Goal: Task Accomplishment & Management: Complete application form

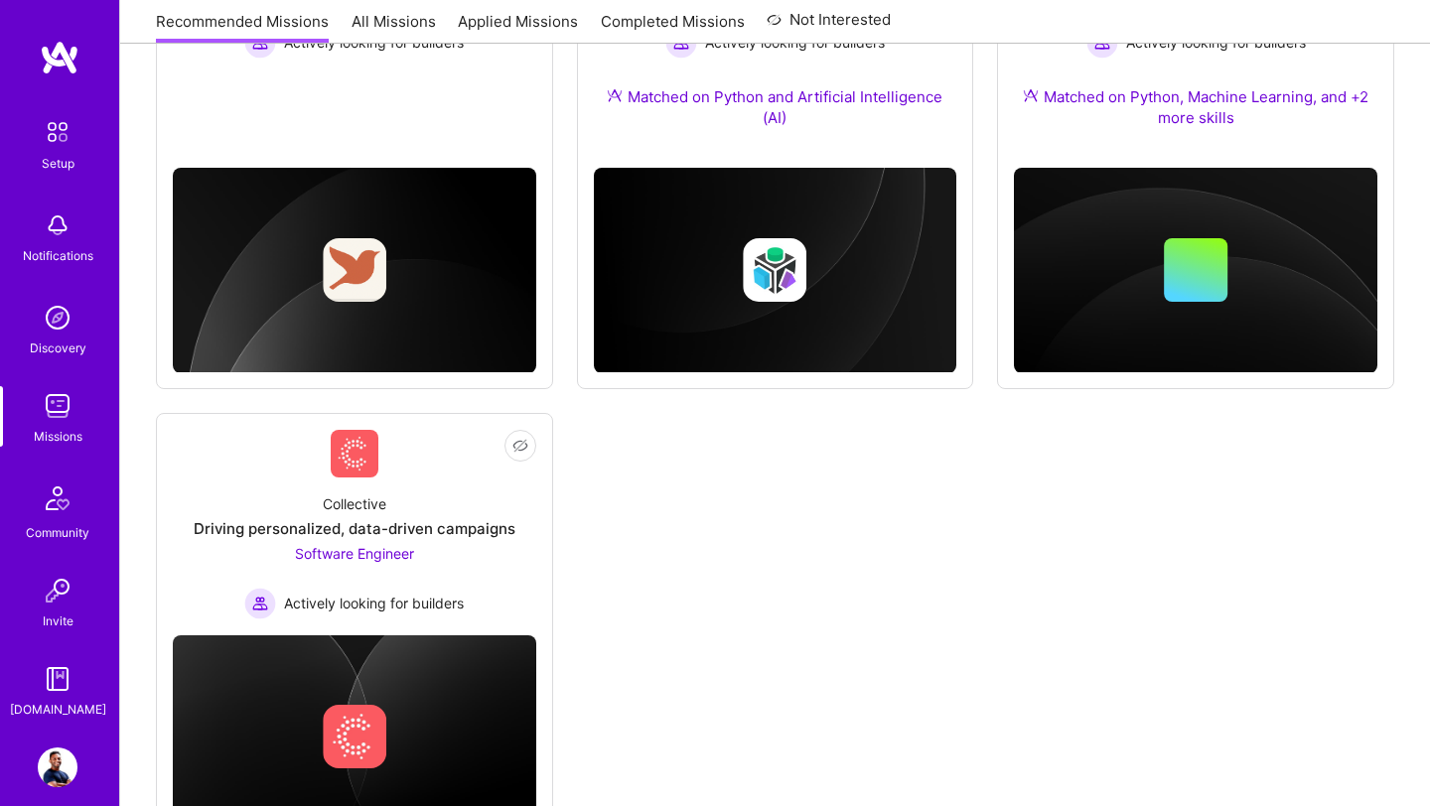
scroll to position [1162, 0]
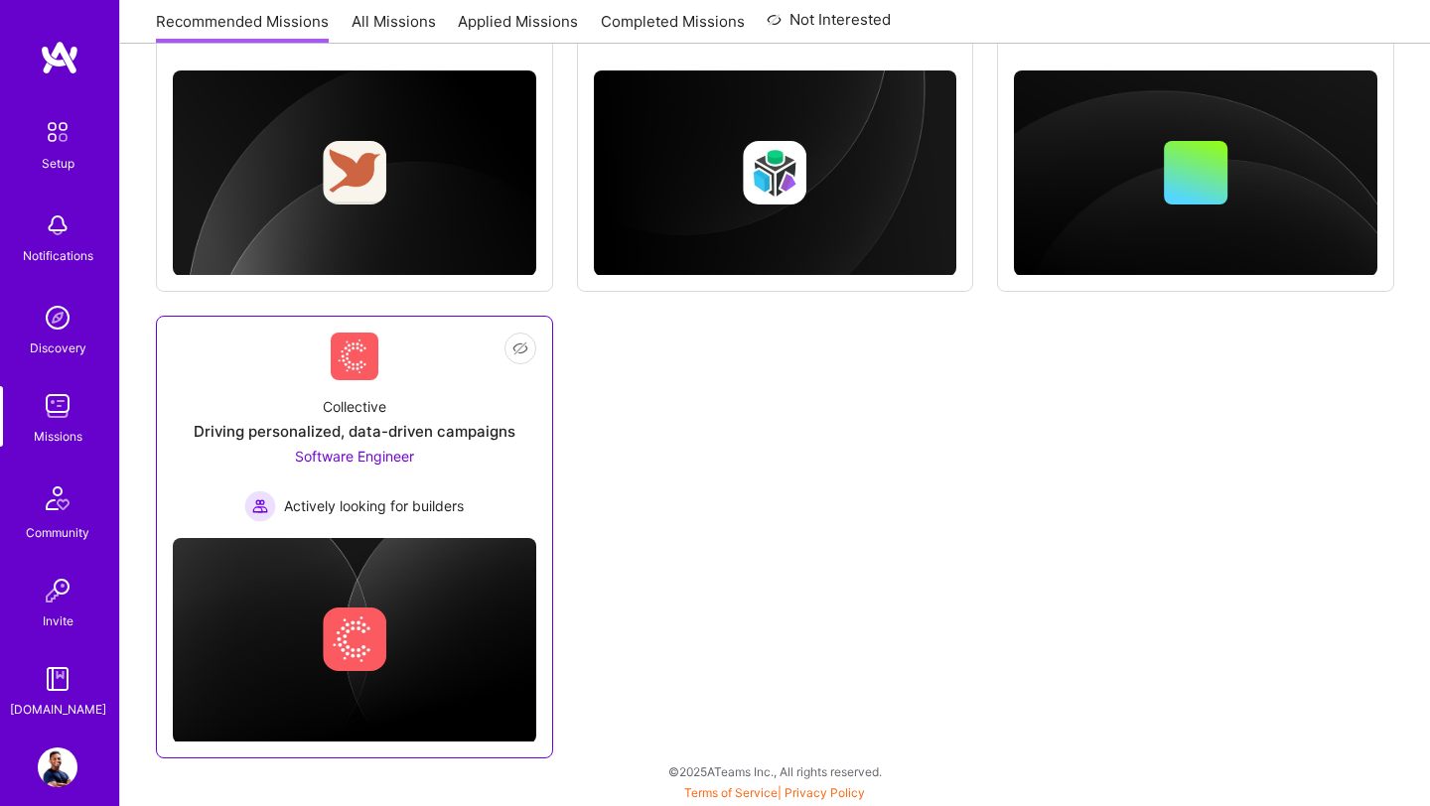
click at [401, 446] on div "Software Engineer Actively looking for builders" at bounding box center [353, 484] width 219 height 76
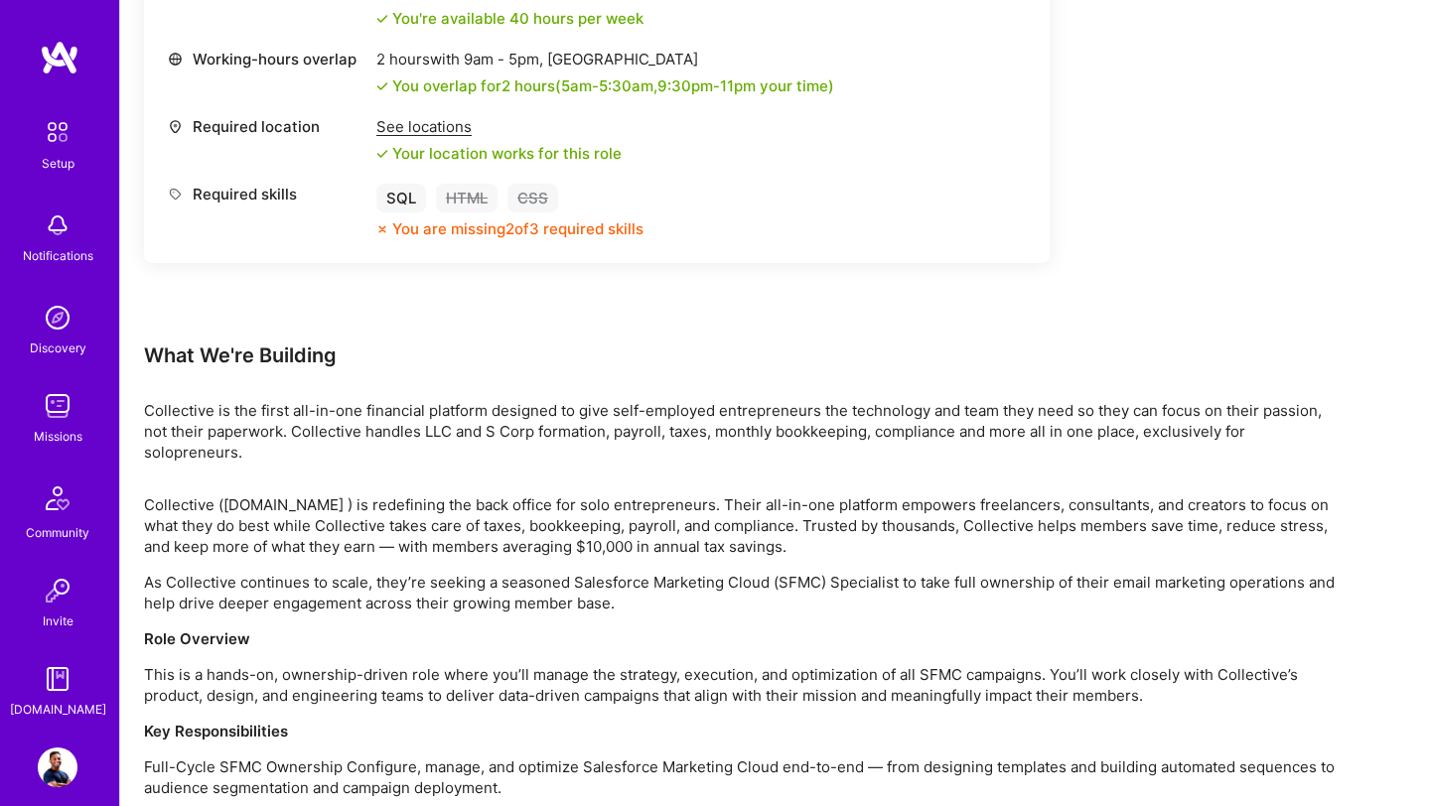
scroll to position [831, 0]
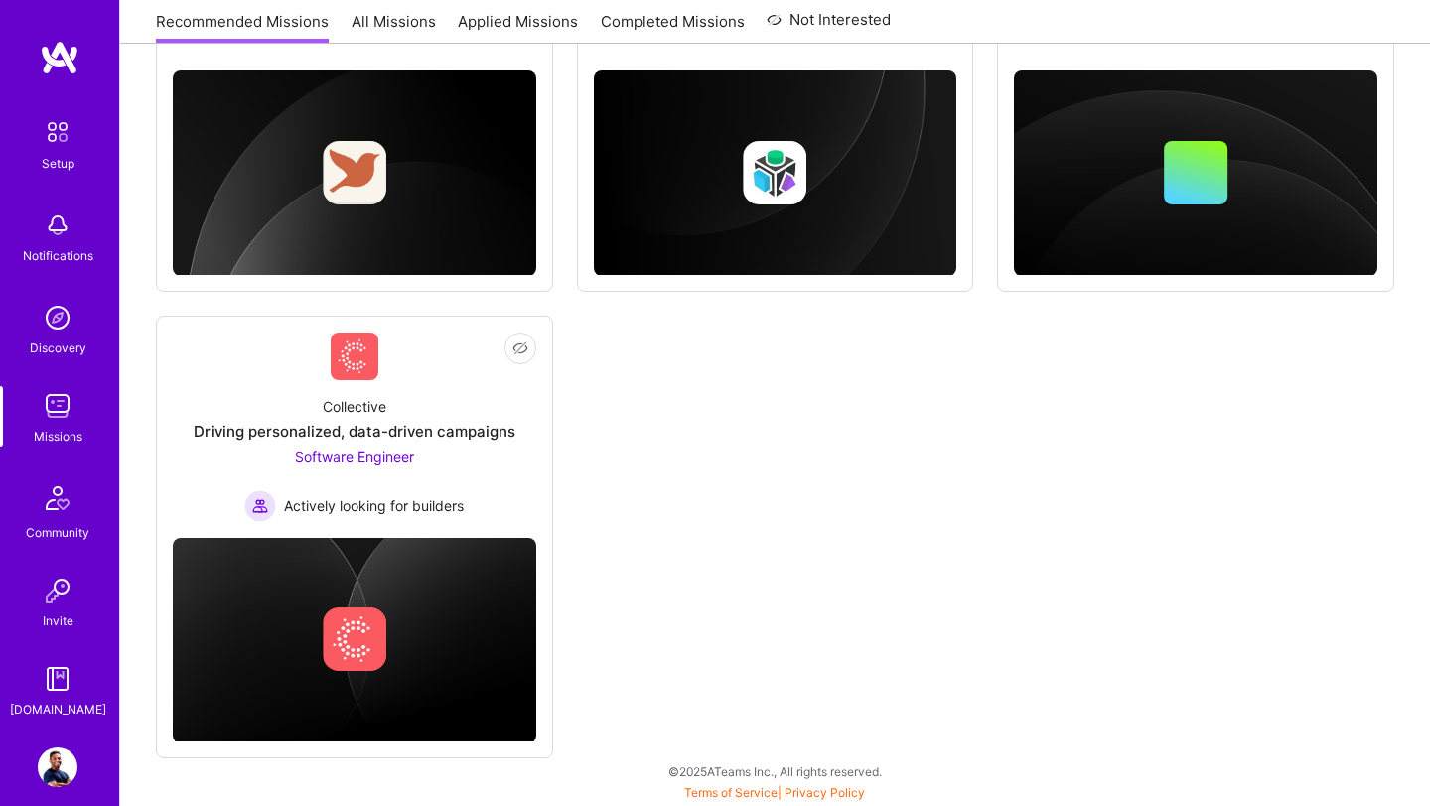
scroll to position [928, 0]
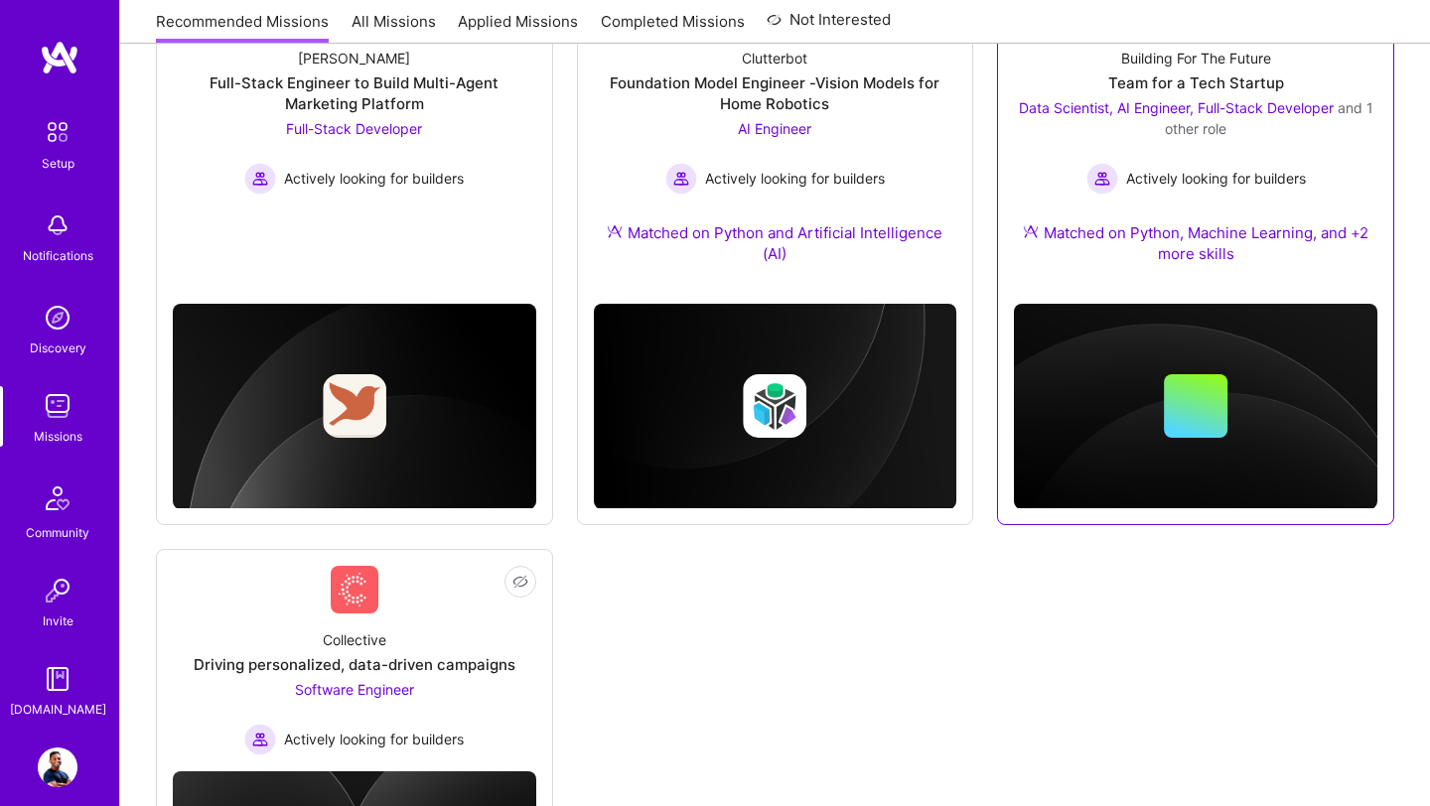
click at [1145, 243] on div "Matched on Python, Machine Learning, and +2 more skills" at bounding box center [1195, 243] width 363 height 42
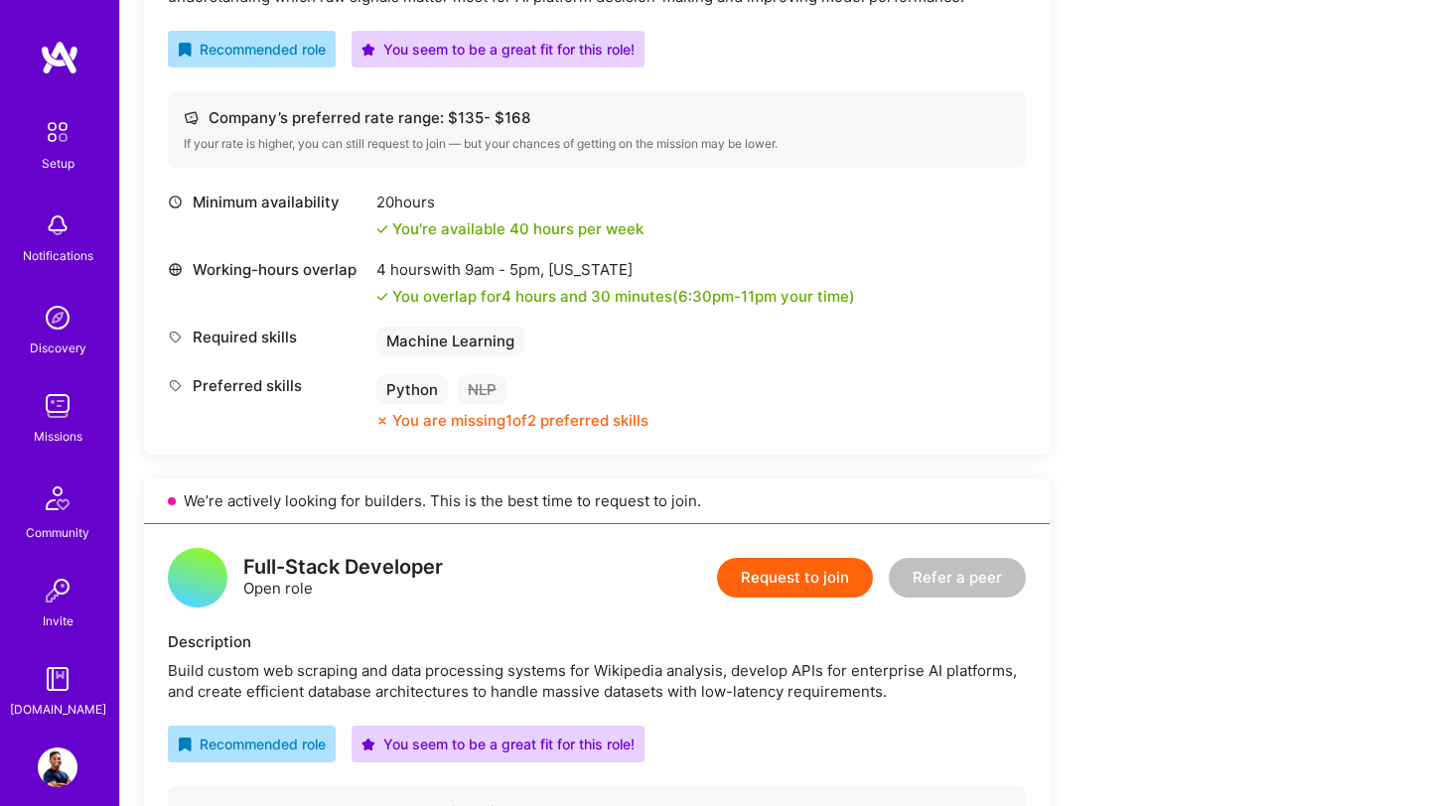
scroll to position [1422, 0]
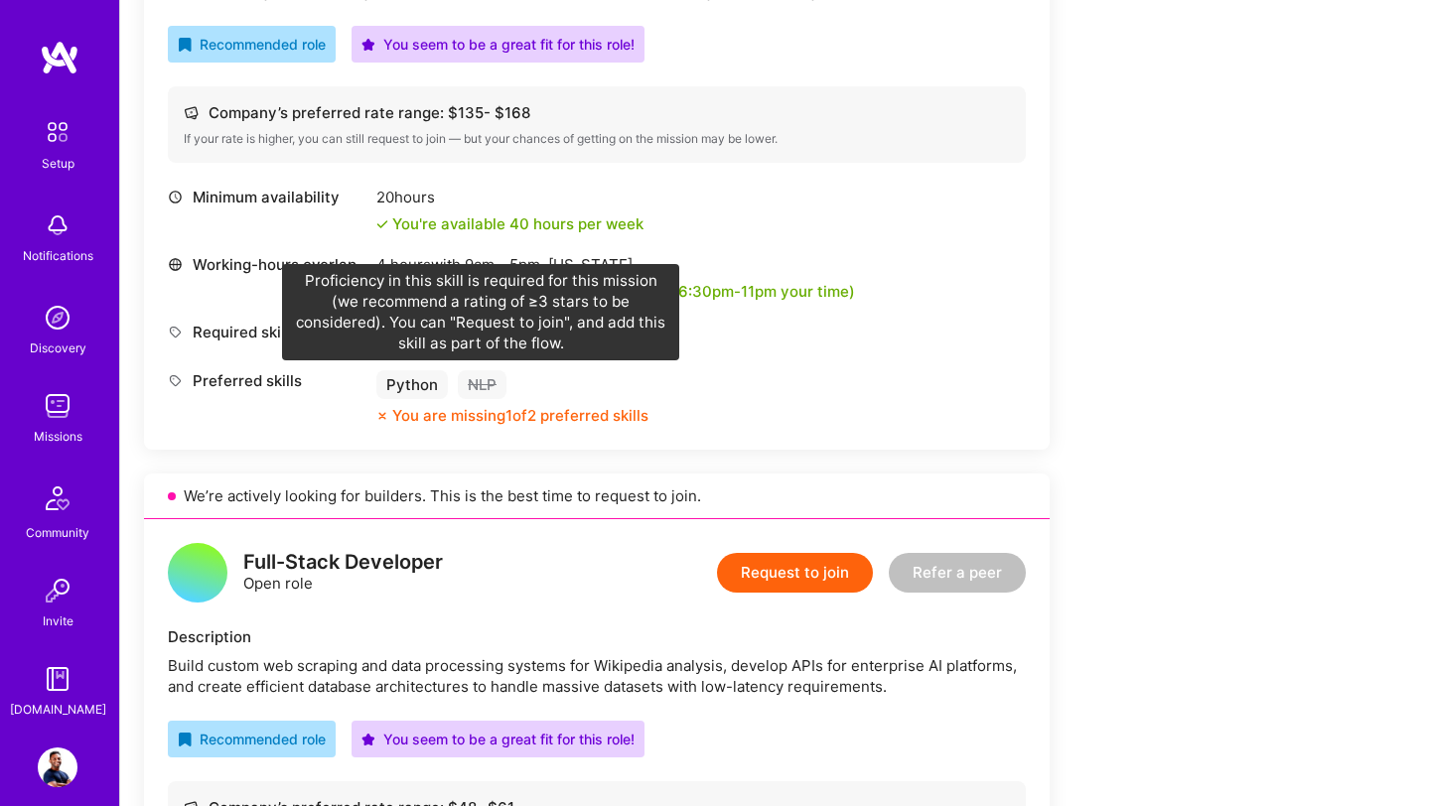
click at [479, 385] on div "NLP" at bounding box center [482, 384] width 49 height 29
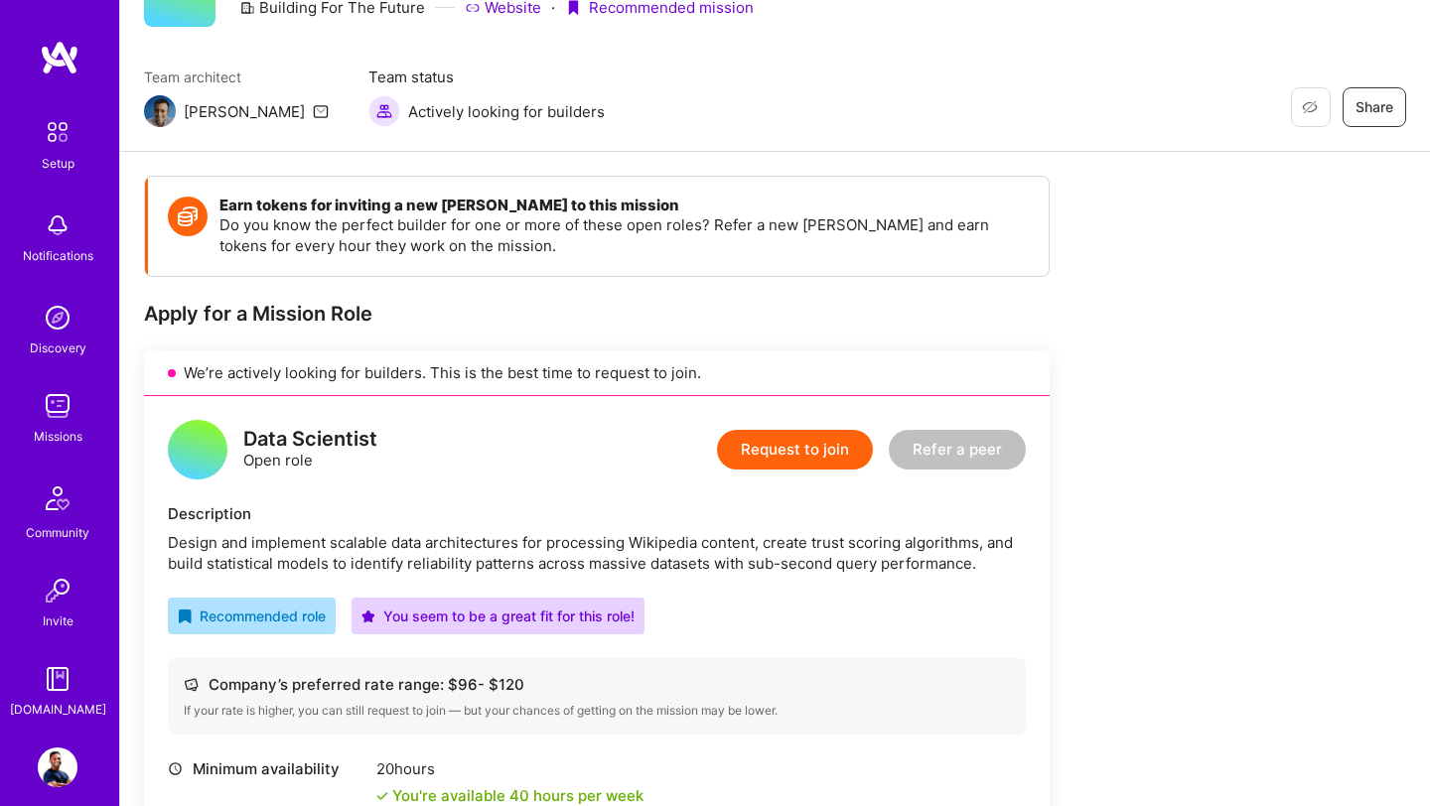
scroll to position [0, 0]
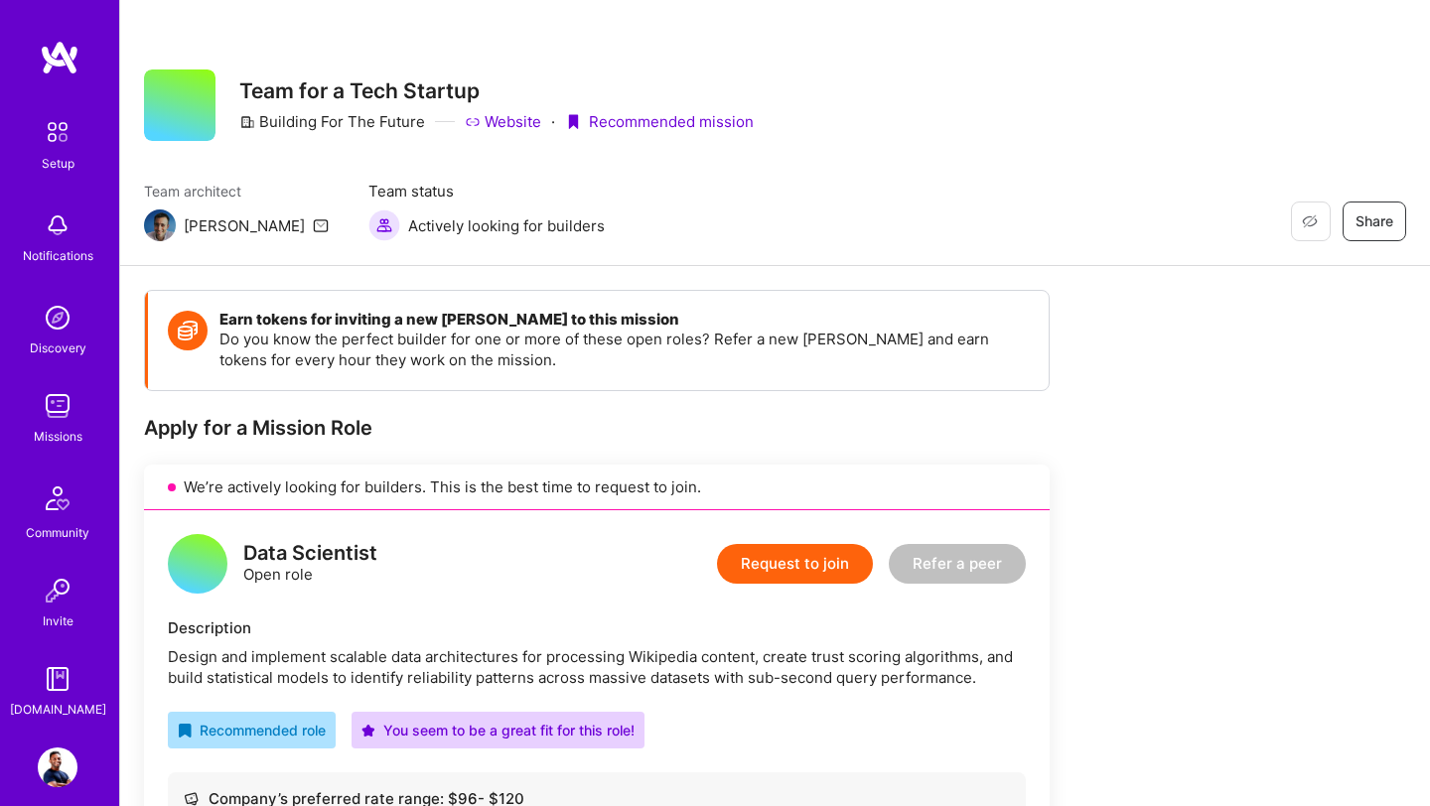
click at [58, 770] on img at bounding box center [58, 768] width 40 height 40
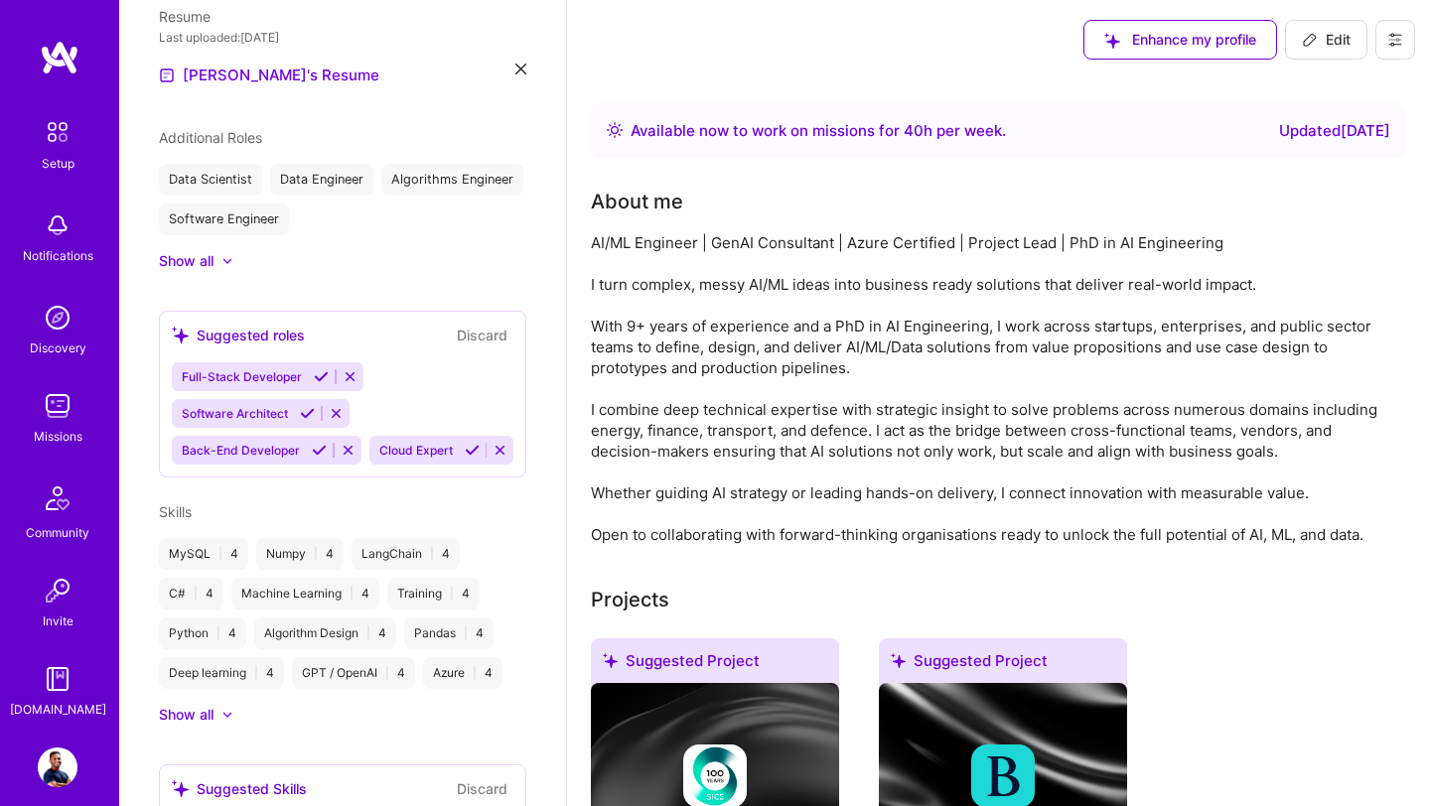
scroll to position [681, 0]
click at [1320, 45] on span "Edit" at bounding box center [1326, 40] width 49 height 20
select select "US"
select select "Right Now"
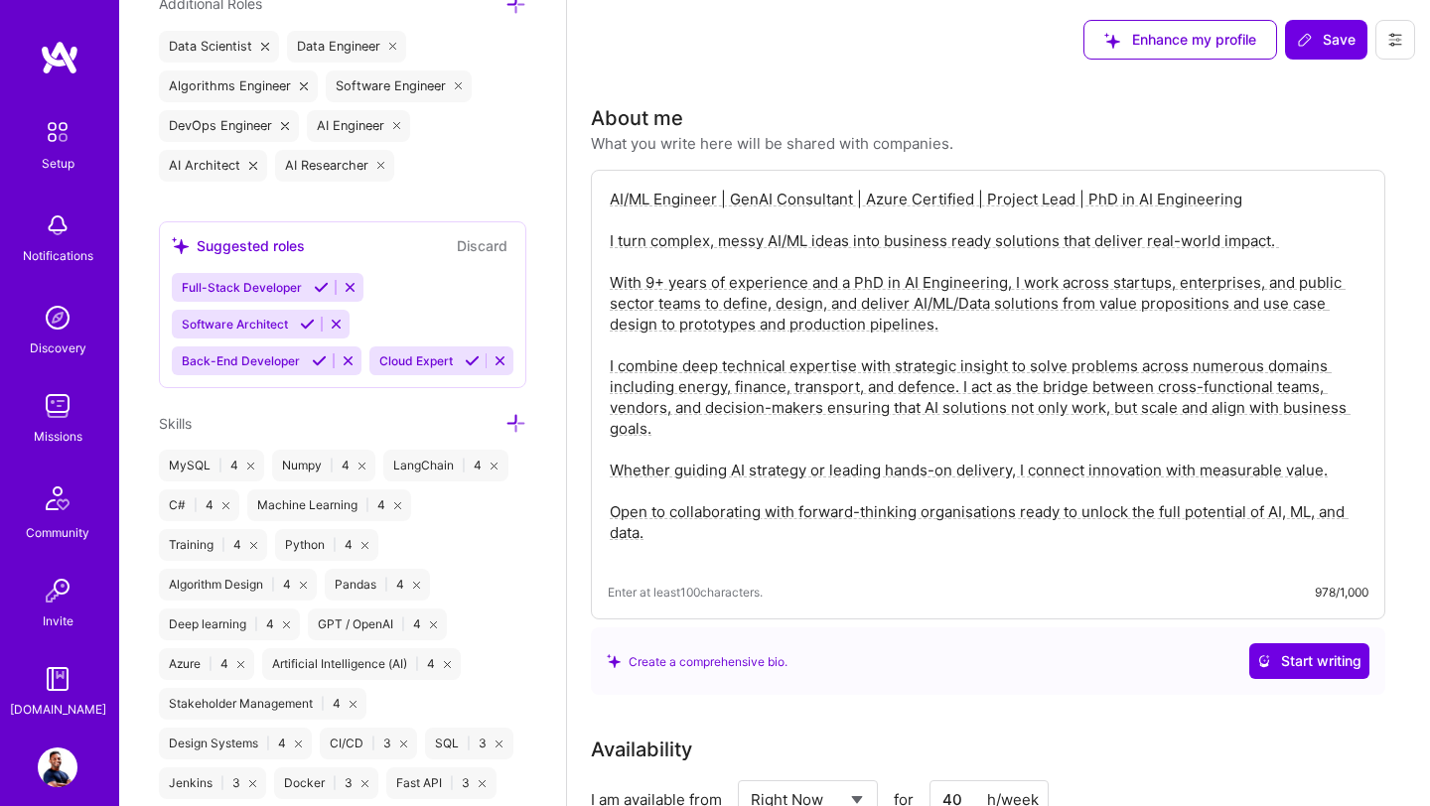
scroll to position [1282, 0]
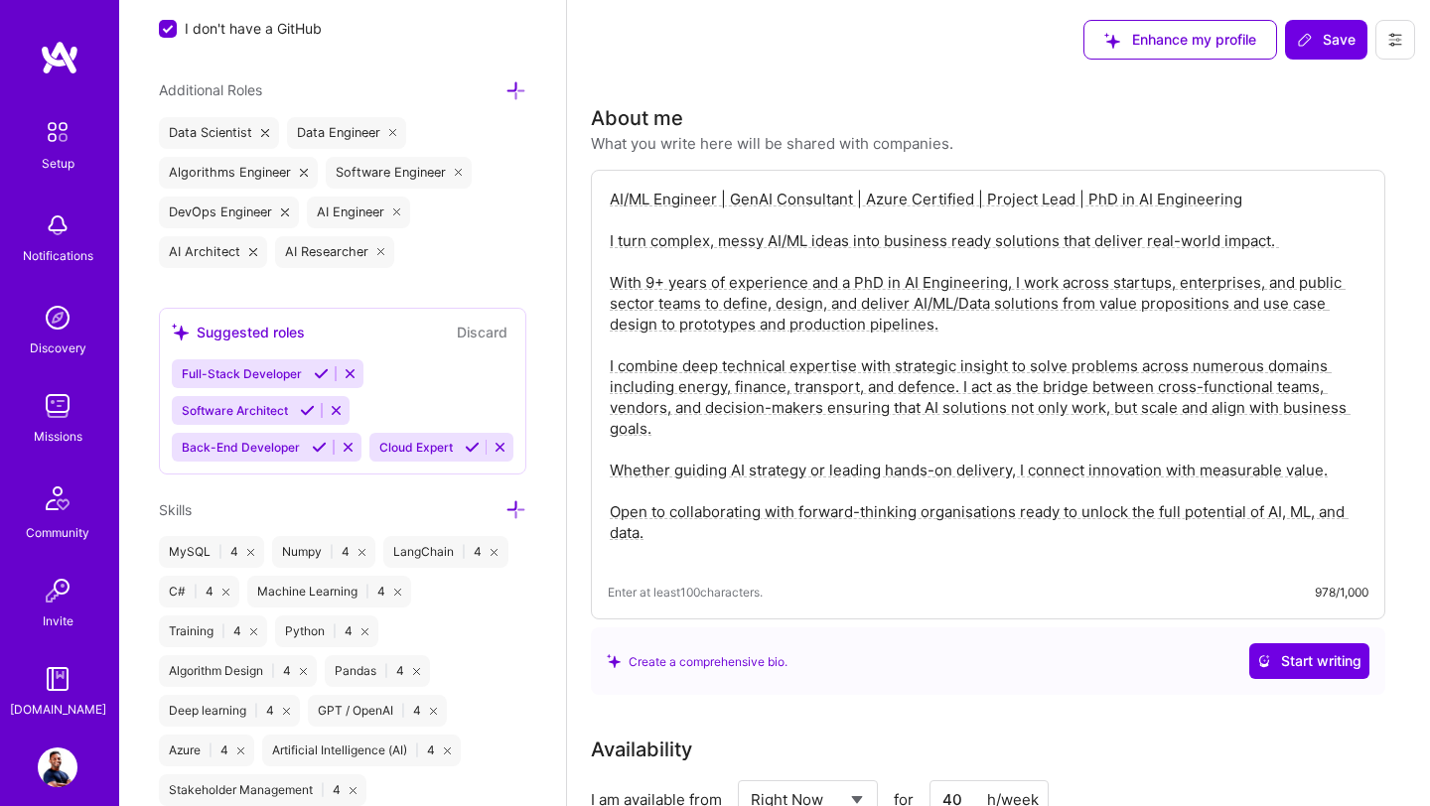
click at [514, 508] on icon at bounding box center [515, 509] width 21 height 21
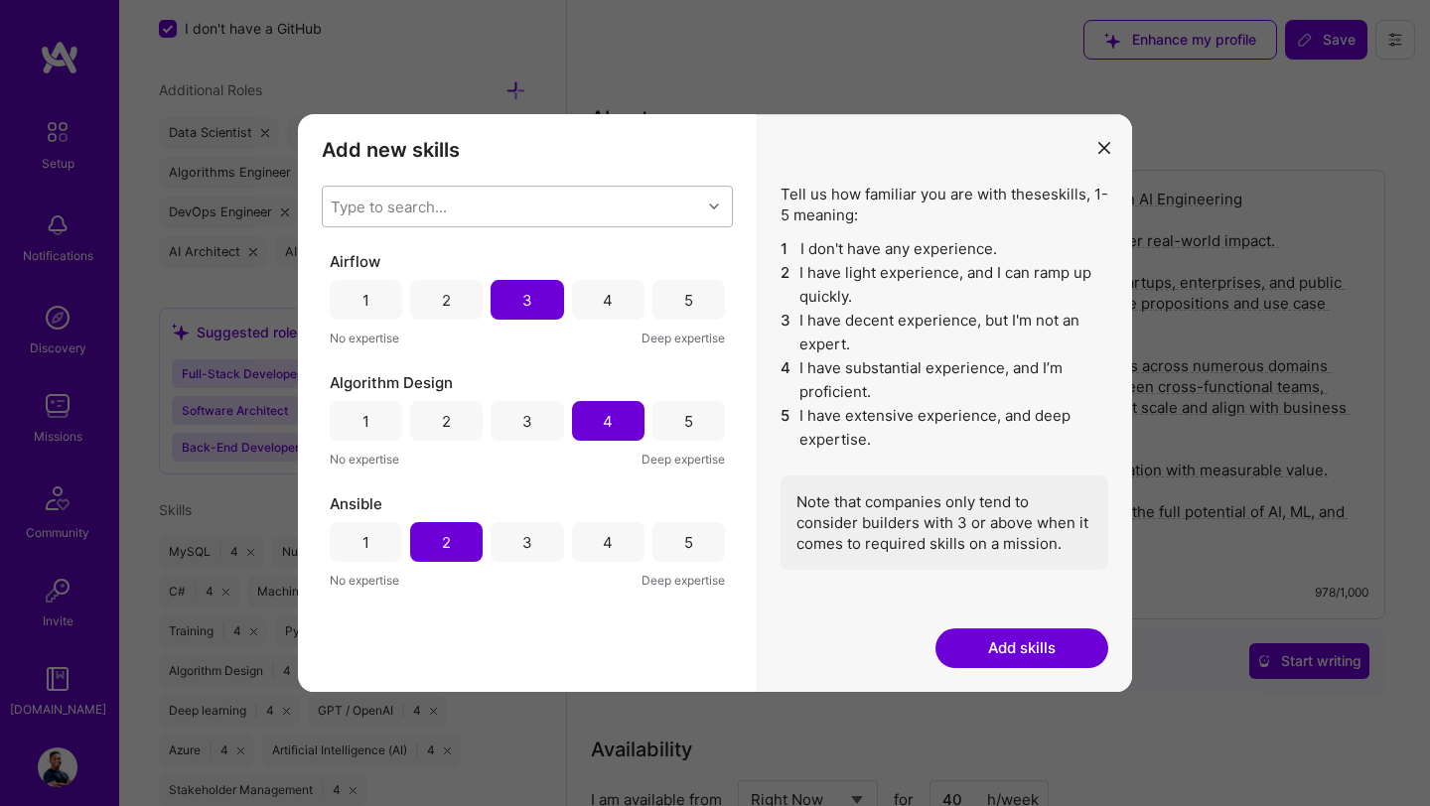
click at [516, 214] on div "Type to search..." at bounding box center [512, 207] width 378 height 40
type input "NLP"
click at [347, 254] on input "modal" at bounding box center [345, 259] width 14 height 14
checkbox input "false"
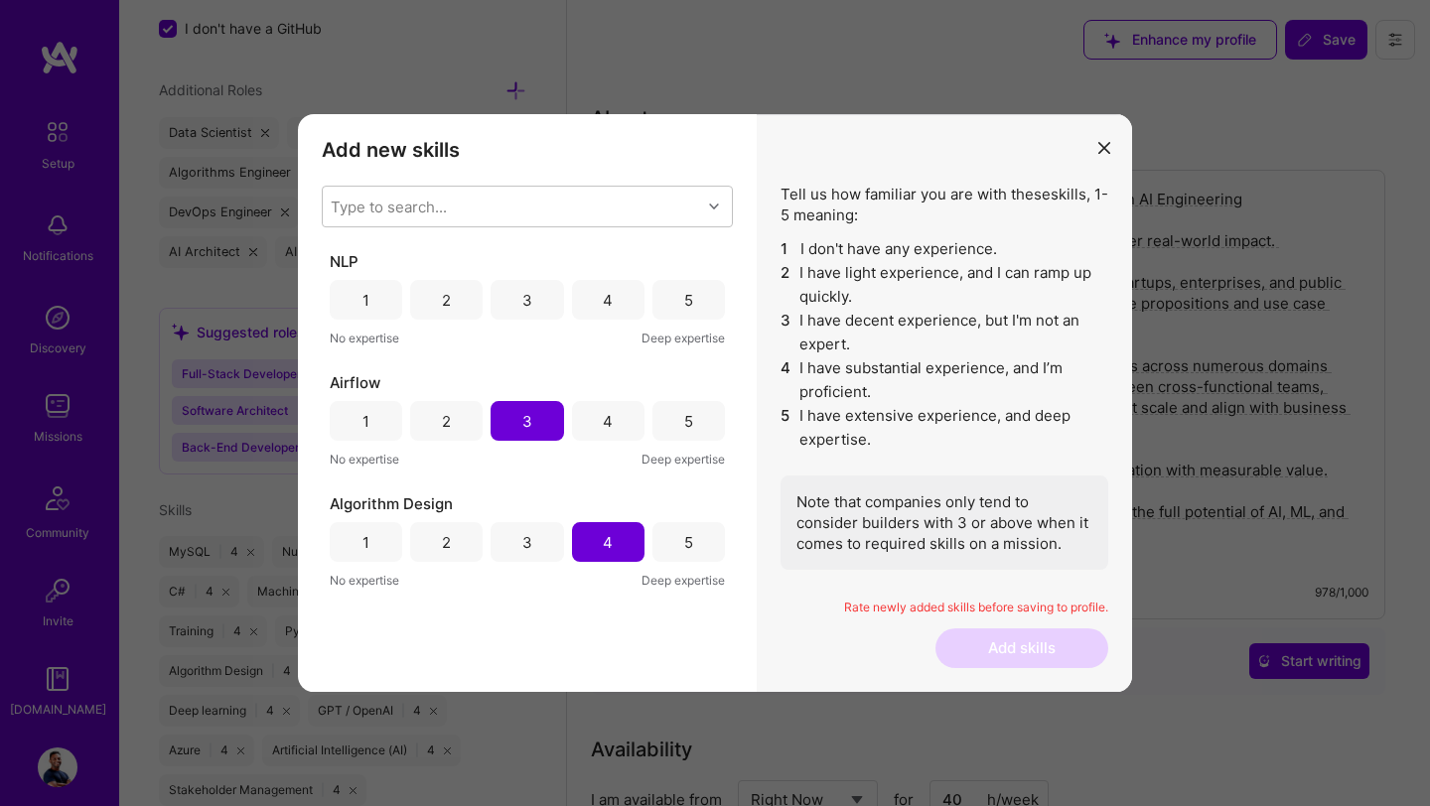
click at [599, 137] on div "Add new skills Tell us how familiar you are with given skills, using between 1 …" at bounding box center [527, 403] width 459 height 578
click at [539, 303] on div "3" at bounding box center [527, 300] width 72 height 40
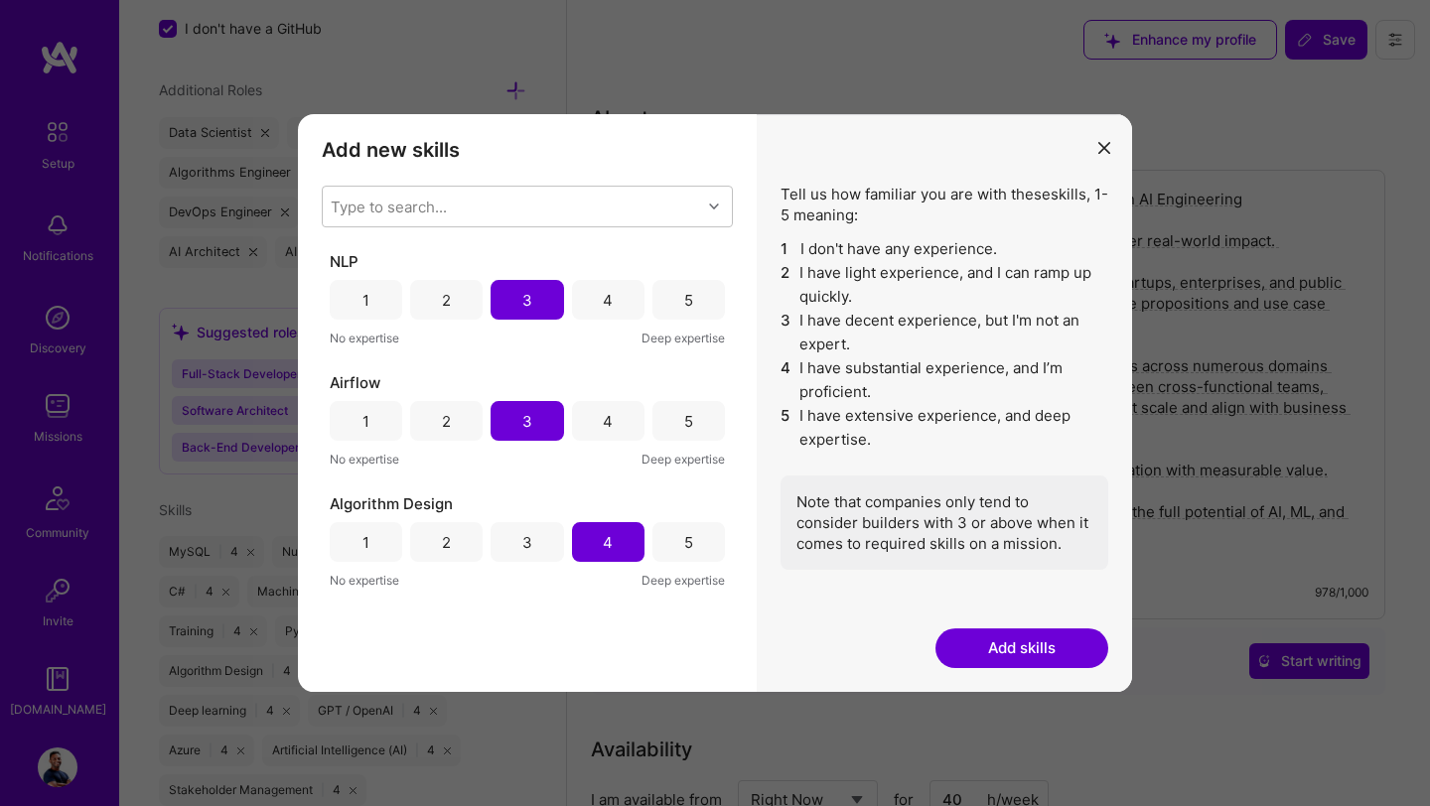
click at [603, 304] on div "4" at bounding box center [608, 300] width 10 height 21
click at [1023, 651] on button "Add skills" at bounding box center [1021, 649] width 173 height 40
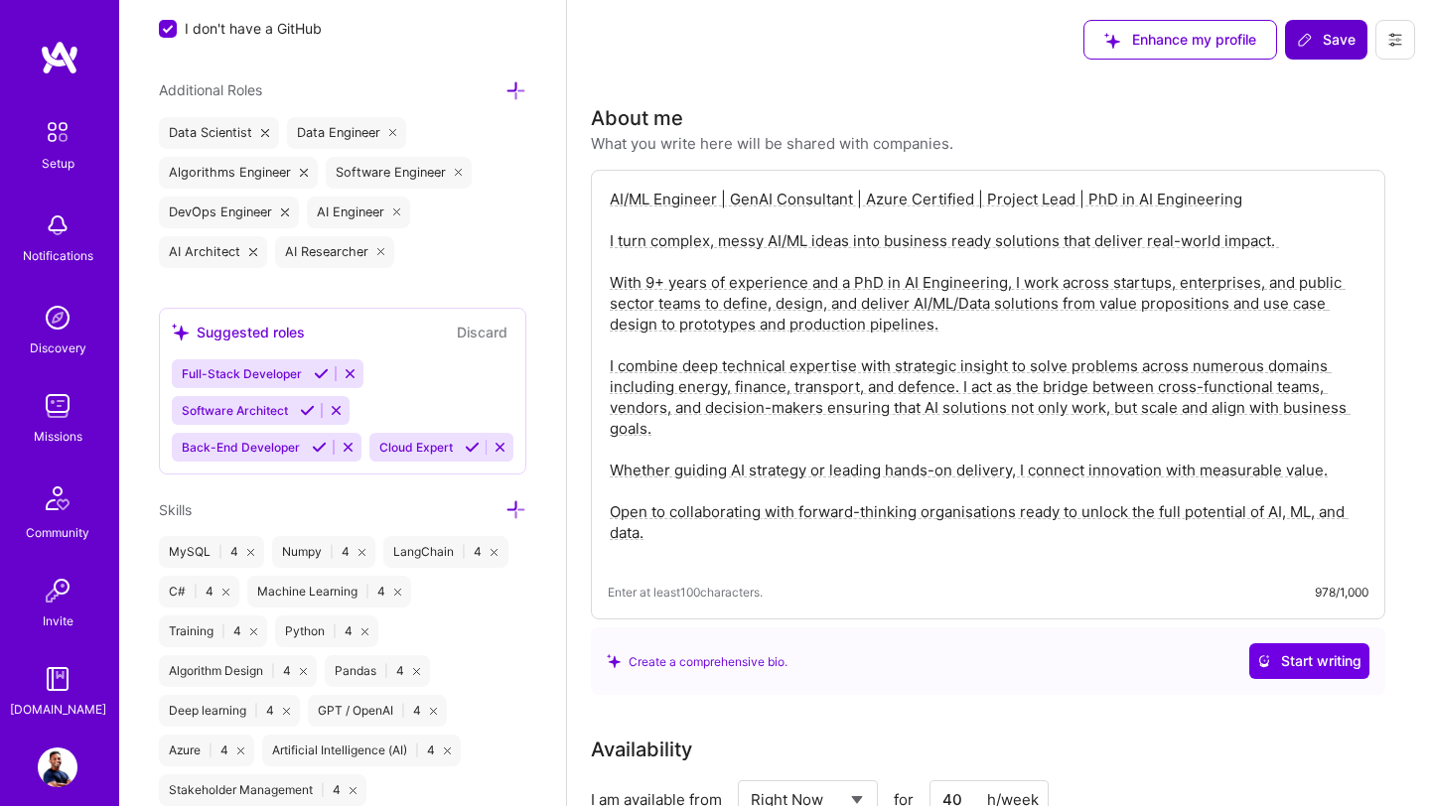
click at [1335, 50] on button "Save" at bounding box center [1326, 40] width 82 height 40
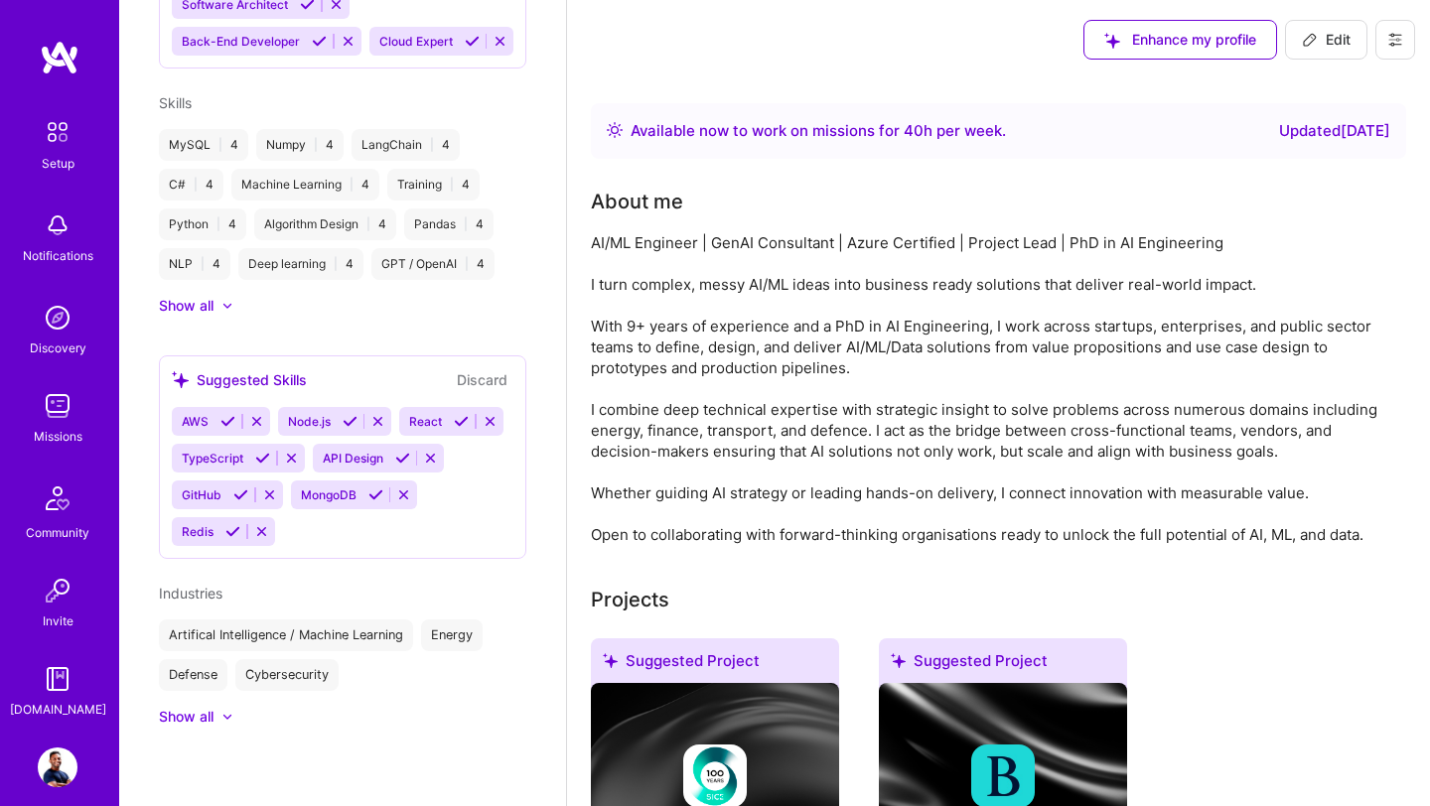
scroll to position [728, 0]
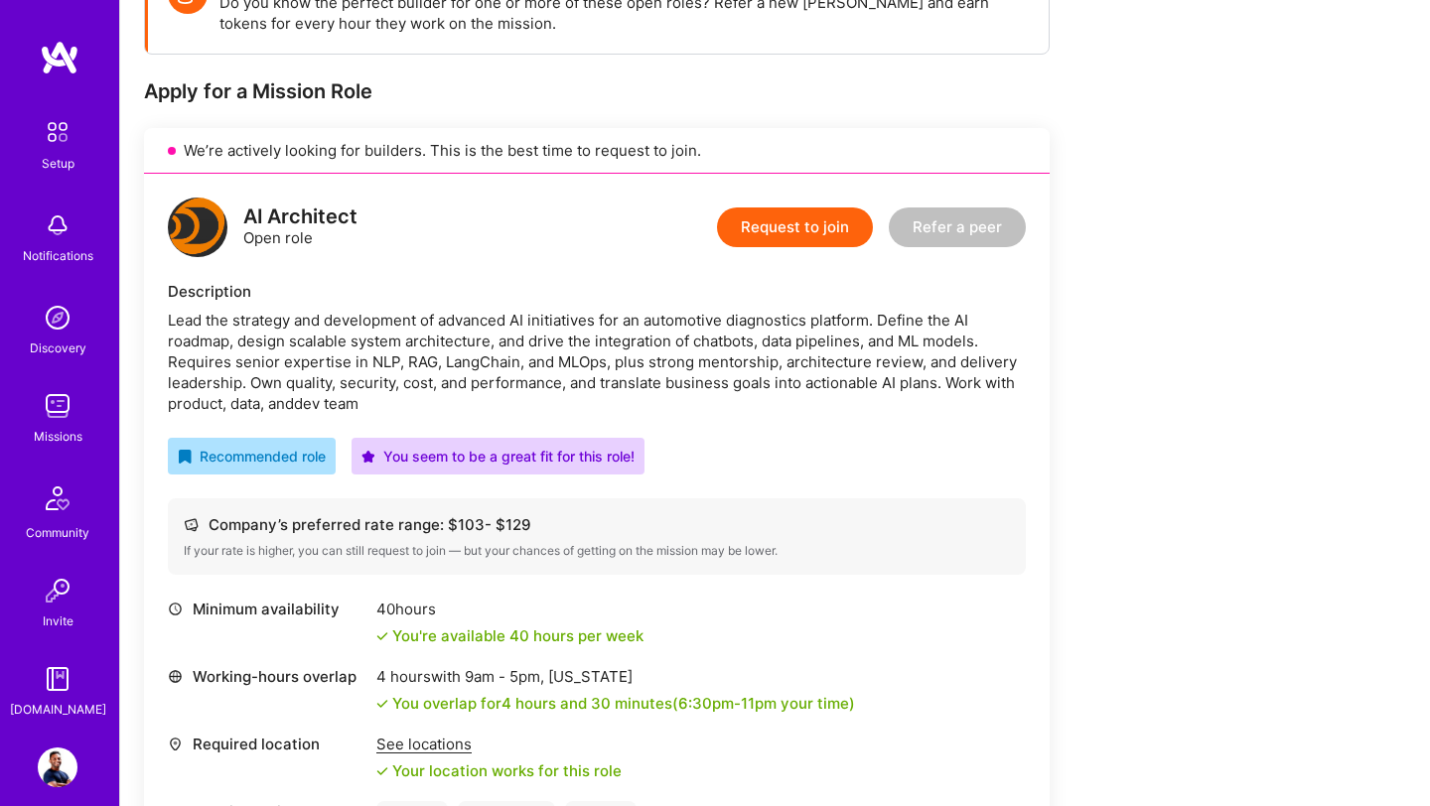
scroll to position [300, 0]
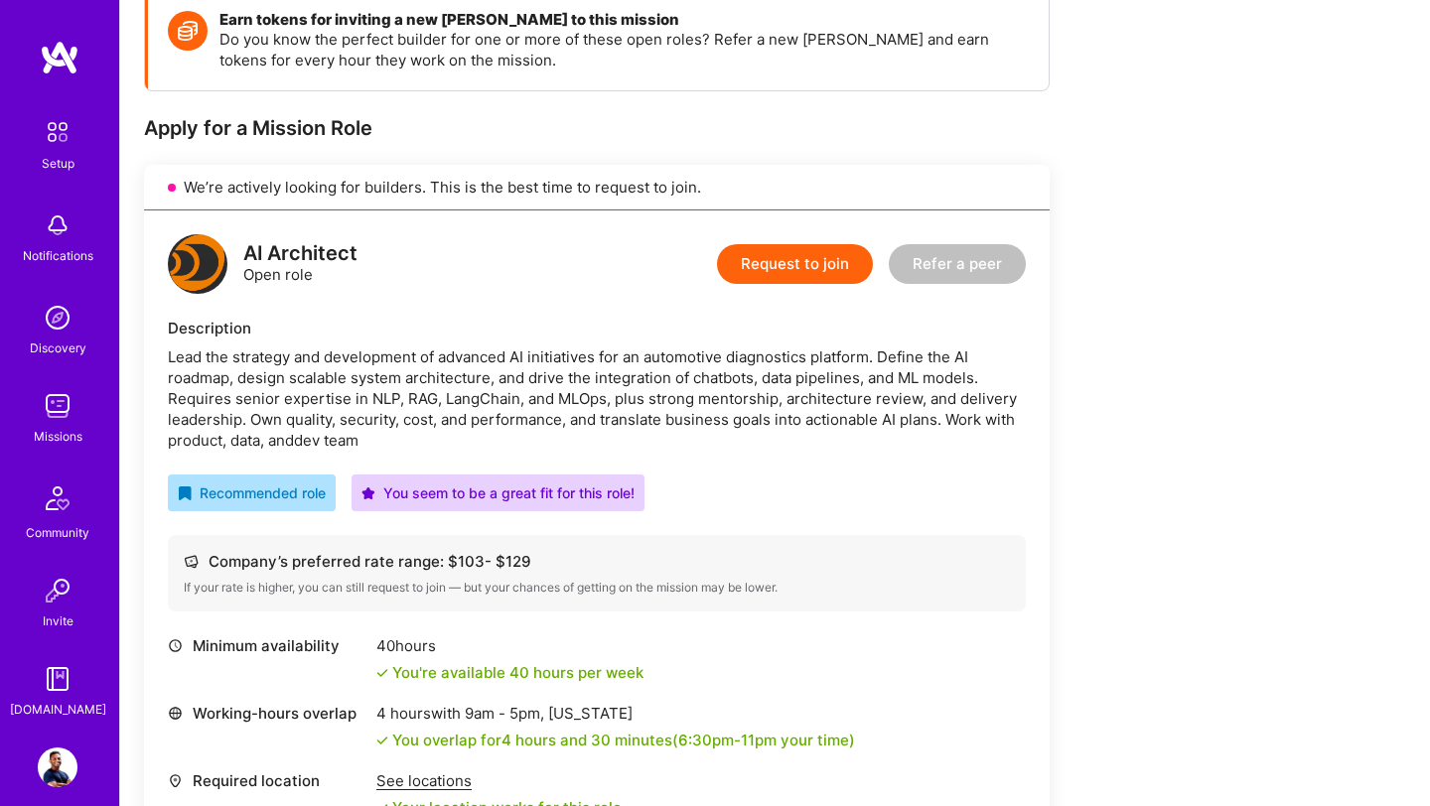
click at [783, 276] on button "Request to join" at bounding box center [795, 264] width 156 height 40
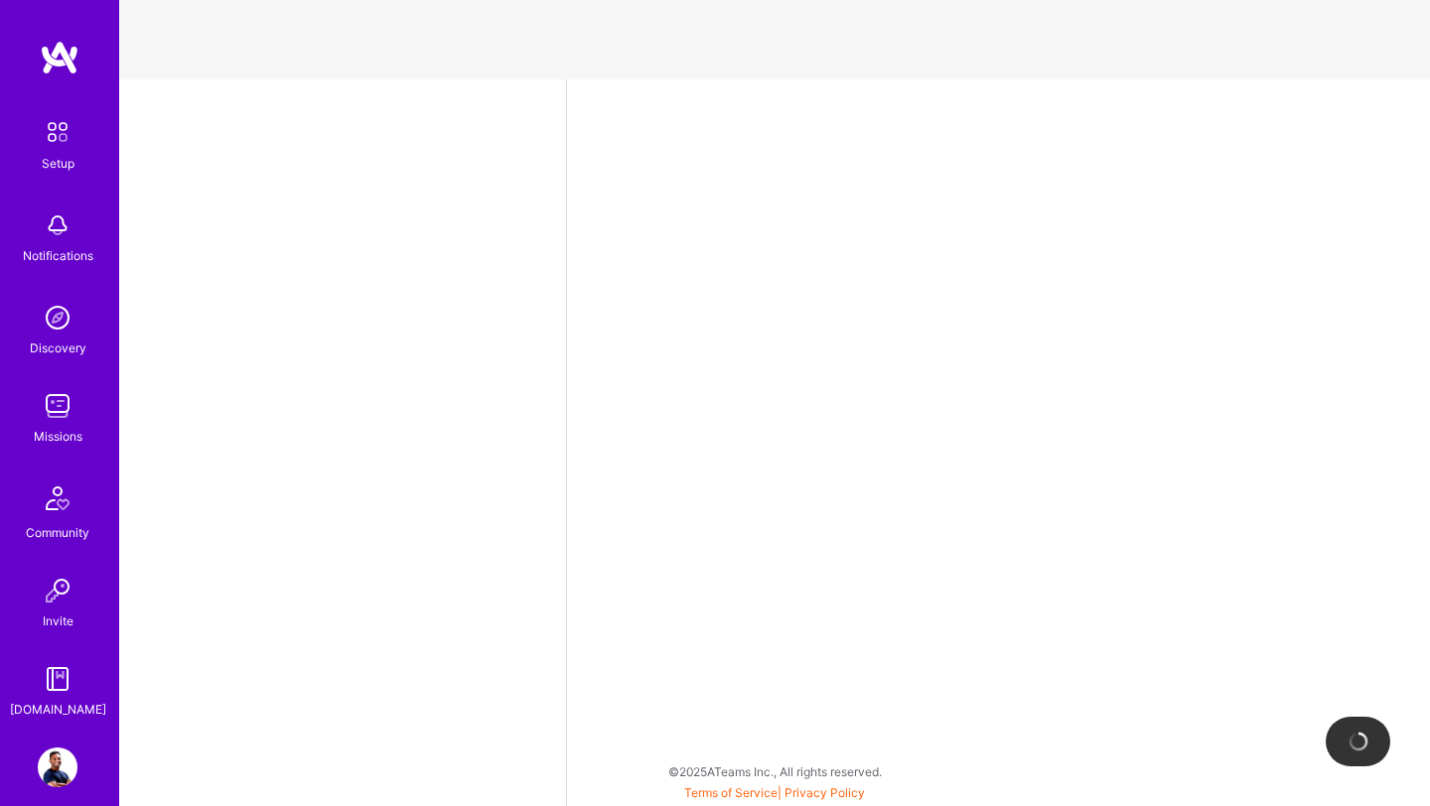
select select "US"
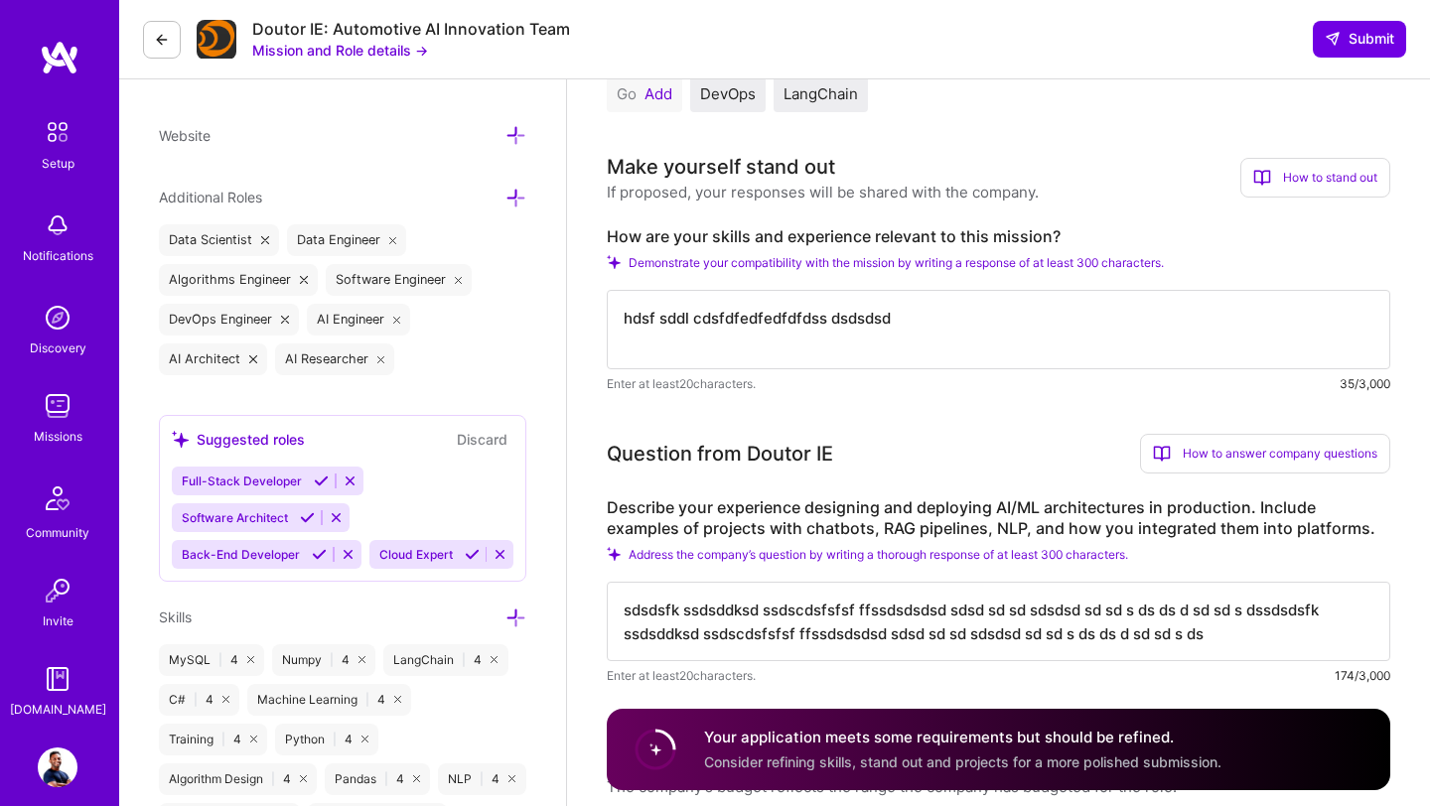
scroll to position [657, 0]
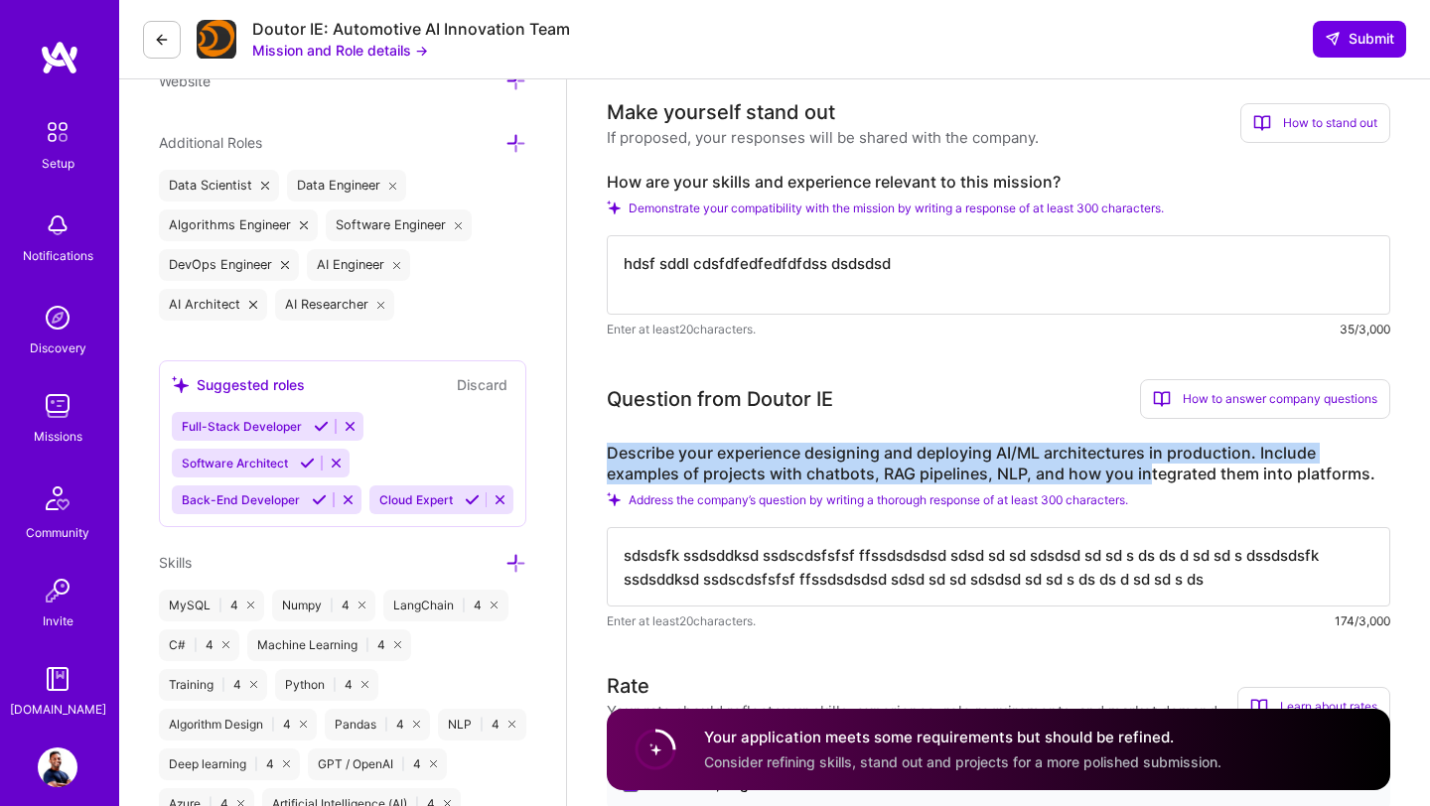
drag, startPoint x: 605, startPoint y: 448, endPoint x: 1072, endPoint y: 454, distance: 467.7
drag, startPoint x: 1294, startPoint y: 475, endPoint x: 629, endPoint y: 436, distance: 666.4
click at [629, 436] on div "Question from Doutor IE How to answer company questions Mastering company quest…" at bounding box center [998, 505] width 783 height 252
copy label "Describe your experience designing and deploying AI/ML architectures in product…"
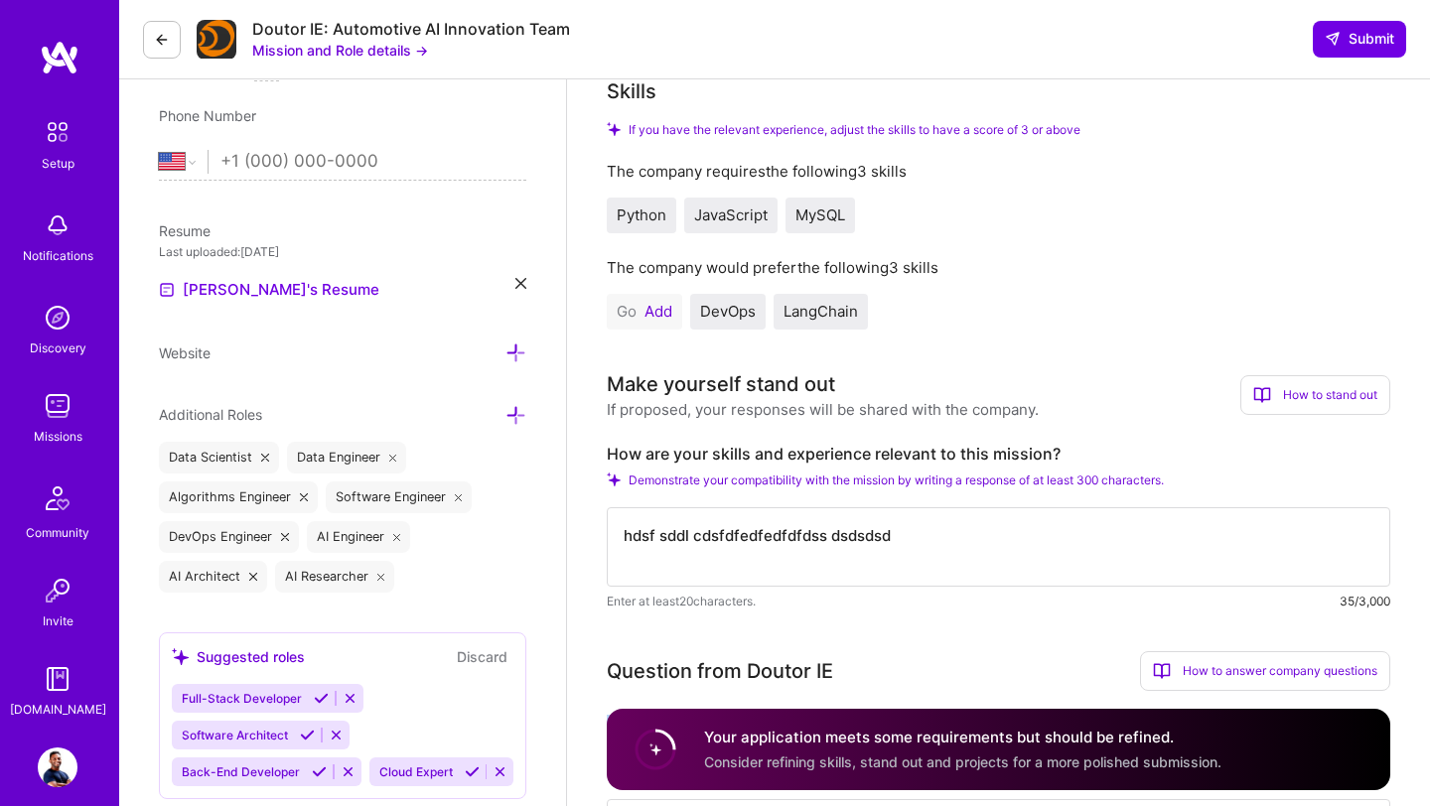
scroll to position [0, 0]
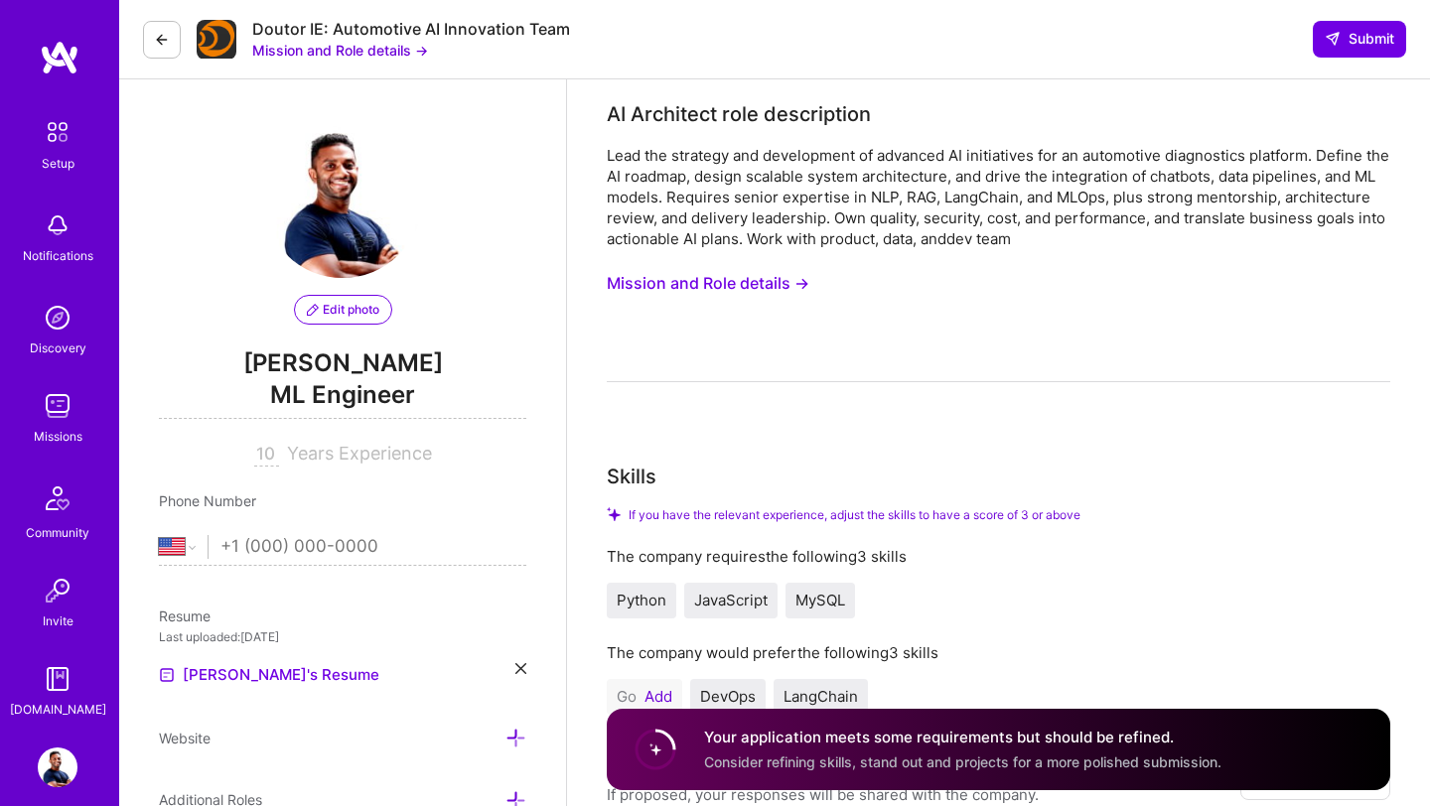
click at [726, 279] on button "Mission and Role details →" at bounding box center [708, 283] width 203 height 37
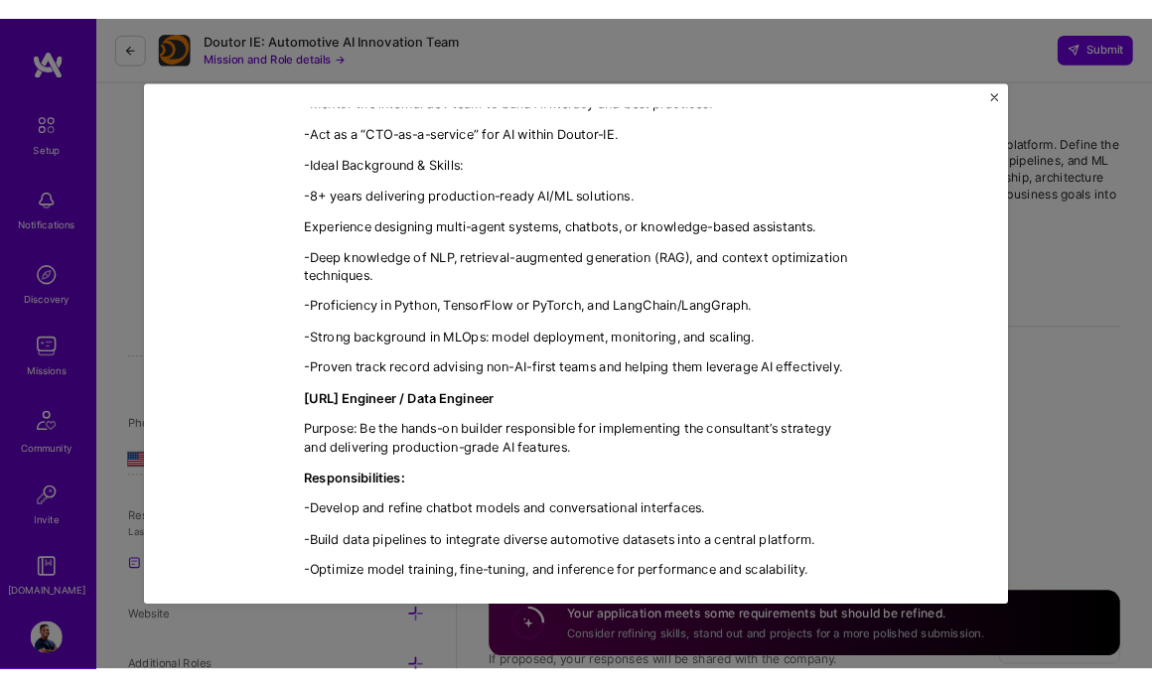
scroll to position [1722, 0]
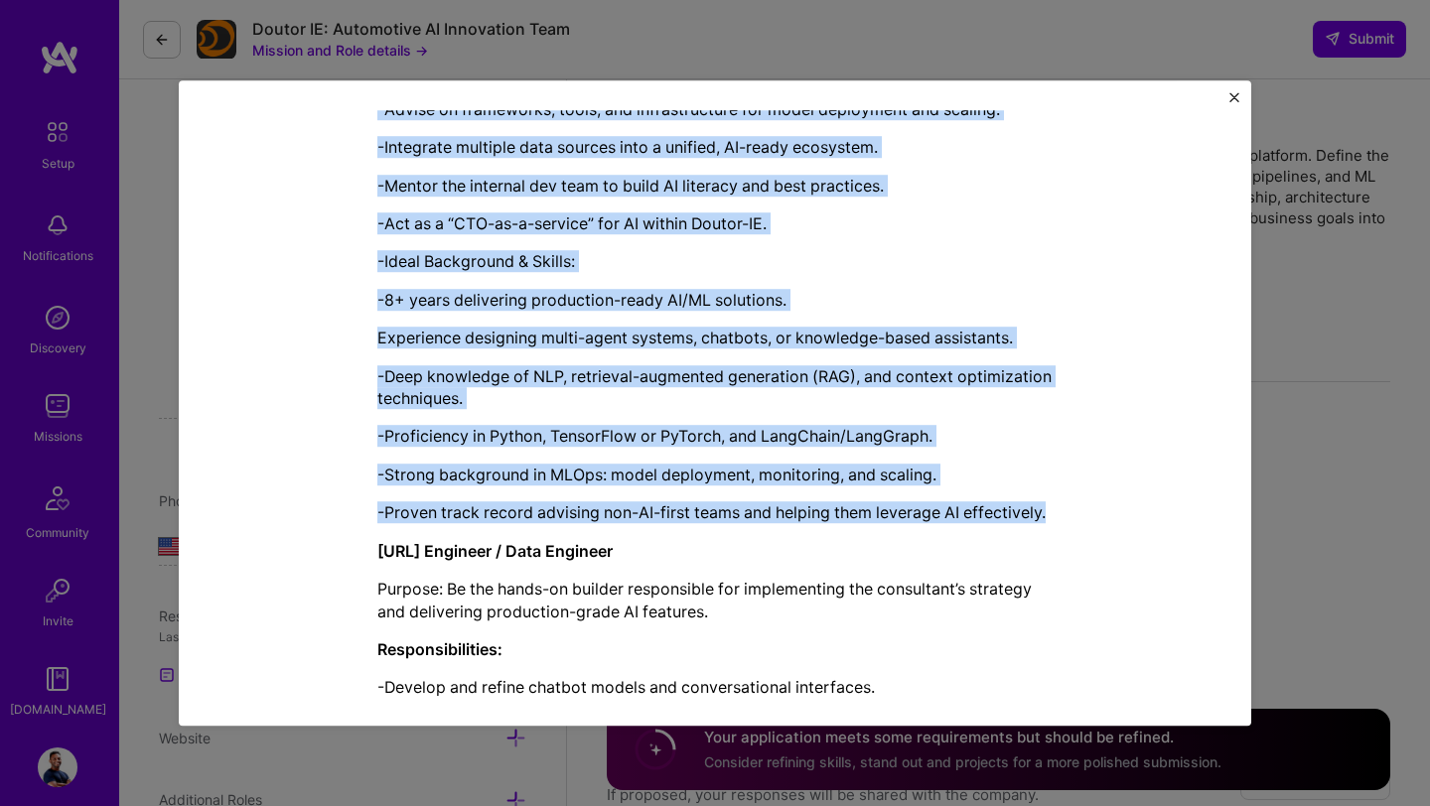
drag, startPoint x: 379, startPoint y: 237, endPoint x: 1071, endPoint y: 525, distance: 749.6
copy div "AI Architect role description Lead the strategy and development of advanced AI …"
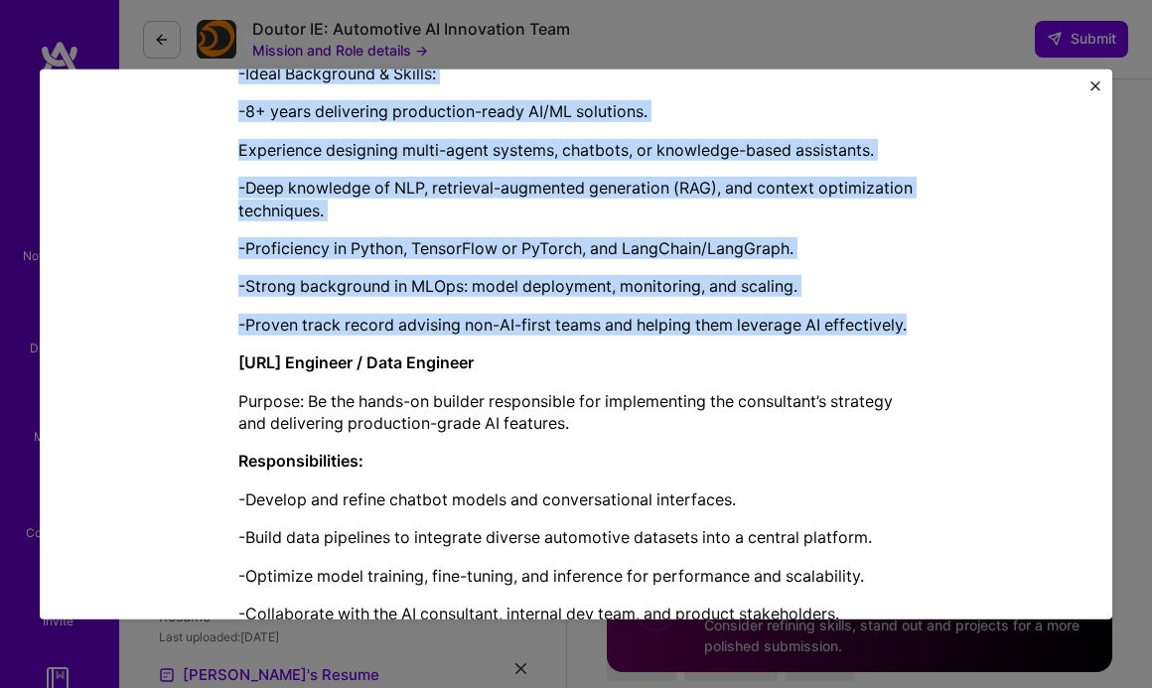
scroll to position [2157, 0]
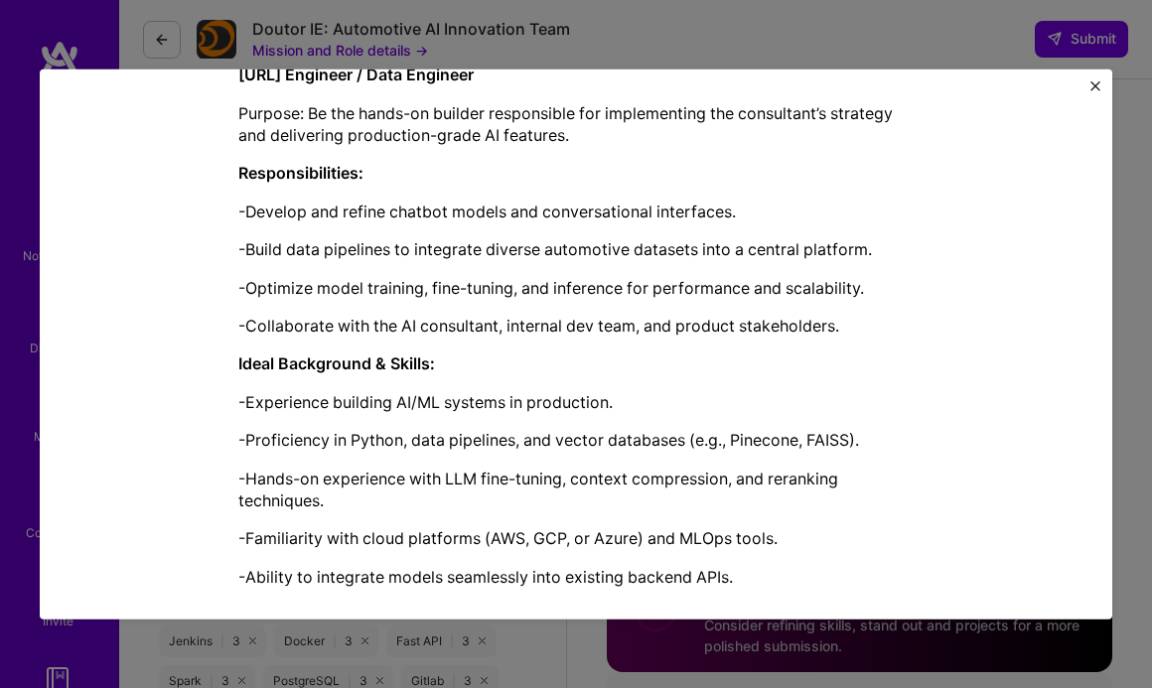
click at [143, 41] on div "Mission Description and Role Details AI Architect role description Lead the str…" at bounding box center [576, 344] width 1152 height 688
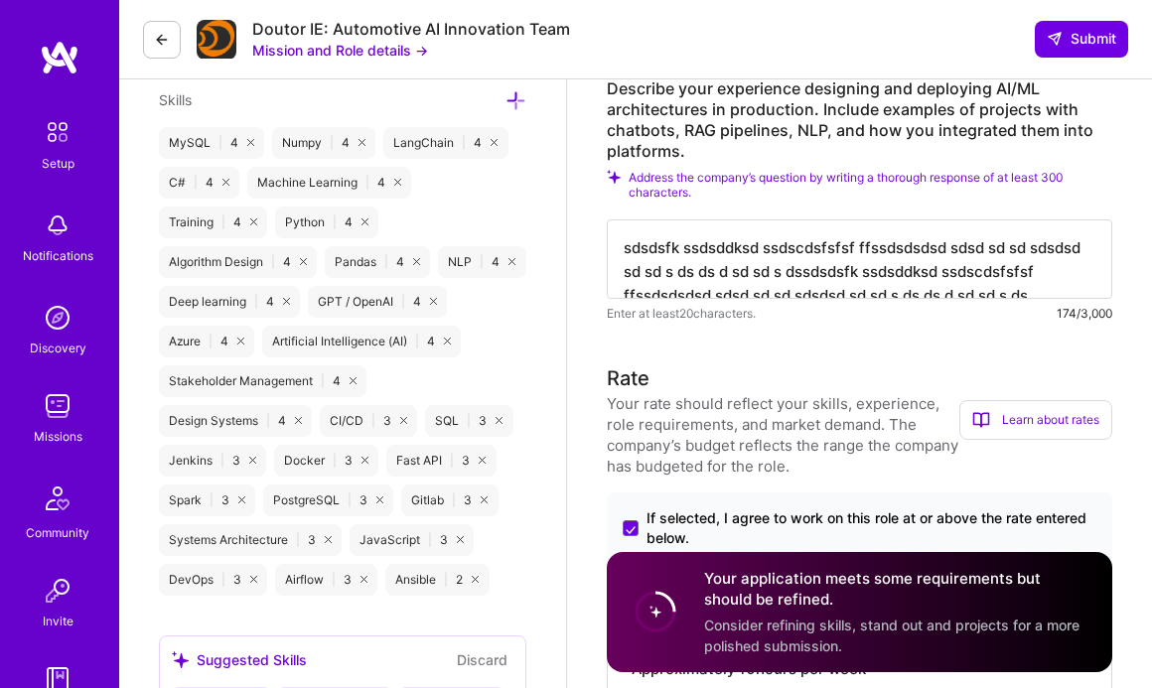
scroll to position [1076, 0]
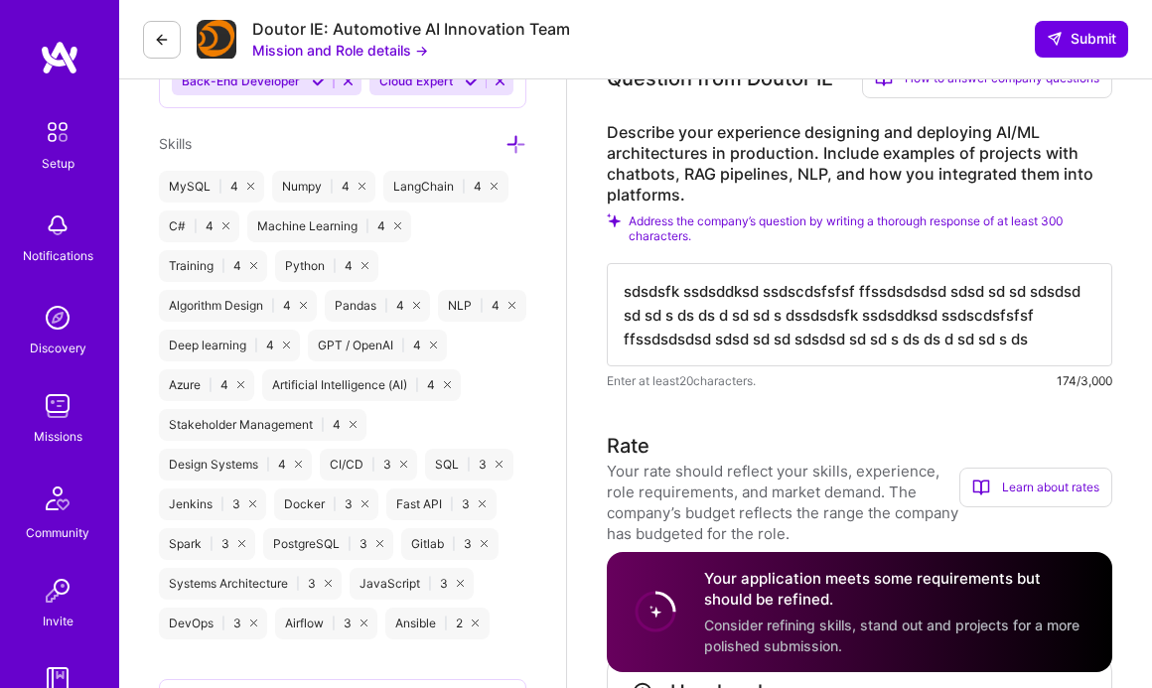
click at [670, 300] on textarea "sdsdsfk ssdsddksd ssdscdsfsfsf ffssdsdsdsd sdsd sd sd sdsdsd sd sd s ds ds d sd…" at bounding box center [859, 314] width 505 height 103
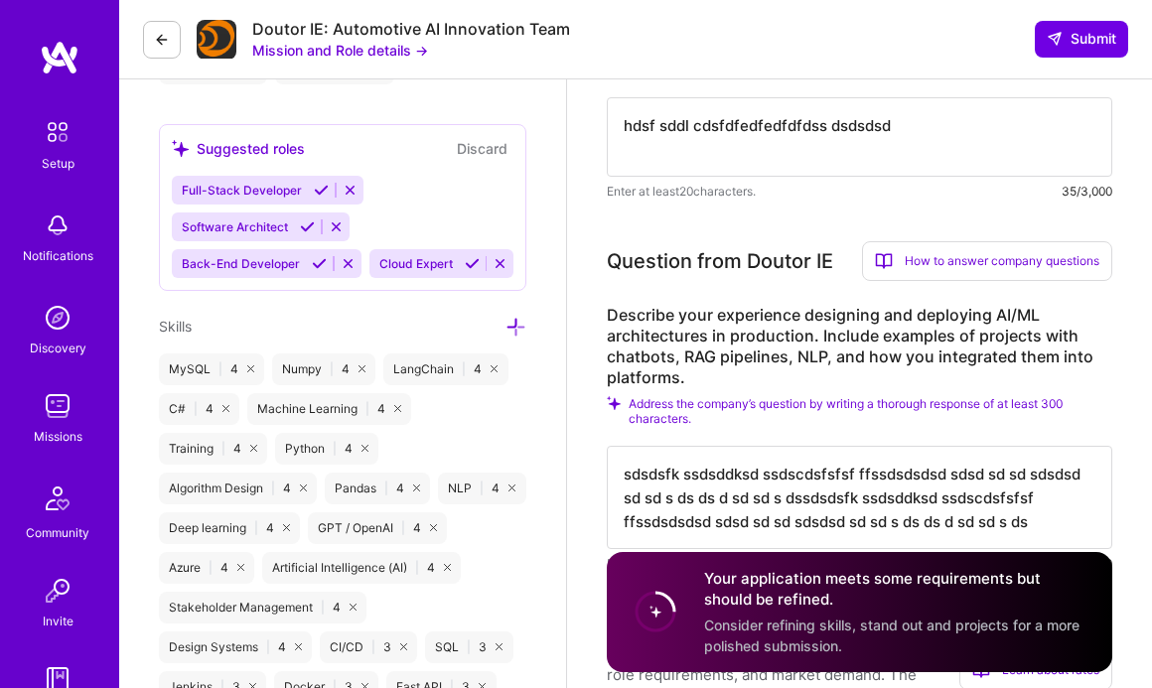
scroll to position [816, 0]
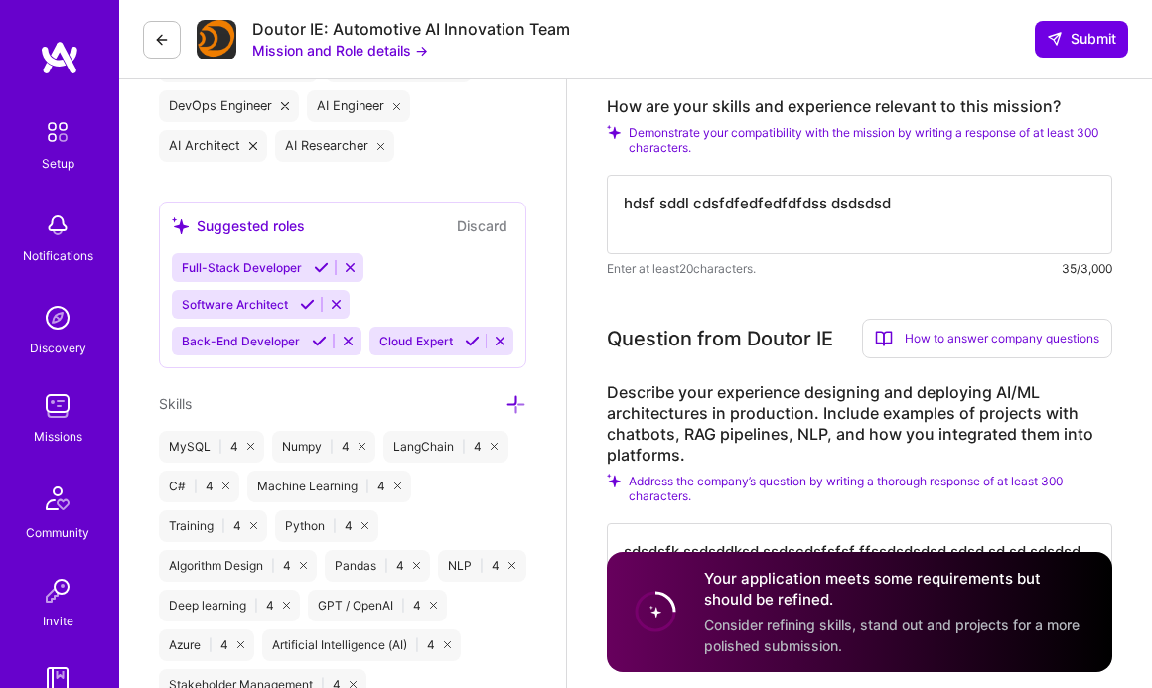
drag, startPoint x: 907, startPoint y: 210, endPoint x: 590, endPoint y: 203, distance: 316.8
paste textarea "I bring 9+ years of experience across AI/ML engineering, research, and platform…"
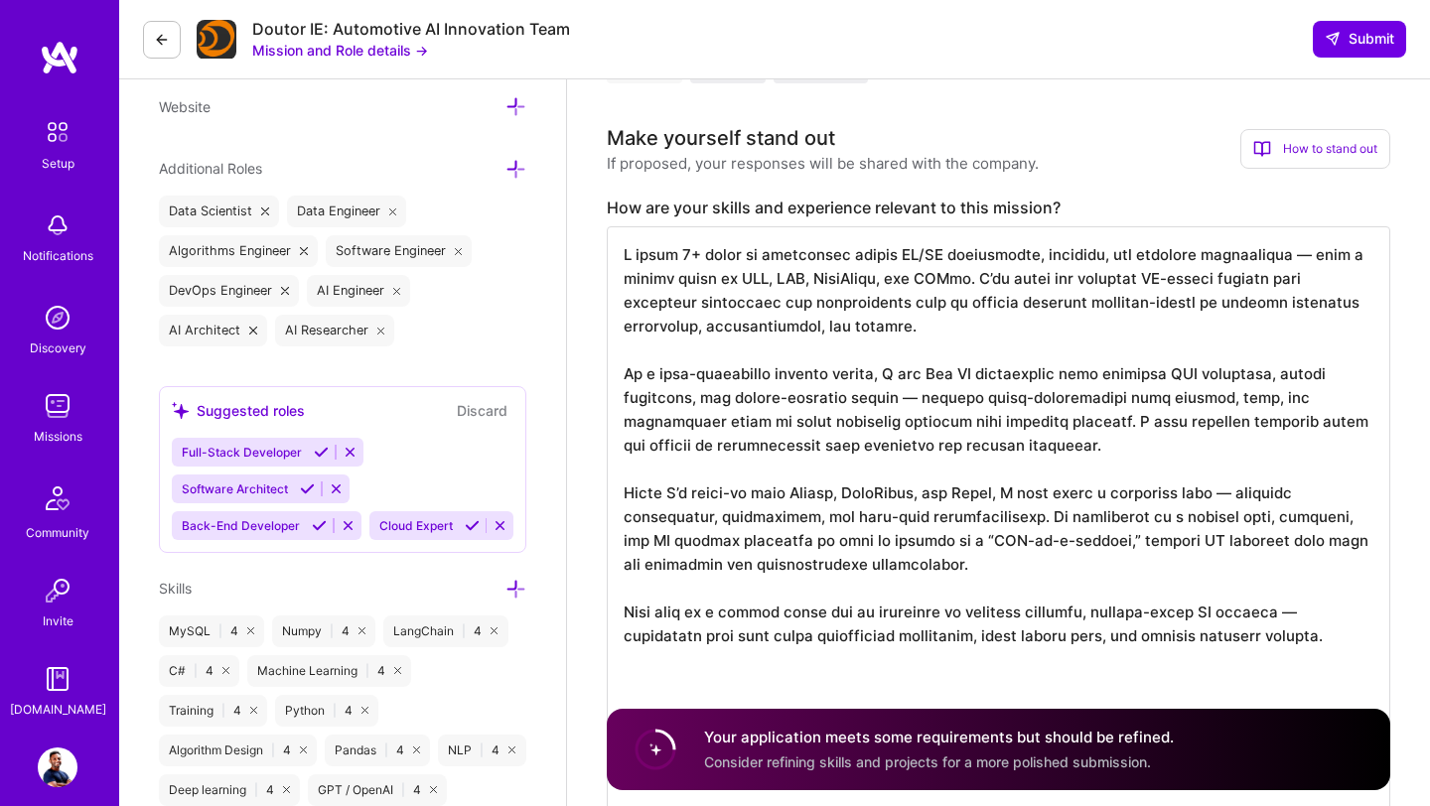
scroll to position [571, 0]
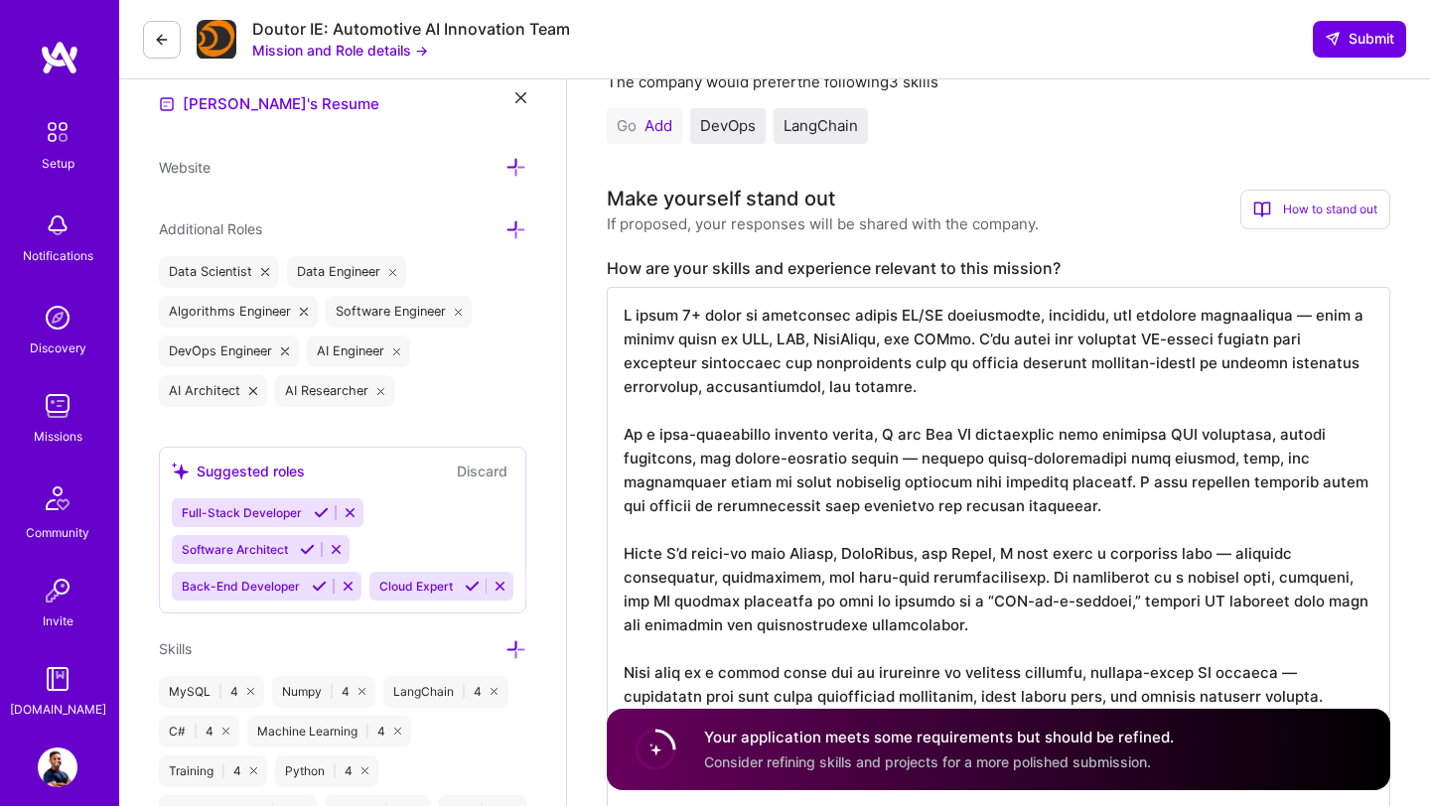
click at [1314, 322] on textarea at bounding box center [998, 601] width 783 height 628
click at [1015, 343] on textarea at bounding box center [998, 505] width 783 height 437
click at [1128, 368] on textarea at bounding box center [998, 505] width 783 height 437
click at [925, 461] on textarea at bounding box center [998, 505] width 783 height 437
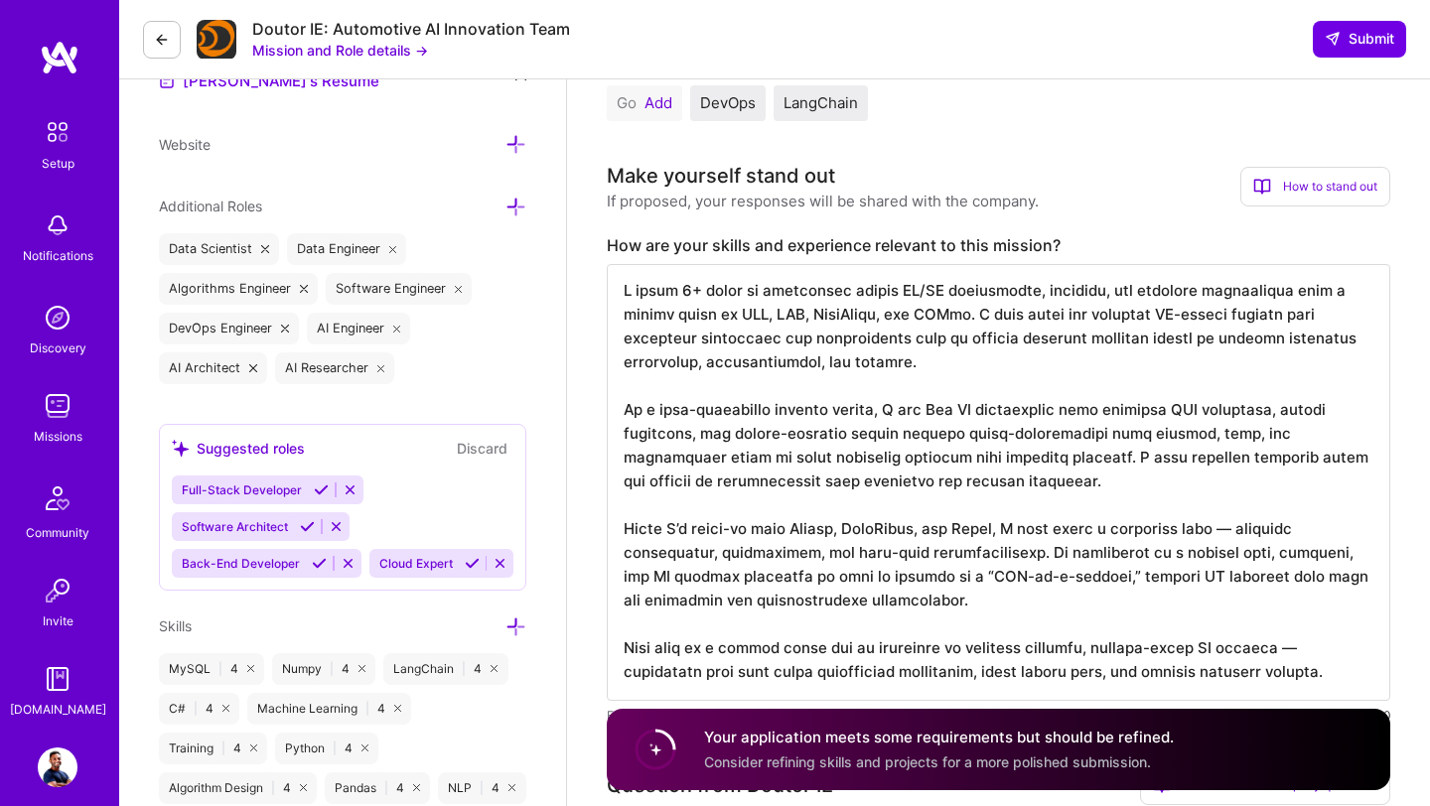
scroll to position [596, 0]
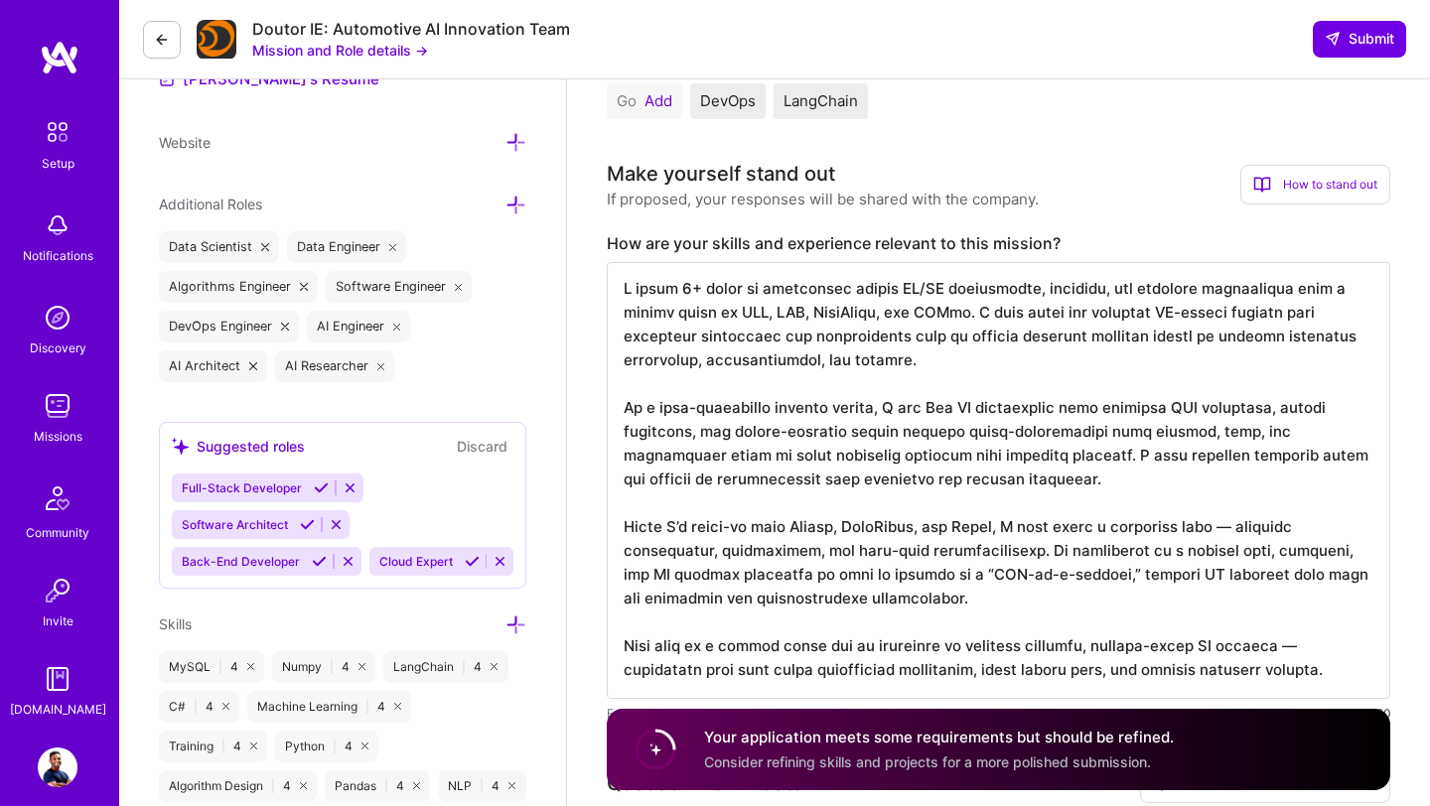
click at [686, 531] on textarea at bounding box center [998, 480] width 783 height 437
click at [1247, 528] on textarea at bounding box center [998, 480] width 783 height 437
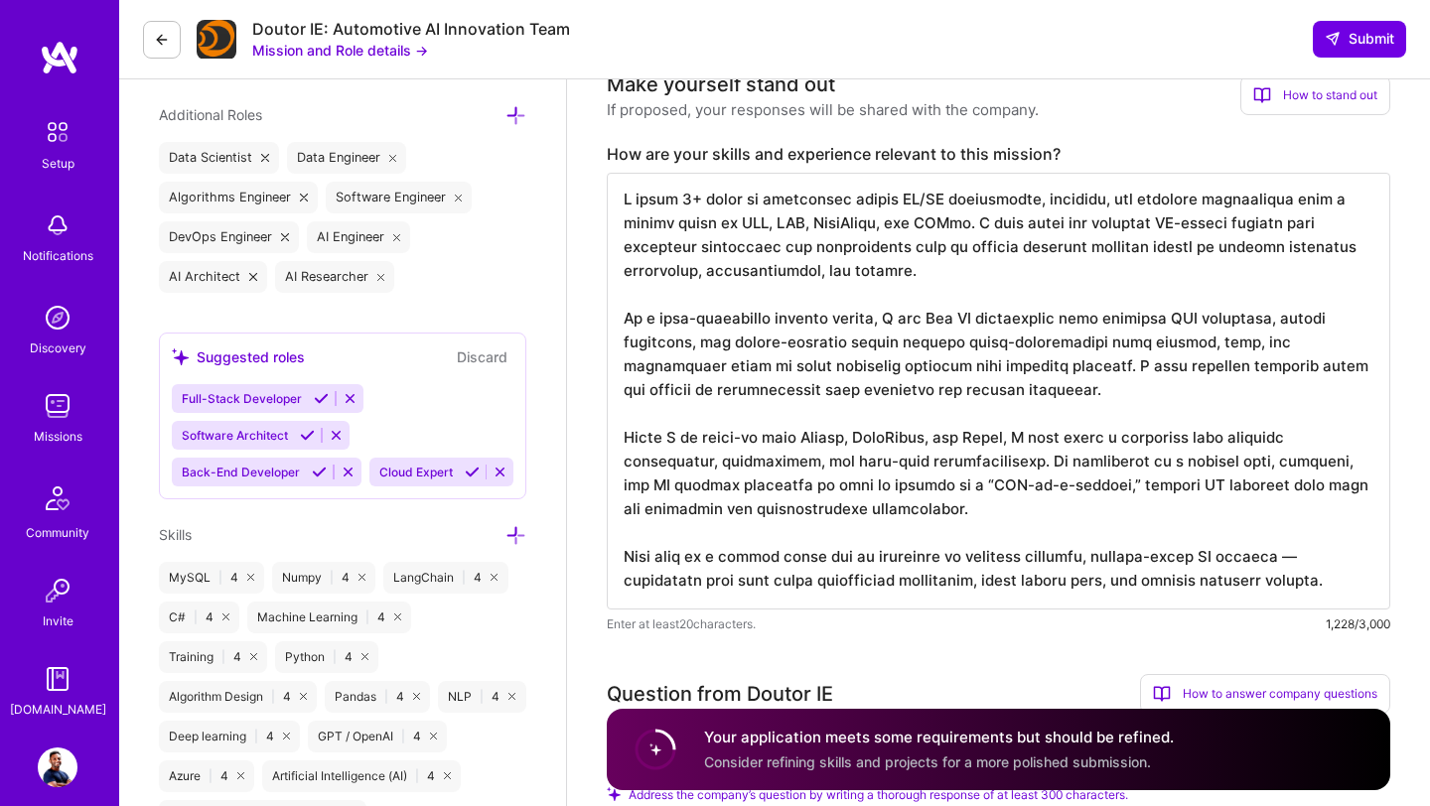
scroll to position [691, 0]
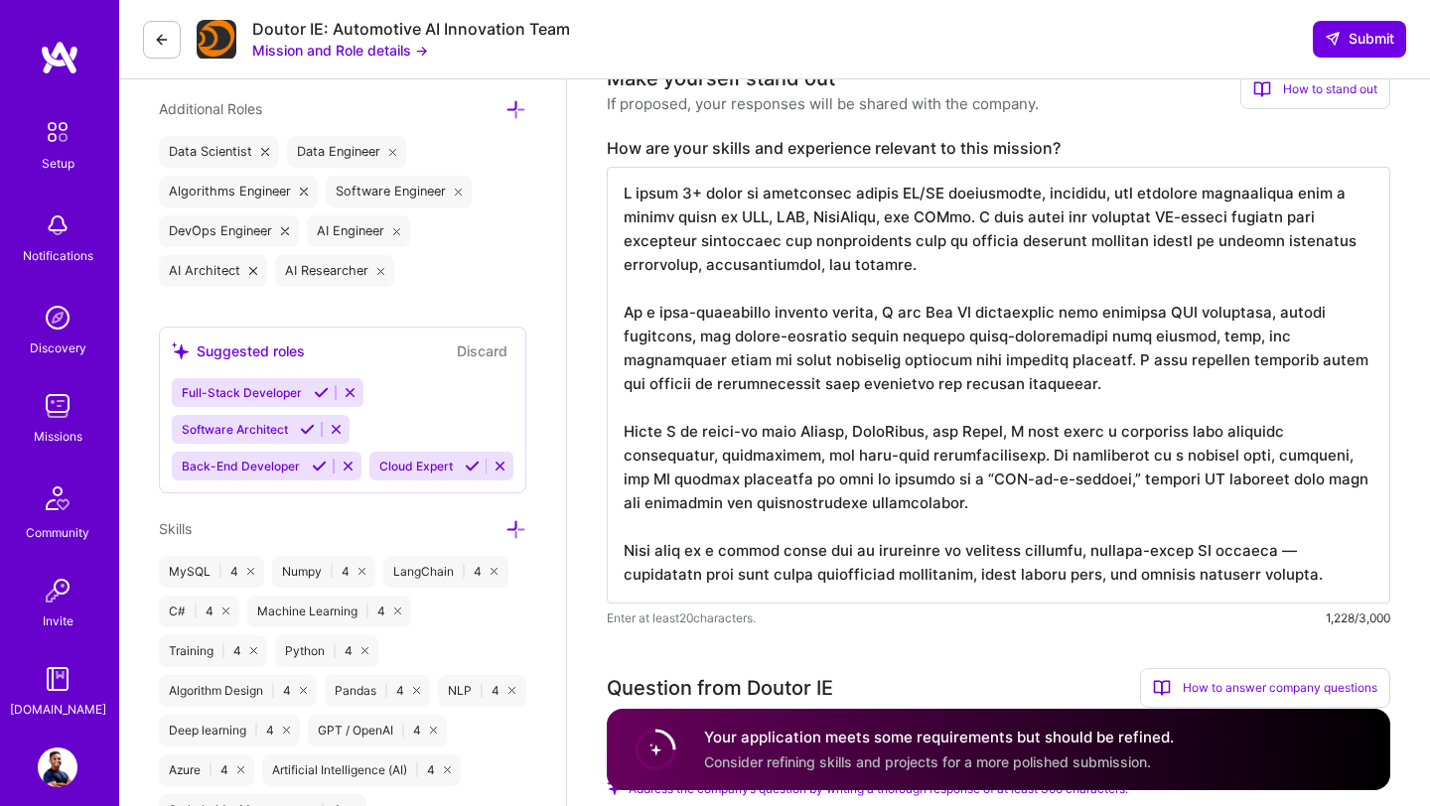
click at [1285, 552] on textarea at bounding box center [998, 385] width 783 height 437
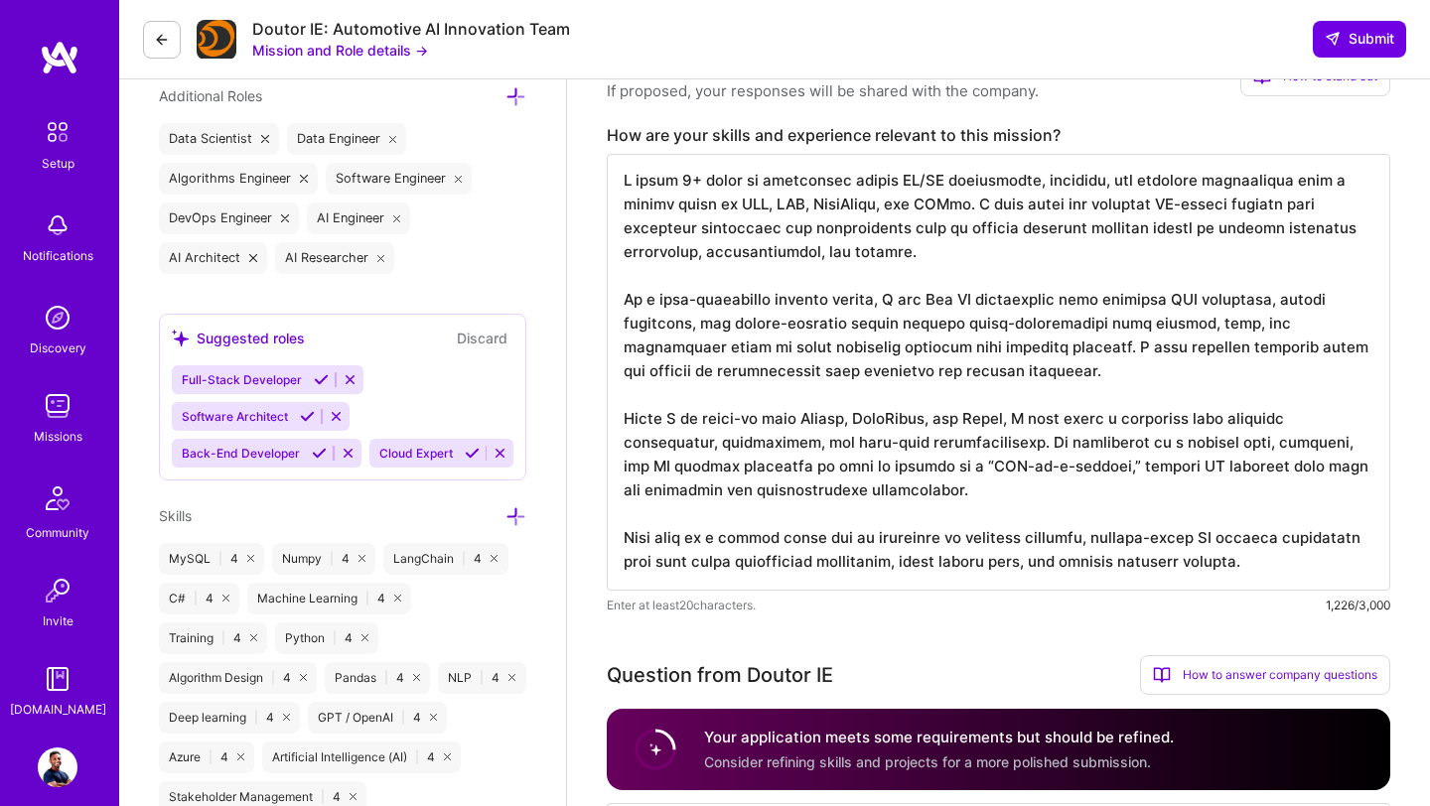
scroll to position [710, 0]
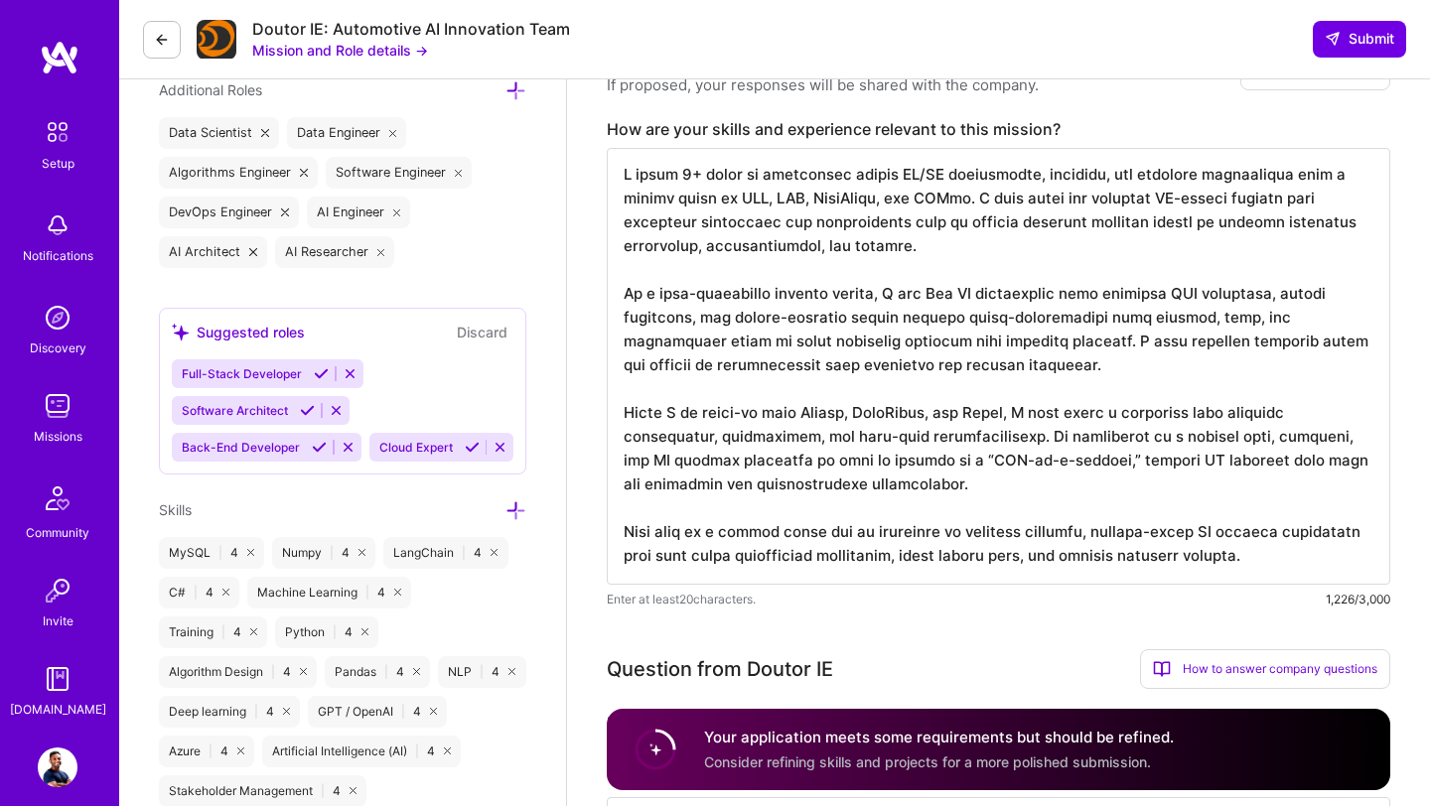
click at [860, 514] on textarea at bounding box center [998, 366] width 783 height 437
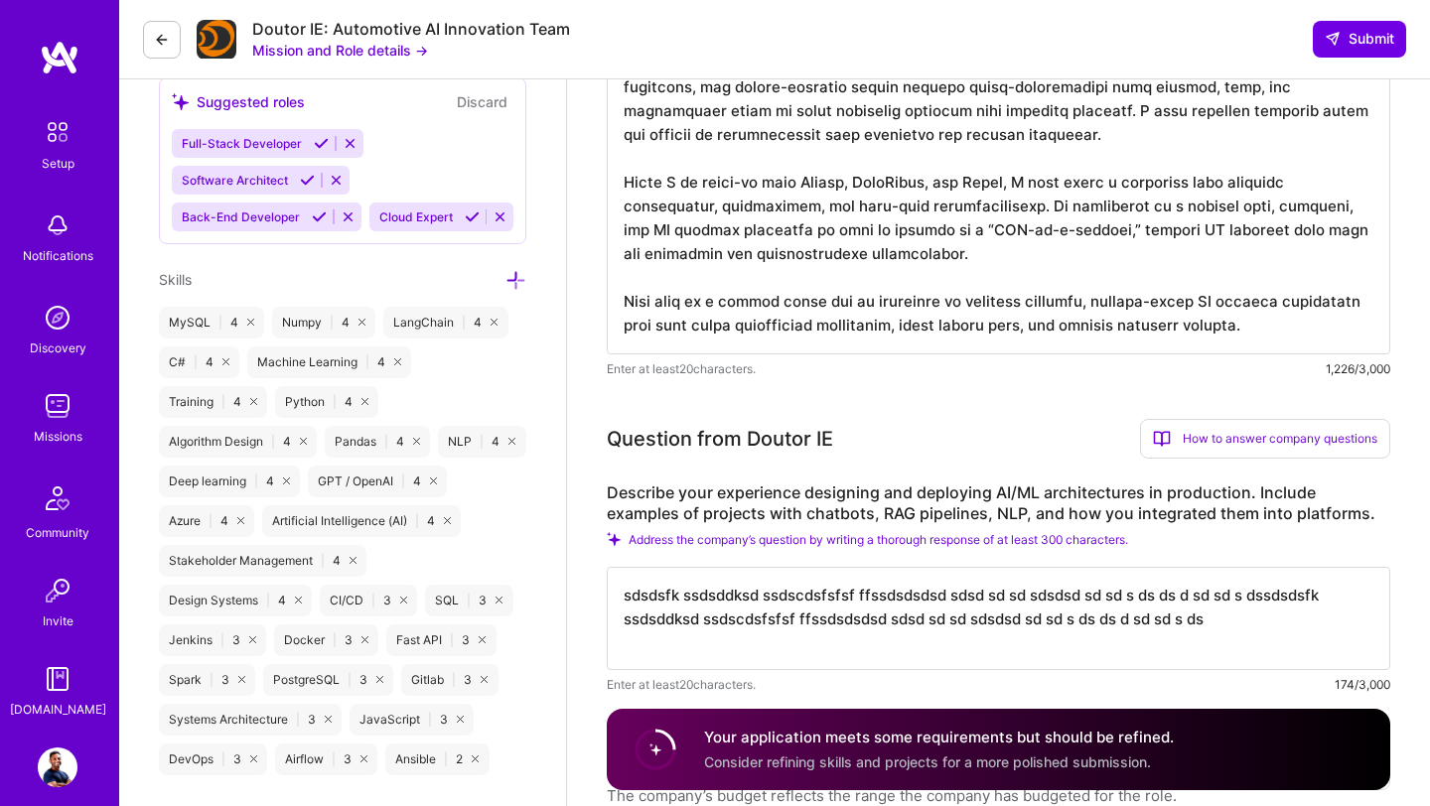
scroll to position [991, 0]
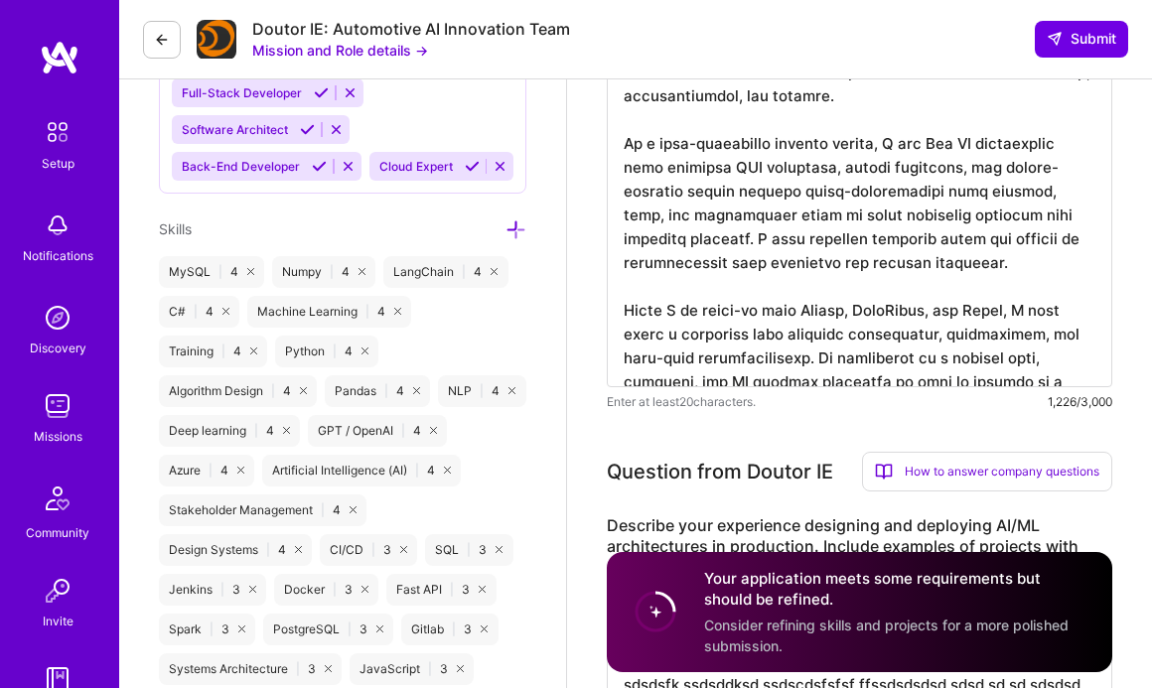
type textarea "I bring 9+ years of experience across AI/ML engineering, research, and platform…"
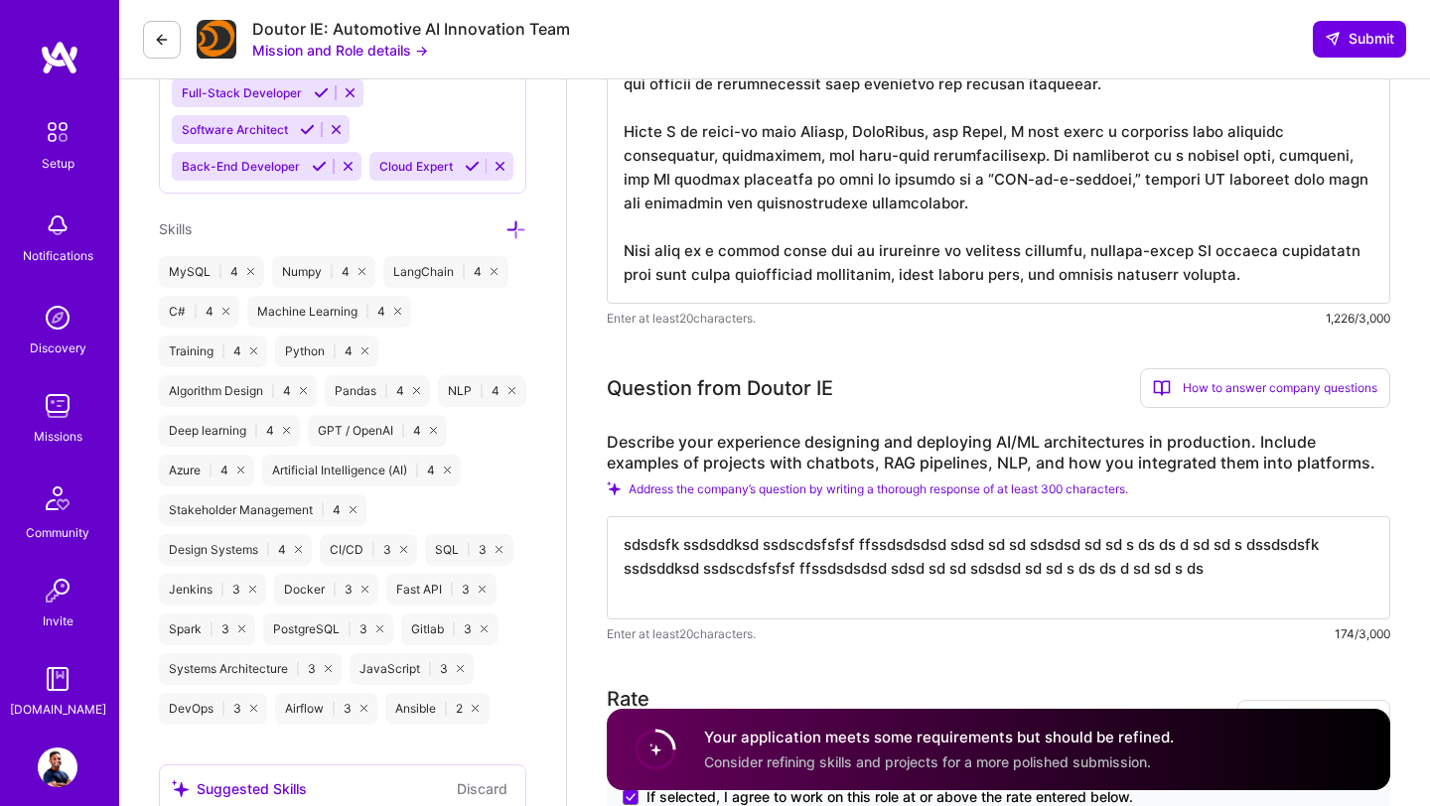
click at [694, 569] on textarea "sdsdsfk ssdsddksd ssdscdsfsfsf ffssdsdsdsd sdsd sd sd sdsdsd sd sd s ds ds d sd…" at bounding box center [998, 567] width 783 height 103
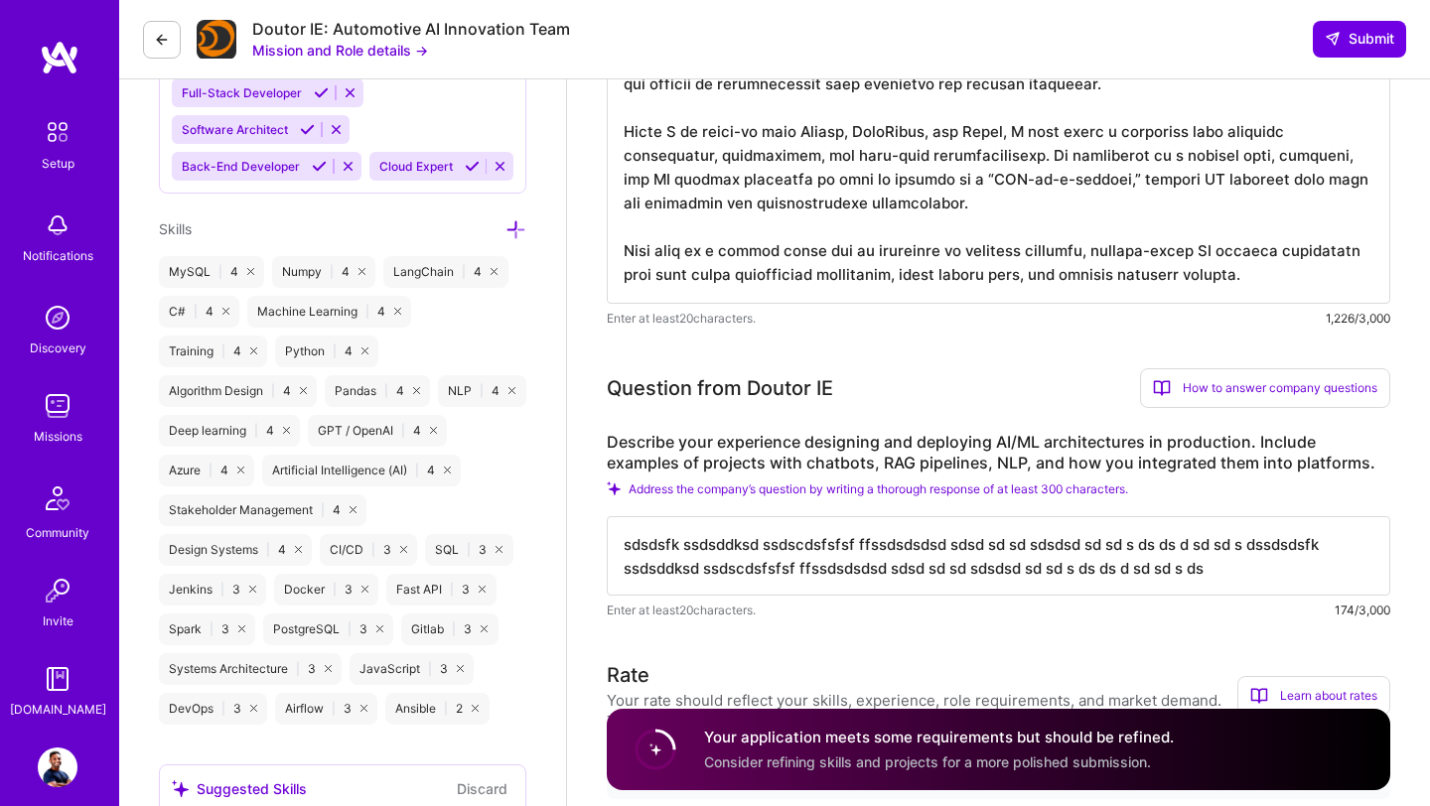
paste textarea "I’ve designed and deployed multiple AI/ML architectures in production, with a f…"
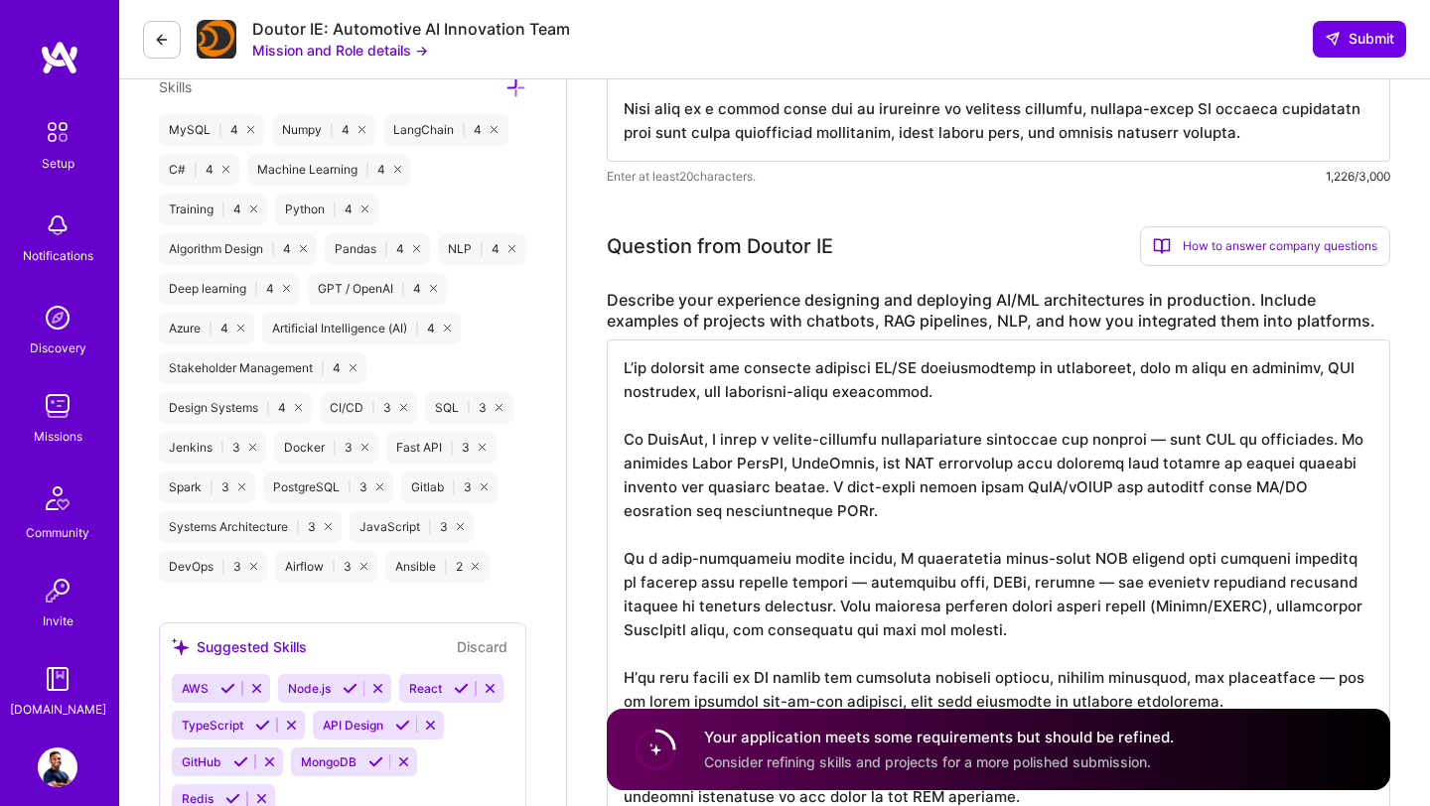
click at [968, 372] on textarea at bounding box center [998, 582] width 783 height 485
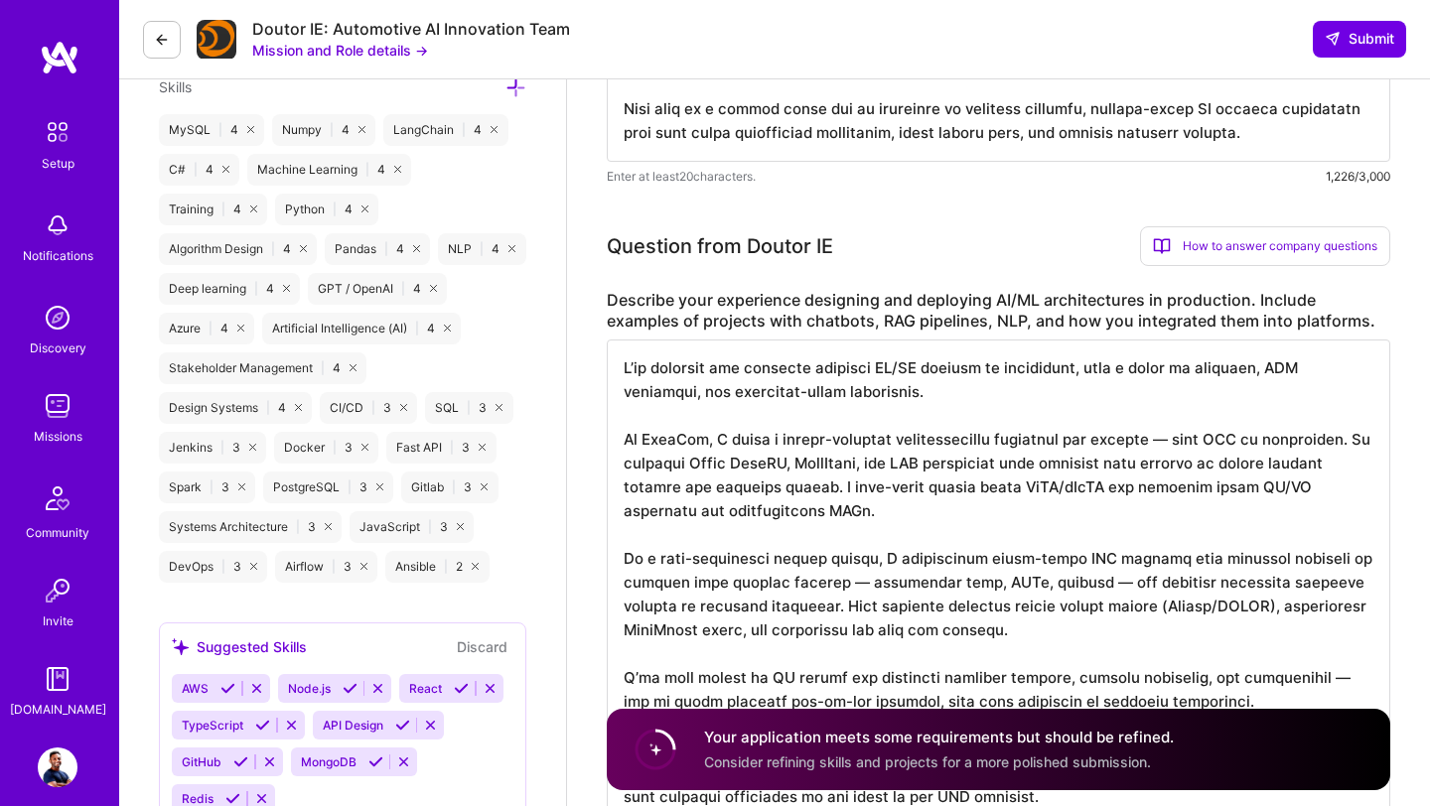
click at [1308, 374] on textarea at bounding box center [998, 582] width 783 height 485
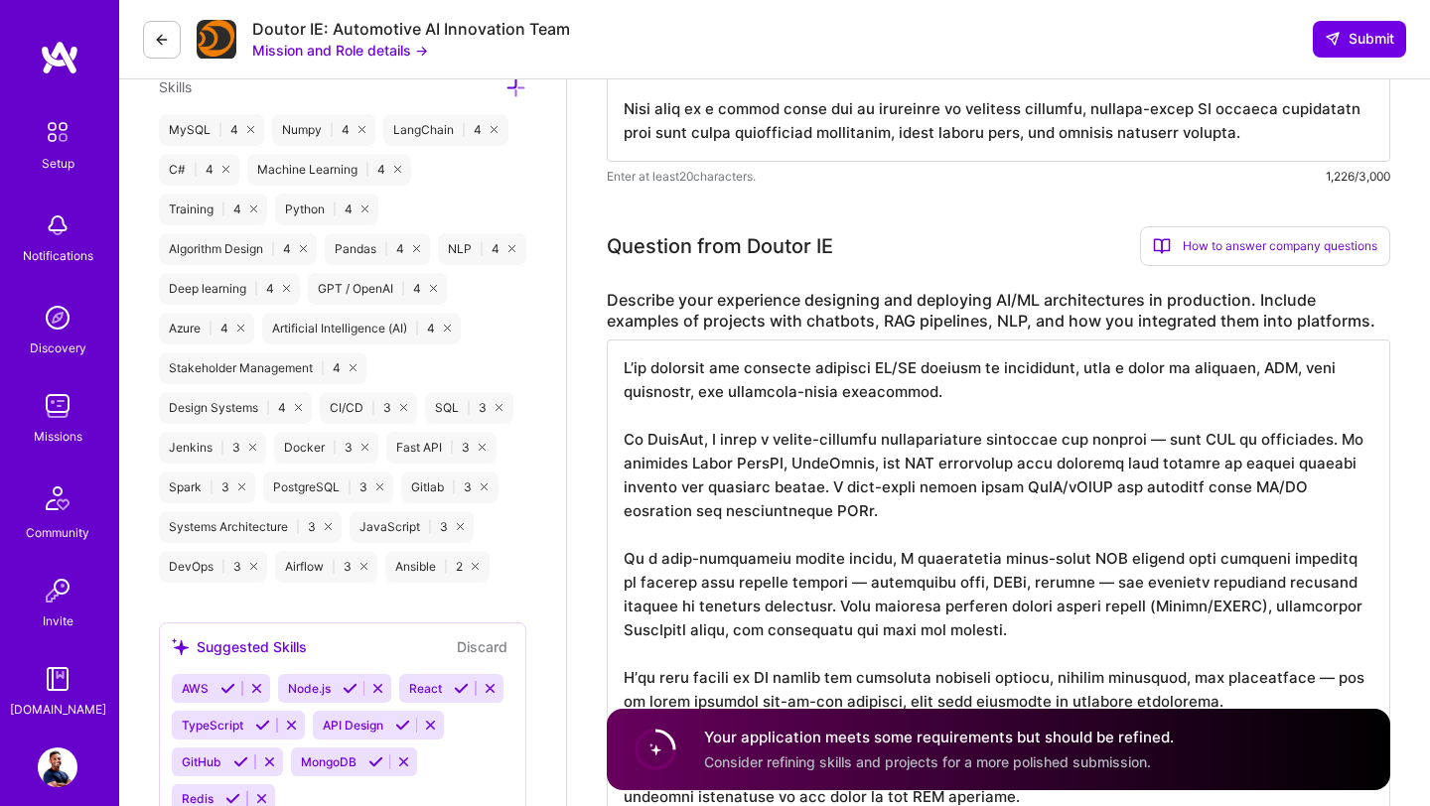
click at [810, 390] on textarea at bounding box center [998, 582] width 783 height 485
click at [1156, 441] on textarea at bounding box center [998, 582] width 783 height 485
click at [872, 516] on textarea at bounding box center [998, 582] width 783 height 485
drag, startPoint x: 898, startPoint y: 559, endPoint x: 1019, endPoint y: 560, distance: 121.1
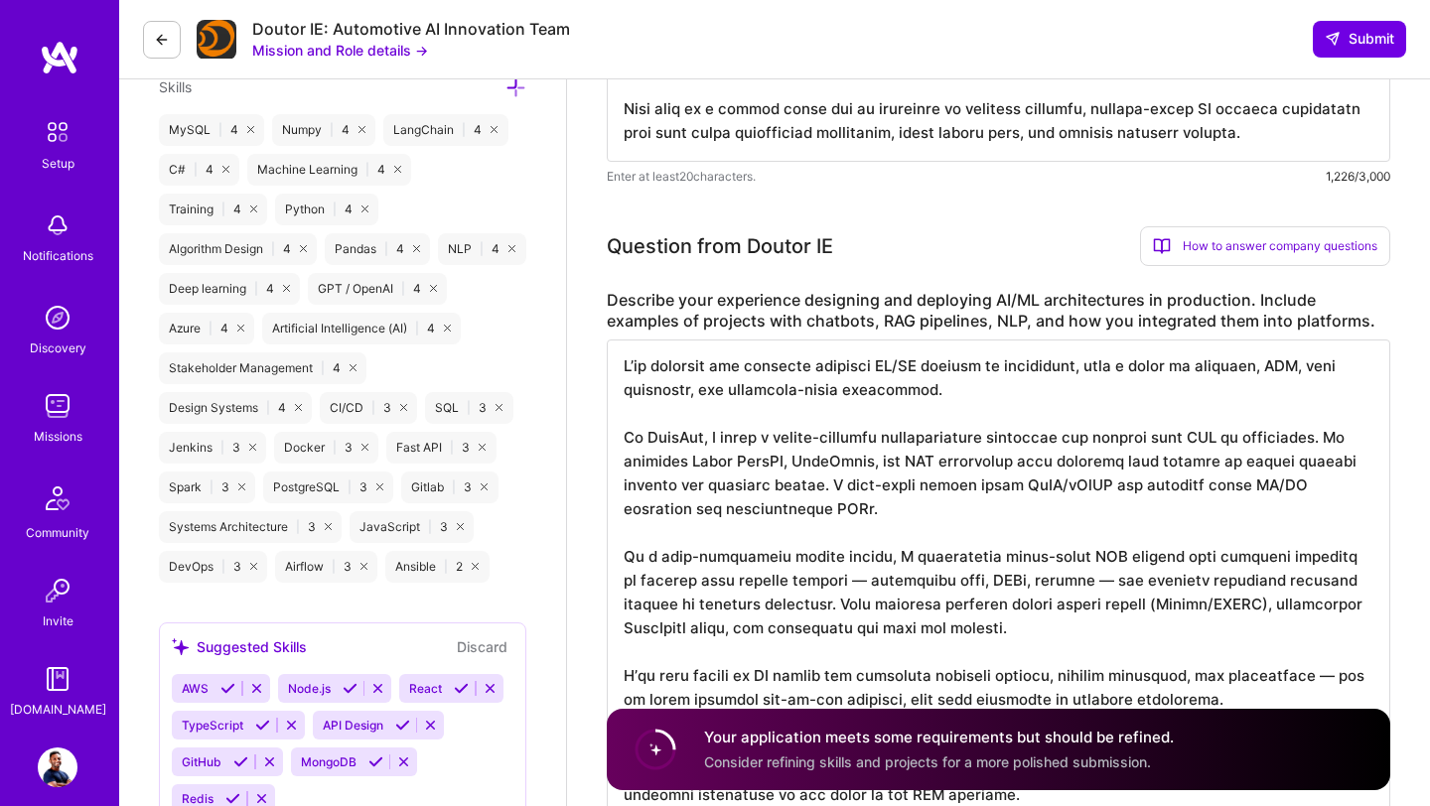
click at [1020, 560] on textarea at bounding box center [998, 582] width 783 height 485
drag, startPoint x: 1008, startPoint y: 633, endPoint x: 590, endPoint y: 559, distance: 424.6
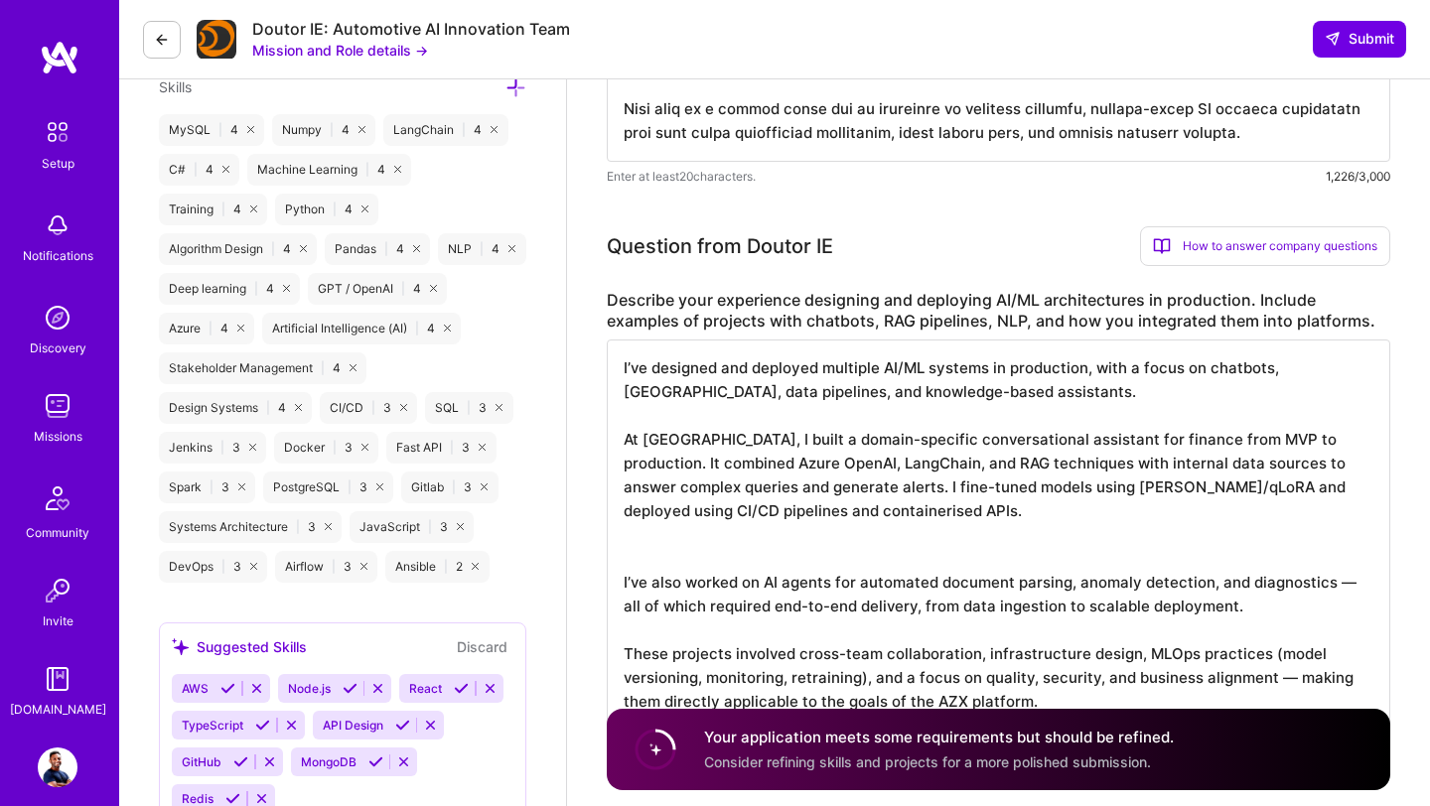
scroll to position [0, 0]
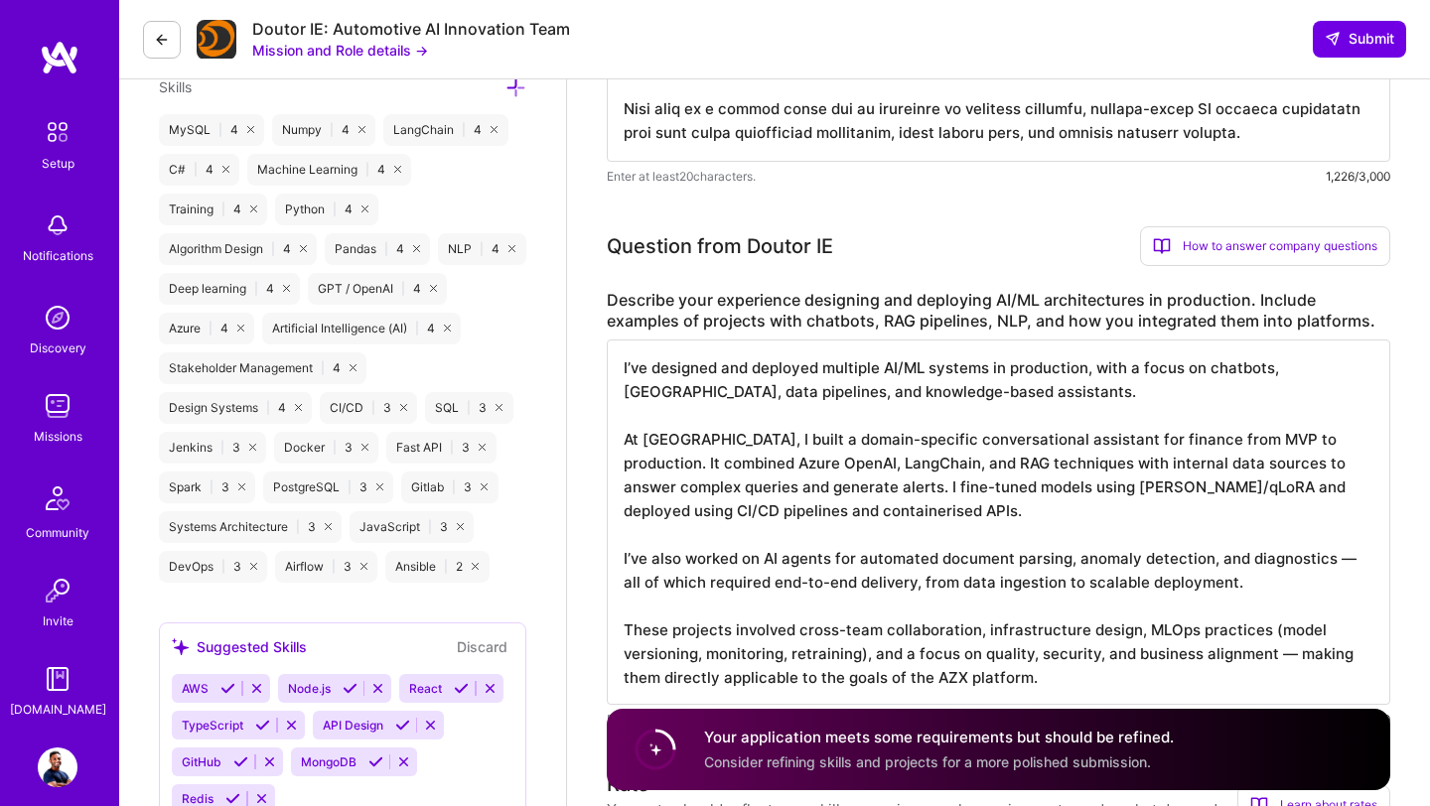
click at [1349, 563] on textarea "I’ve designed and deployed multiple AI/ML systems in production, with a focus o…" at bounding box center [998, 522] width 783 height 365
drag, startPoint x: 863, startPoint y: 657, endPoint x: 602, endPoint y: 644, distance: 261.5
click at [1134, 639] on textarea "I’ve designed and deployed multiple AI/ML systems in production, with a focus o…" at bounding box center [998, 522] width 783 height 365
drag, startPoint x: 1139, startPoint y: 637, endPoint x: 983, endPoint y: 619, distance: 157.0
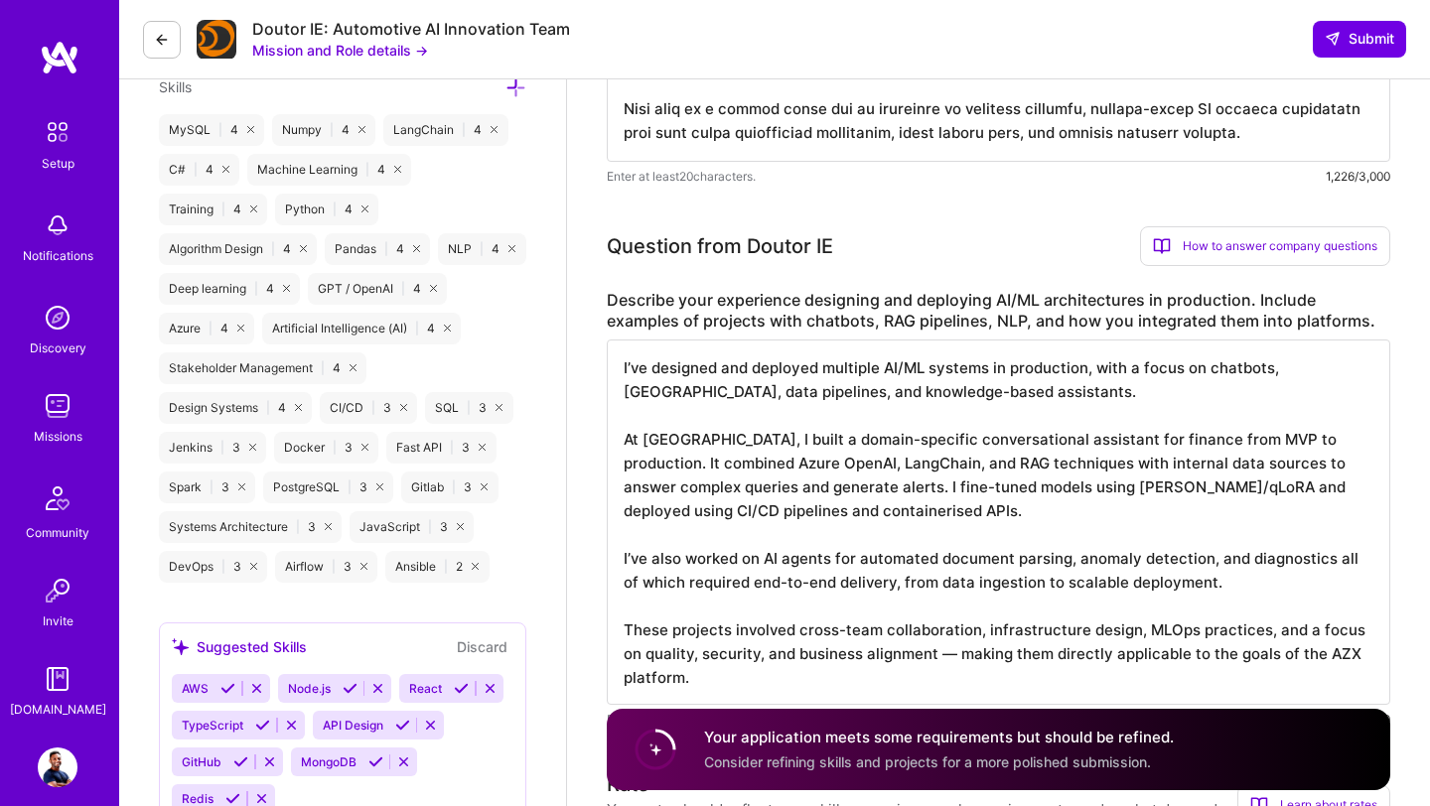
click at [982, 621] on textarea "I’ve designed and deployed multiple AI/ML systems in production, with a focus o…" at bounding box center [998, 522] width 783 height 365
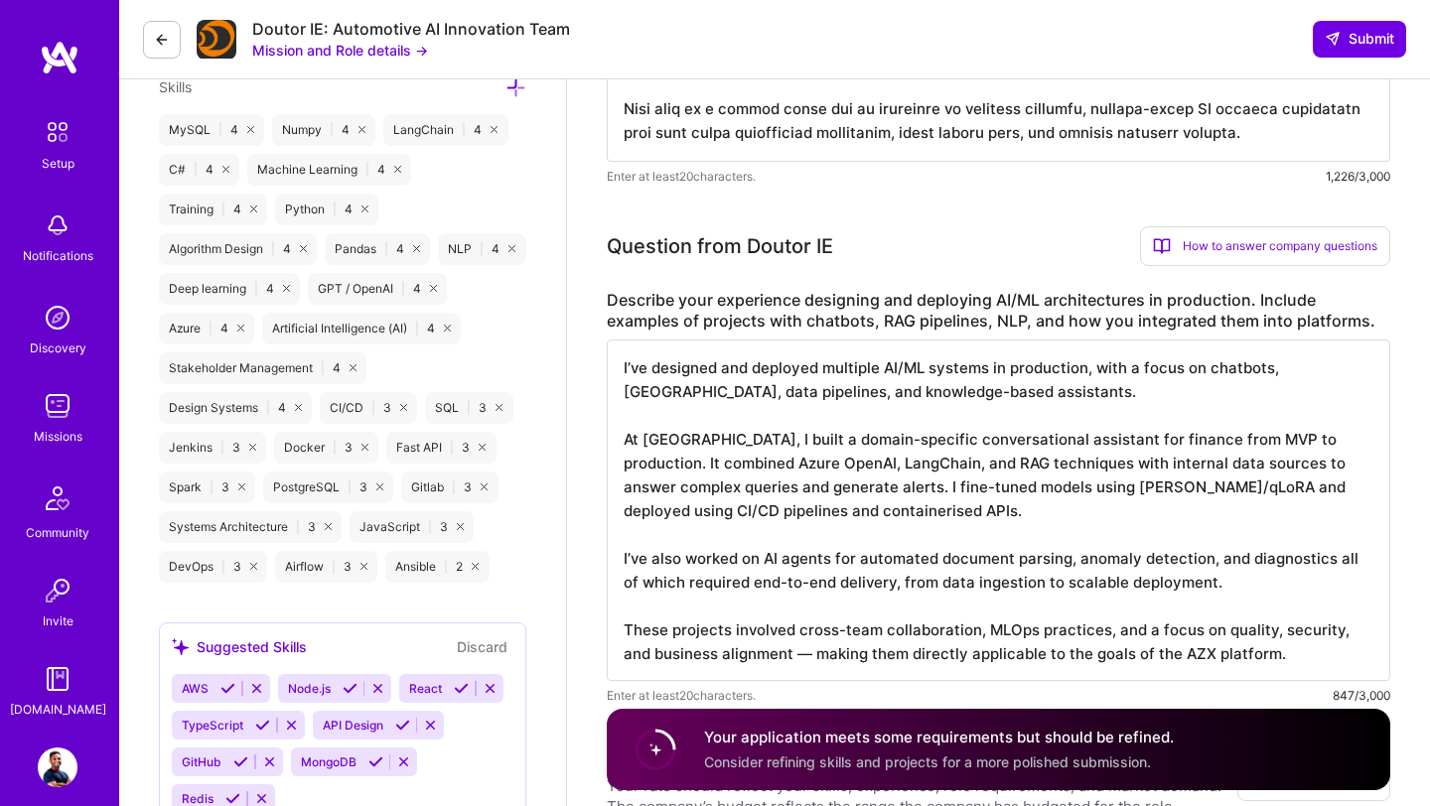
scroll to position [2, 0]
click at [780, 653] on textarea "I’ve designed and deployed multiple AI/ML systems in production, with a focus o…" at bounding box center [998, 511] width 783 height 342
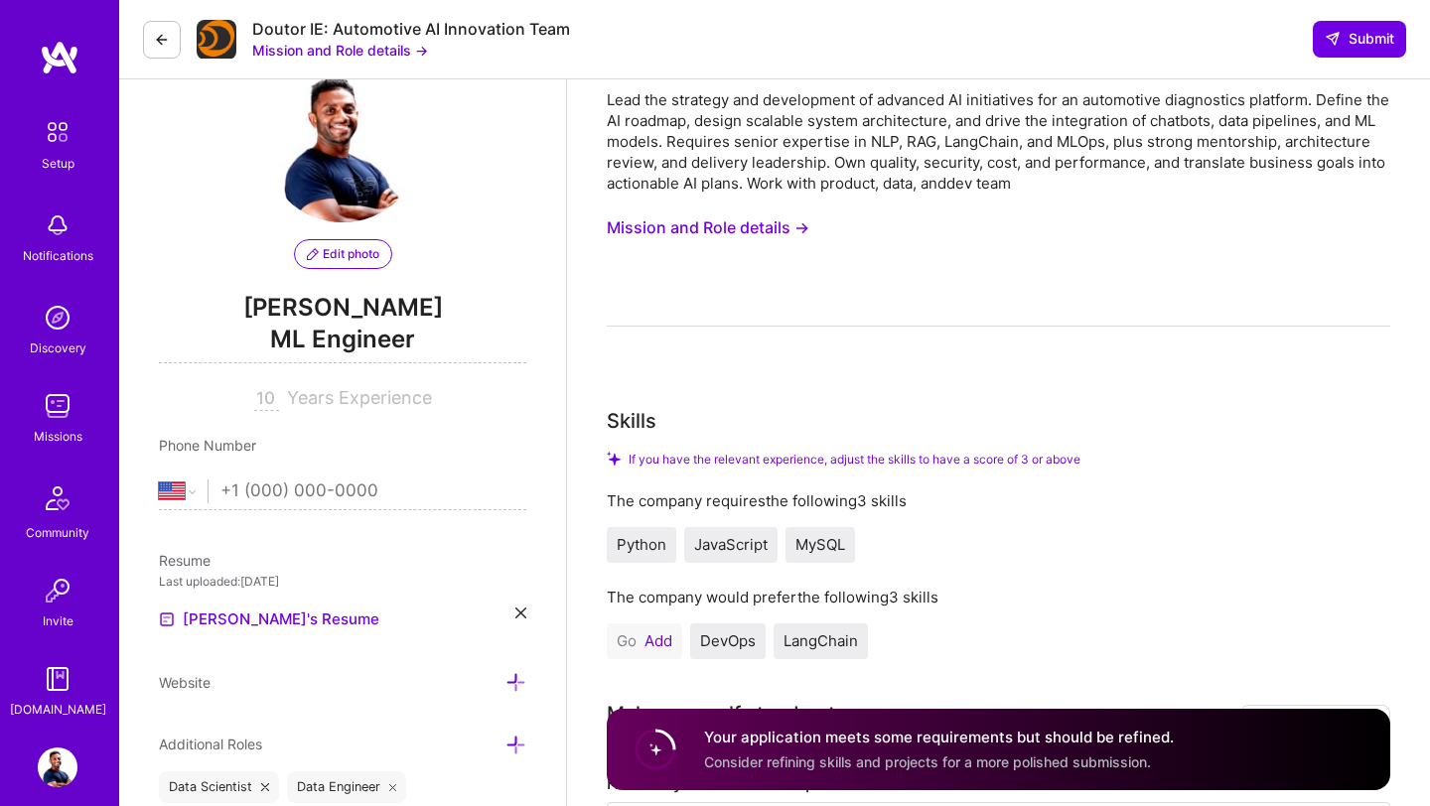
scroll to position [0, 0]
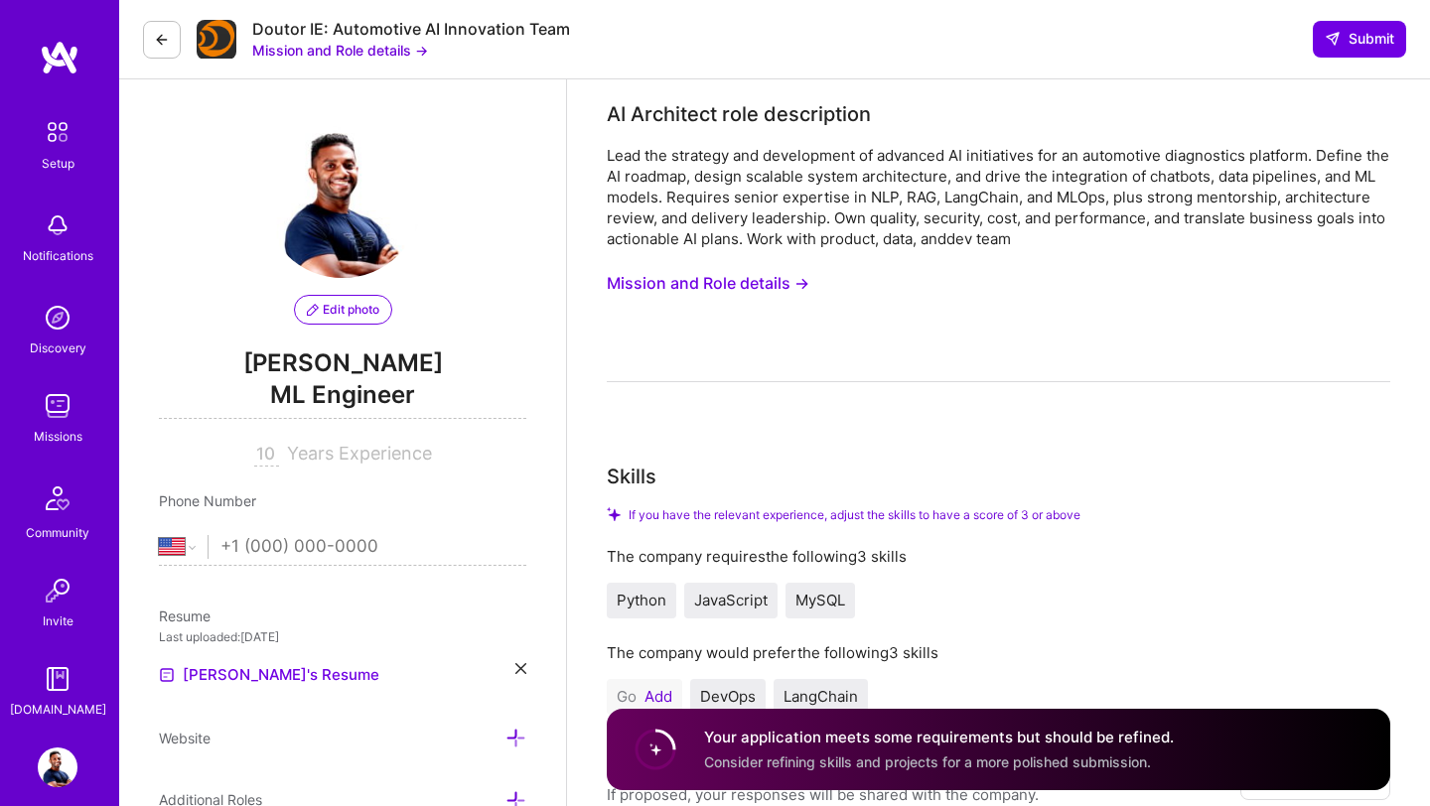
click at [786, 285] on button "Mission and Role details →" at bounding box center [708, 283] width 203 height 37
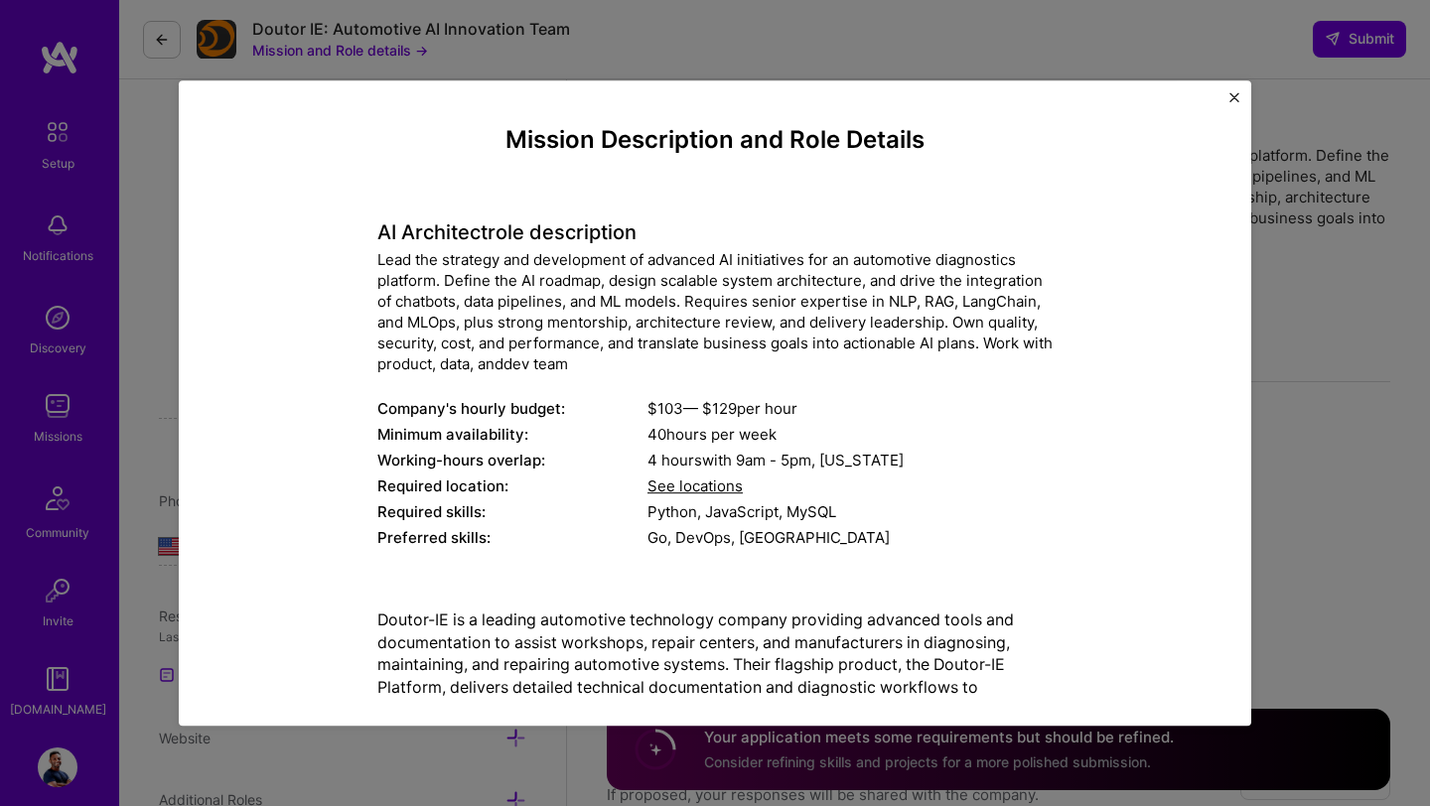
scroll to position [37, 0]
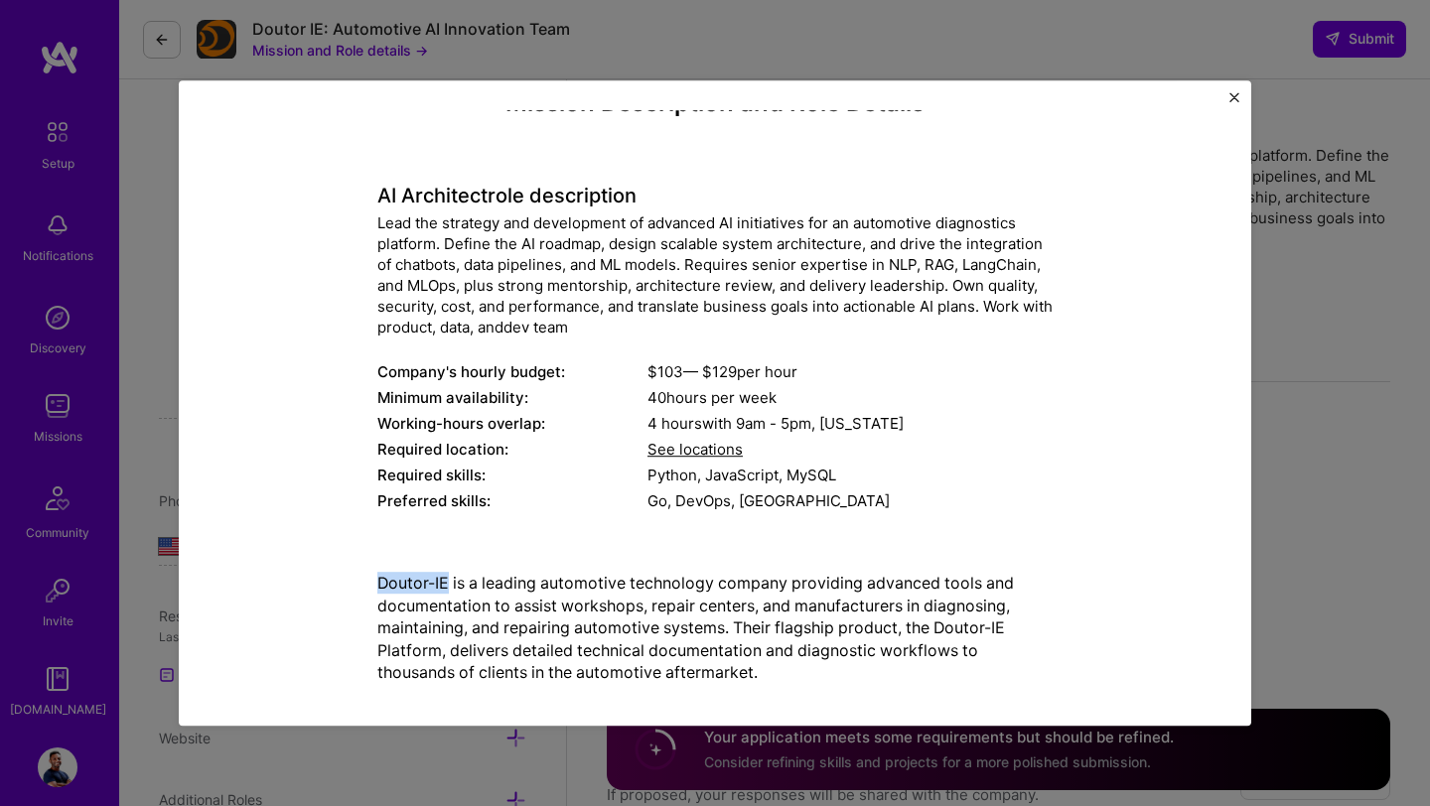
drag, startPoint x: 379, startPoint y: 585, endPoint x: 447, endPoint y: 583, distance: 67.5
click at [447, 584] on p "Doutor-IE is a leading automotive technology company providing advanced tools a…" at bounding box center [714, 628] width 675 height 111
copy p "Doutor-IE"
click at [1251, 430] on div "Mission Description and Role Details AI Architect role description Lead the str…" at bounding box center [715, 403] width 1430 height 806
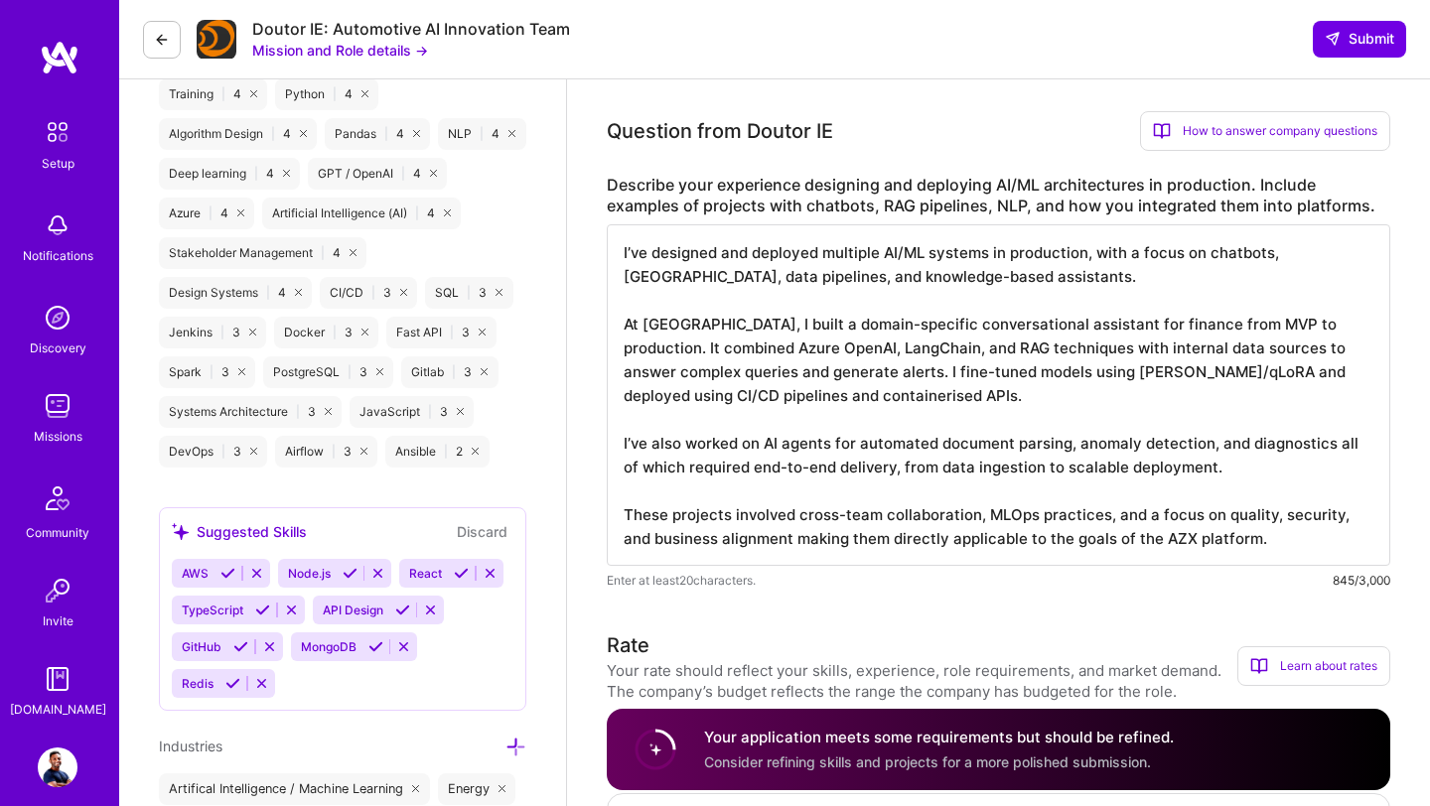
scroll to position [2, 0]
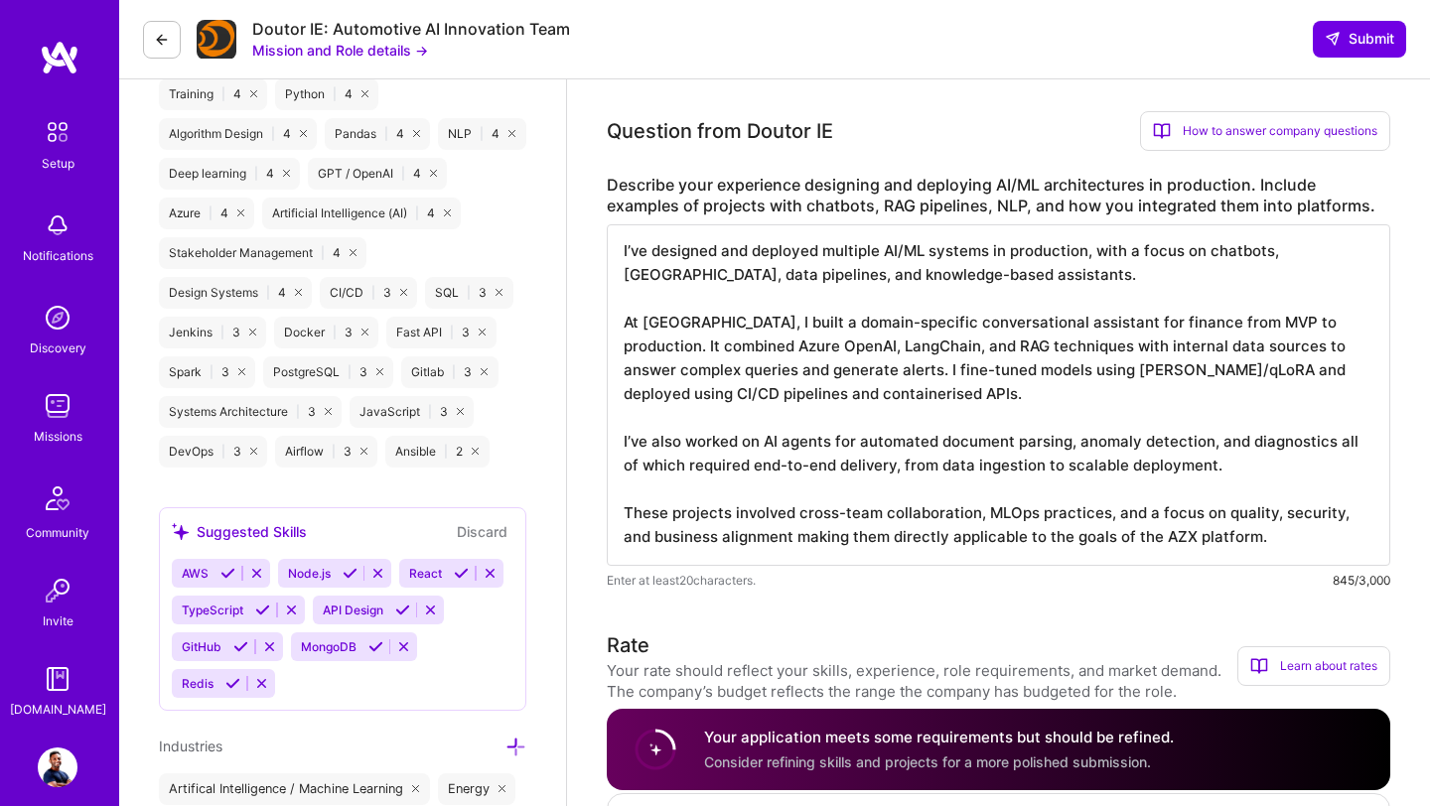
click at [1149, 536] on textarea "I’ve designed and deployed multiple AI/ML systems in production, with a focus o…" at bounding box center [998, 395] width 783 height 342
click at [1148, 536] on textarea "I’ve designed and deployed multiple AI/ML systems in production, with a focus o…" at bounding box center [998, 395] width 783 height 342
paste textarea "Doutor-IE"
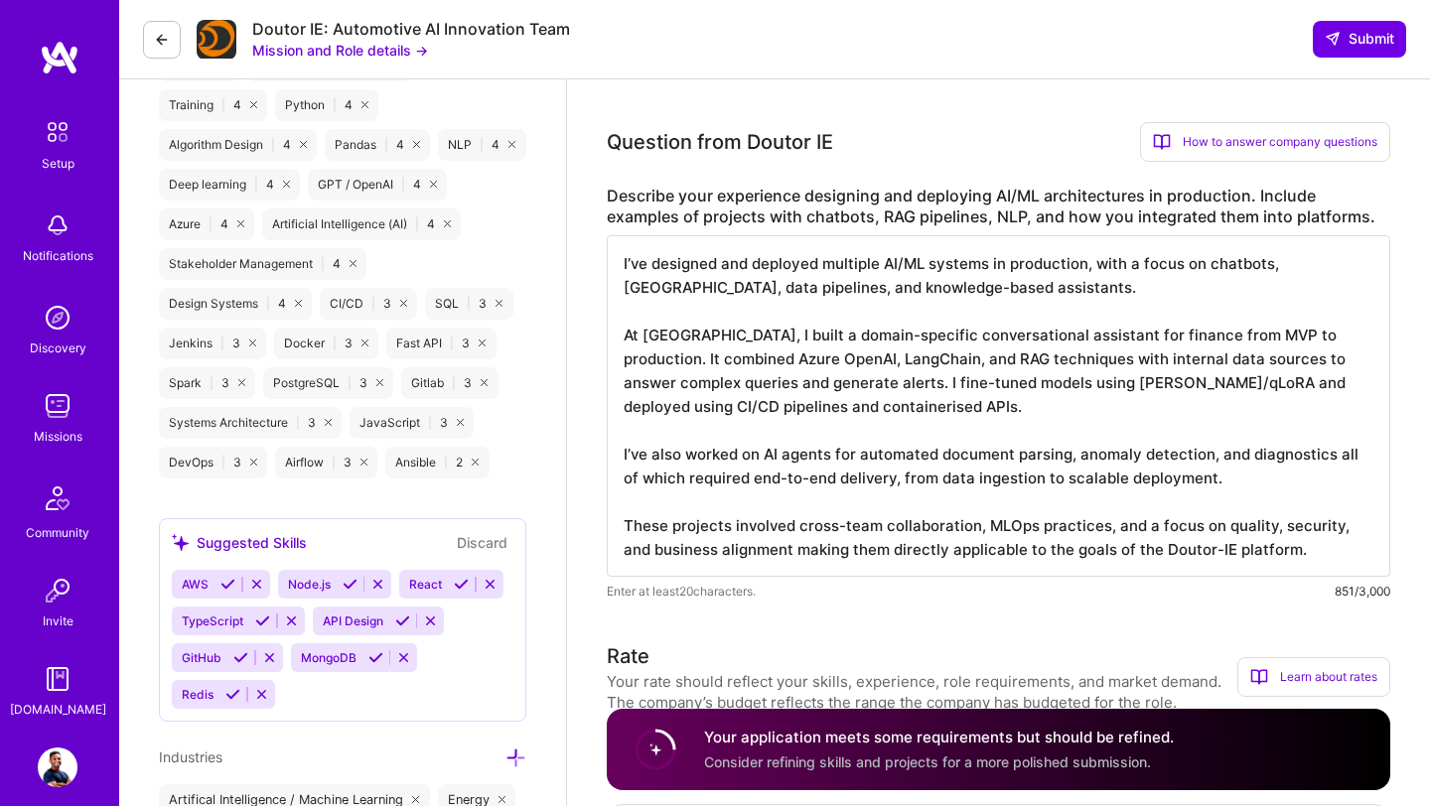
scroll to position [1242, 0]
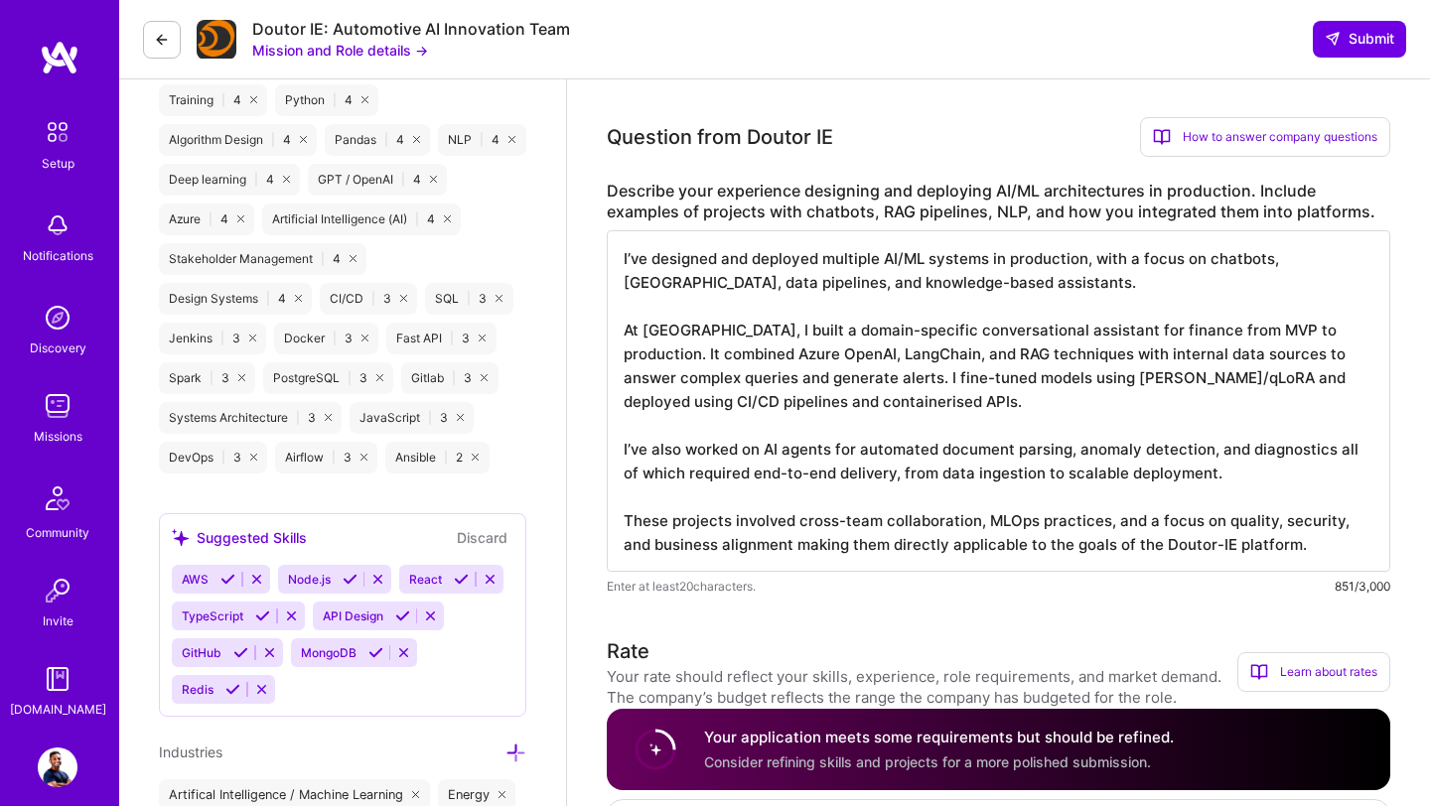
drag, startPoint x: 1104, startPoint y: 525, endPoint x: 987, endPoint y: 524, distance: 117.2
click at [986, 524] on textarea "I’ve designed and deployed multiple AI/ML systems in production, with a focus o…" at bounding box center [998, 401] width 783 height 342
drag, startPoint x: 976, startPoint y: 524, endPoint x: 1186, endPoint y: 524, distance: 209.5
click at [1187, 525] on textarea "I’ve designed and deployed multiple AI/ML systems in production, with a focus o…" at bounding box center [998, 401] width 783 height 342
click at [1009, 523] on textarea "I’ve designed and deployed multiple AI/ML systems in production, with a focus o…" at bounding box center [998, 401] width 783 height 342
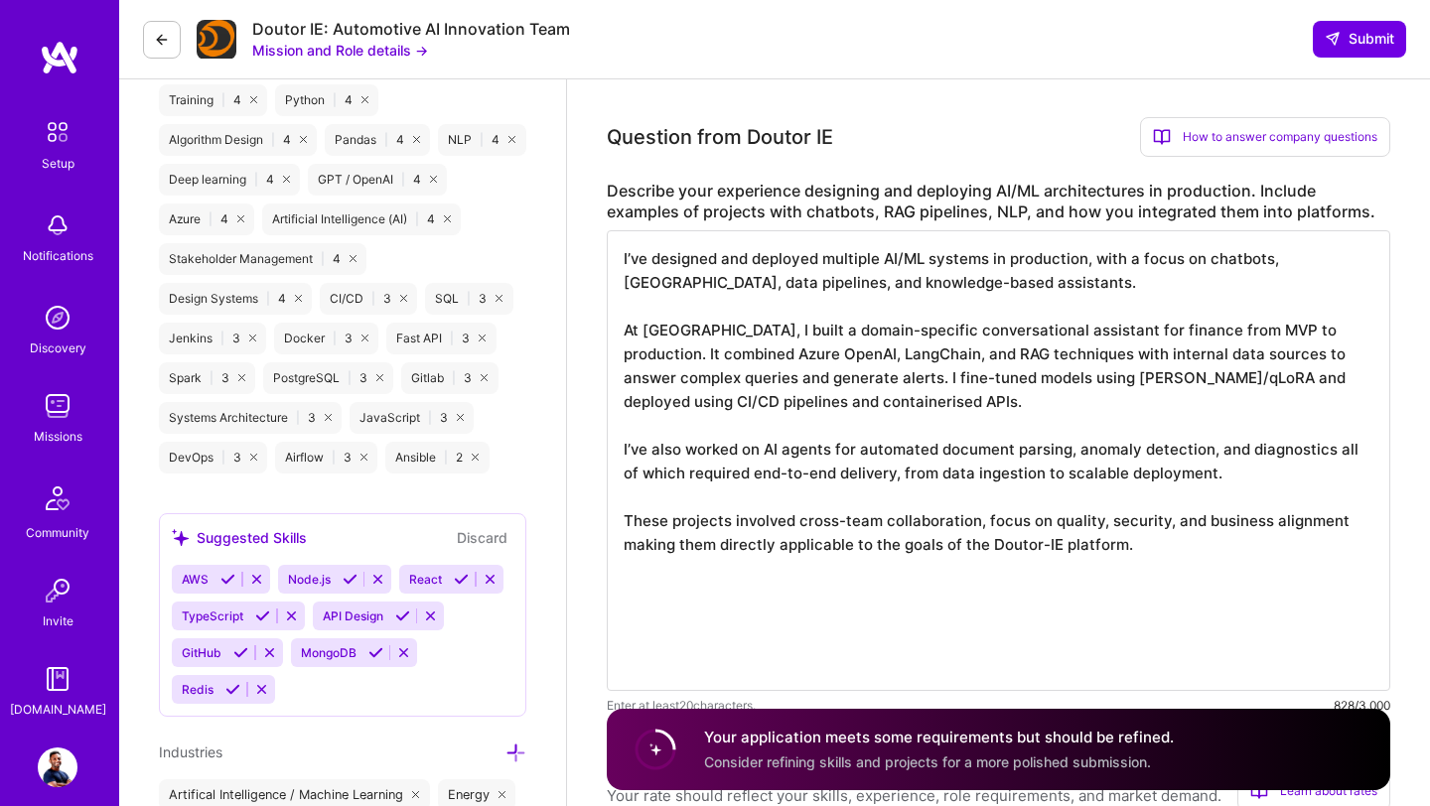
click at [823, 417] on textarea "I’ve designed and deployed multiple AI/ML systems in production, with a focus o…" at bounding box center [998, 460] width 783 height 461
paste textarea "At a semi-government energy client, I developed robust data pipelines to proces…"
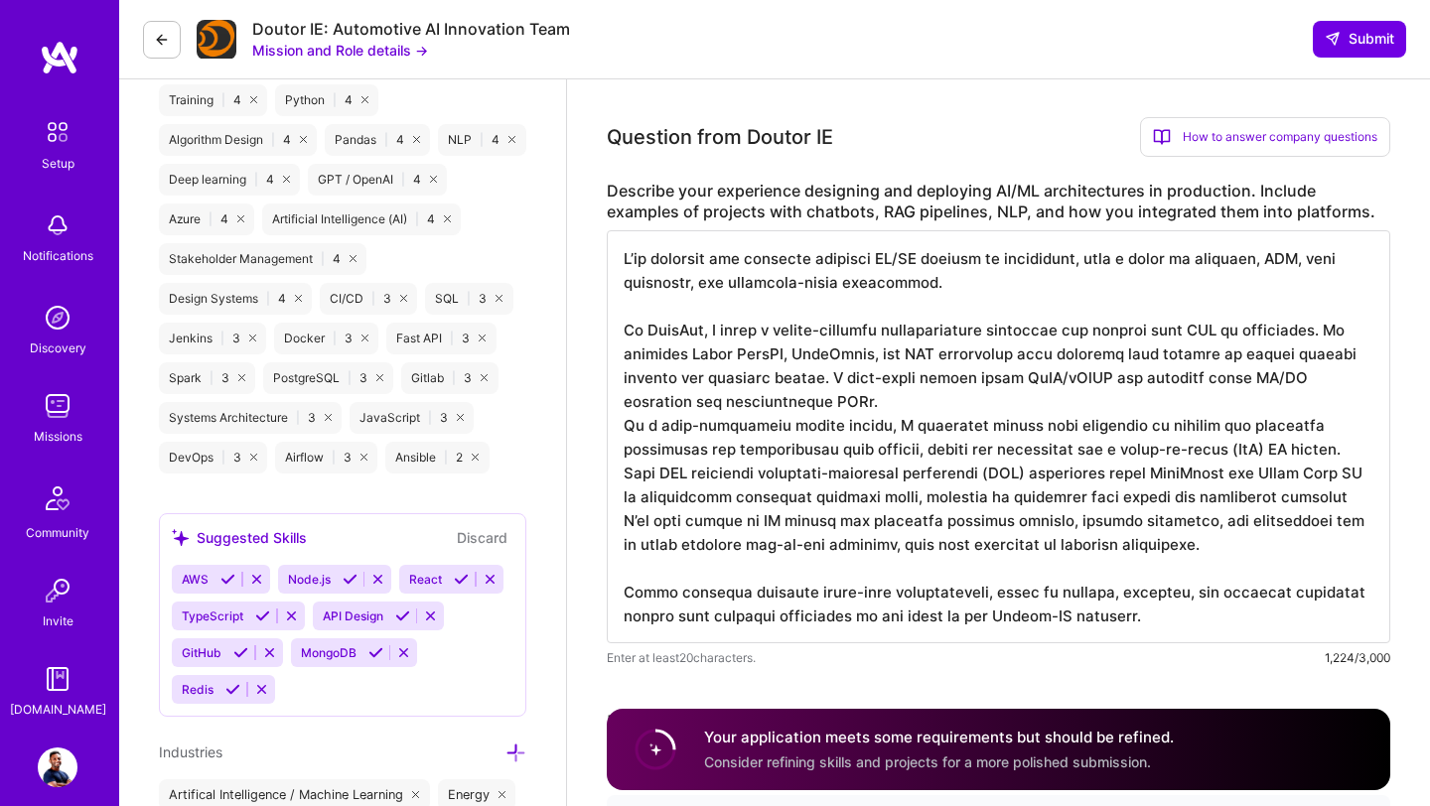
click at [812, 411] on textarea at bounding box center [998, 436] width 783 height 413
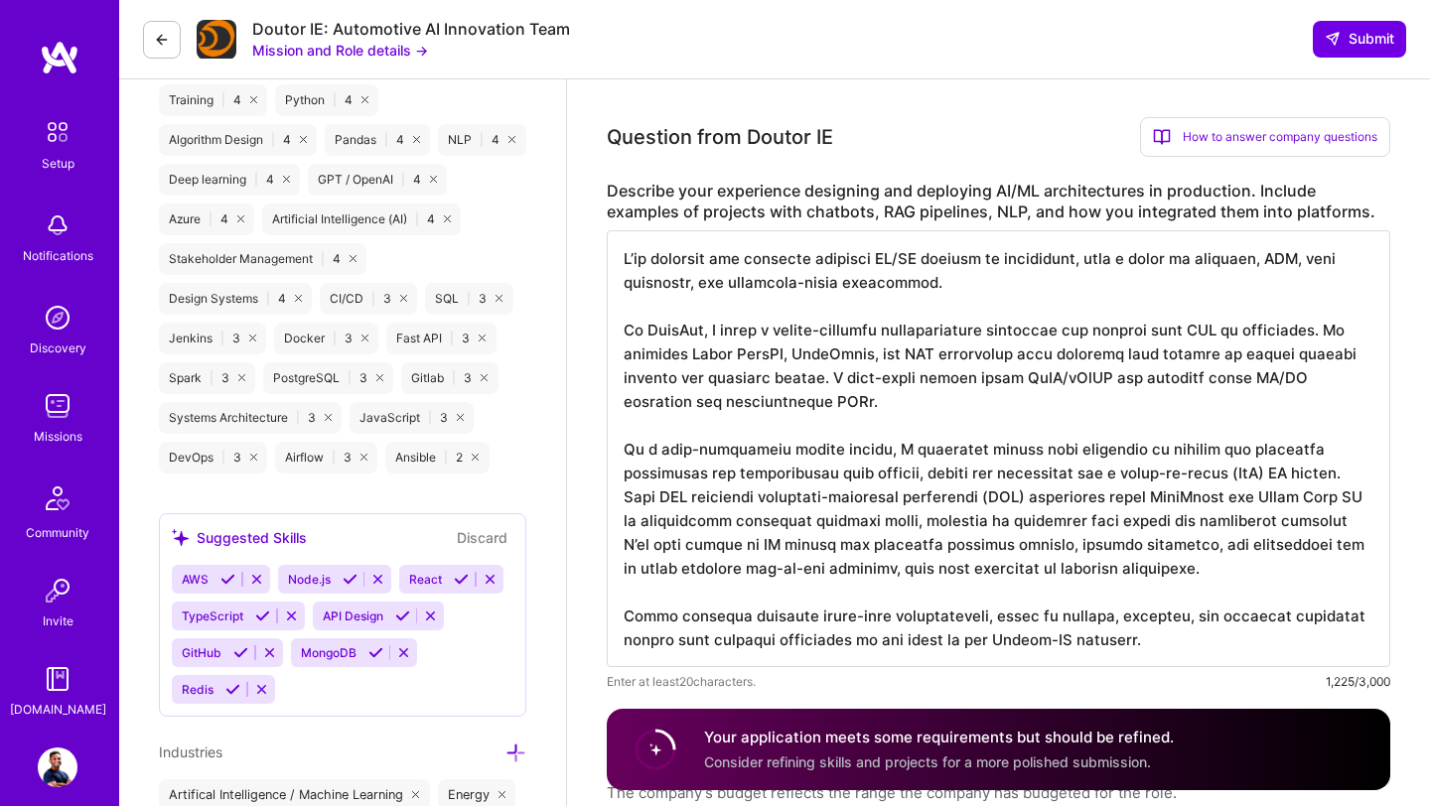
click at [1298, 475] on textarea at bounding box center [998, 448] width 783 height 437
drag, startPoint x: 927, startPoint y: 474, endPoint x: 1277, endPoint y: 470, distance: 349.5
click at [1277, 471] on textarea at bounding box center [998, 448] width 783 height 437
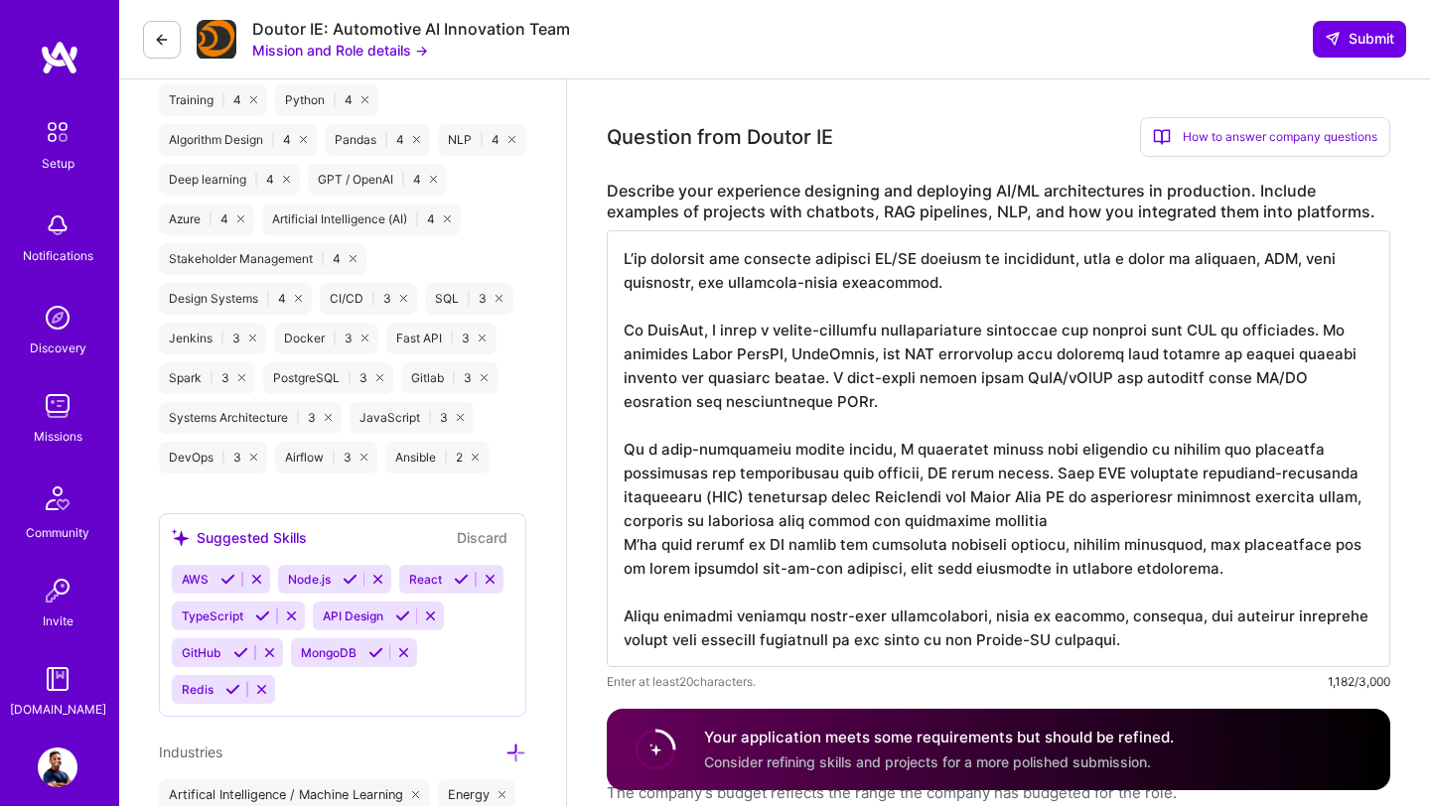
click at [928, 480] on textarea at bounding box center [998, 448] width 783 height 437
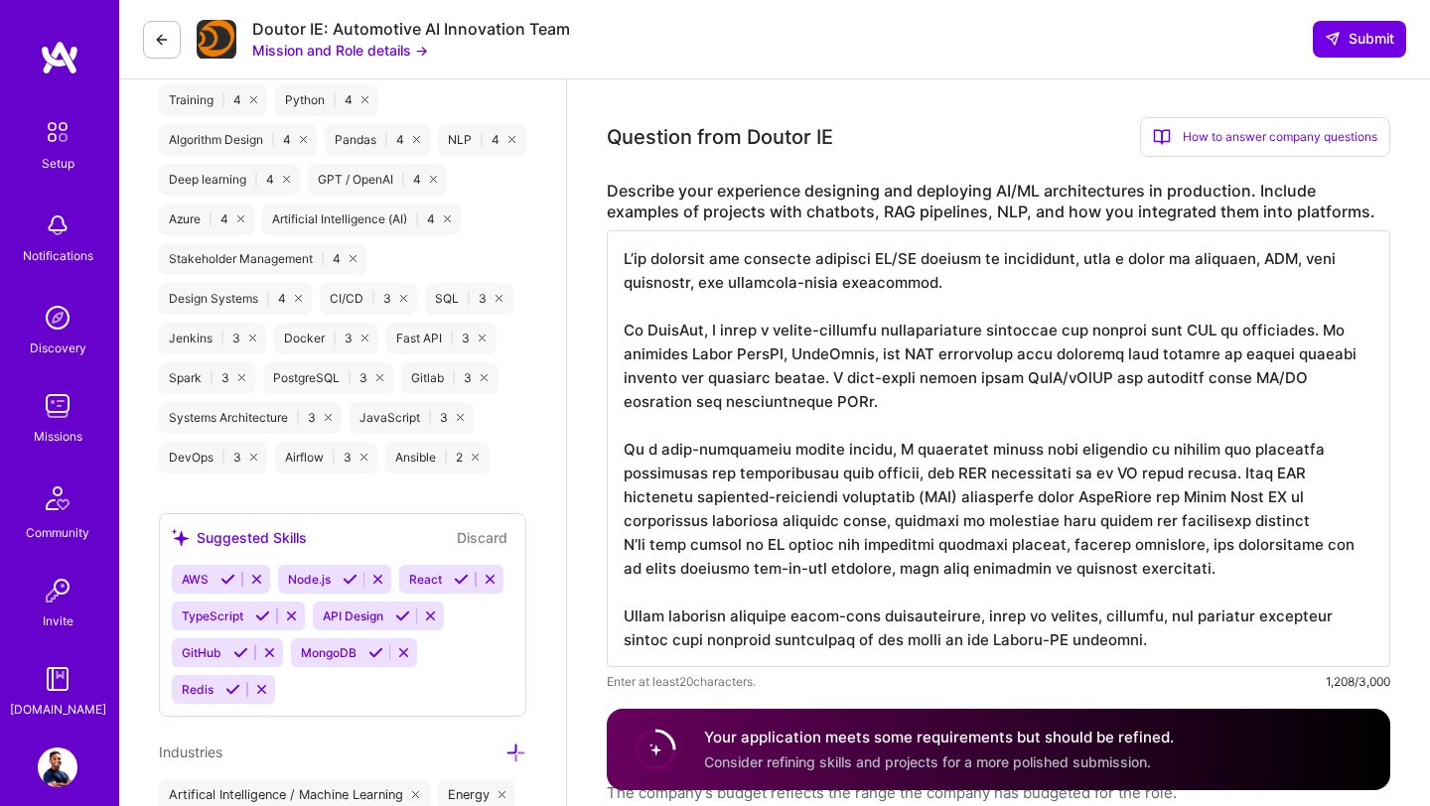
click at [1233, 498] on textarea at bounding box center [998, 448] width 783 height 437
click at [648, 544] on textarea at bounding box center [998, 448] width 783 height 437
click at [1231, 550] on textarea at bounding box center [998, 448] width 783 height 437
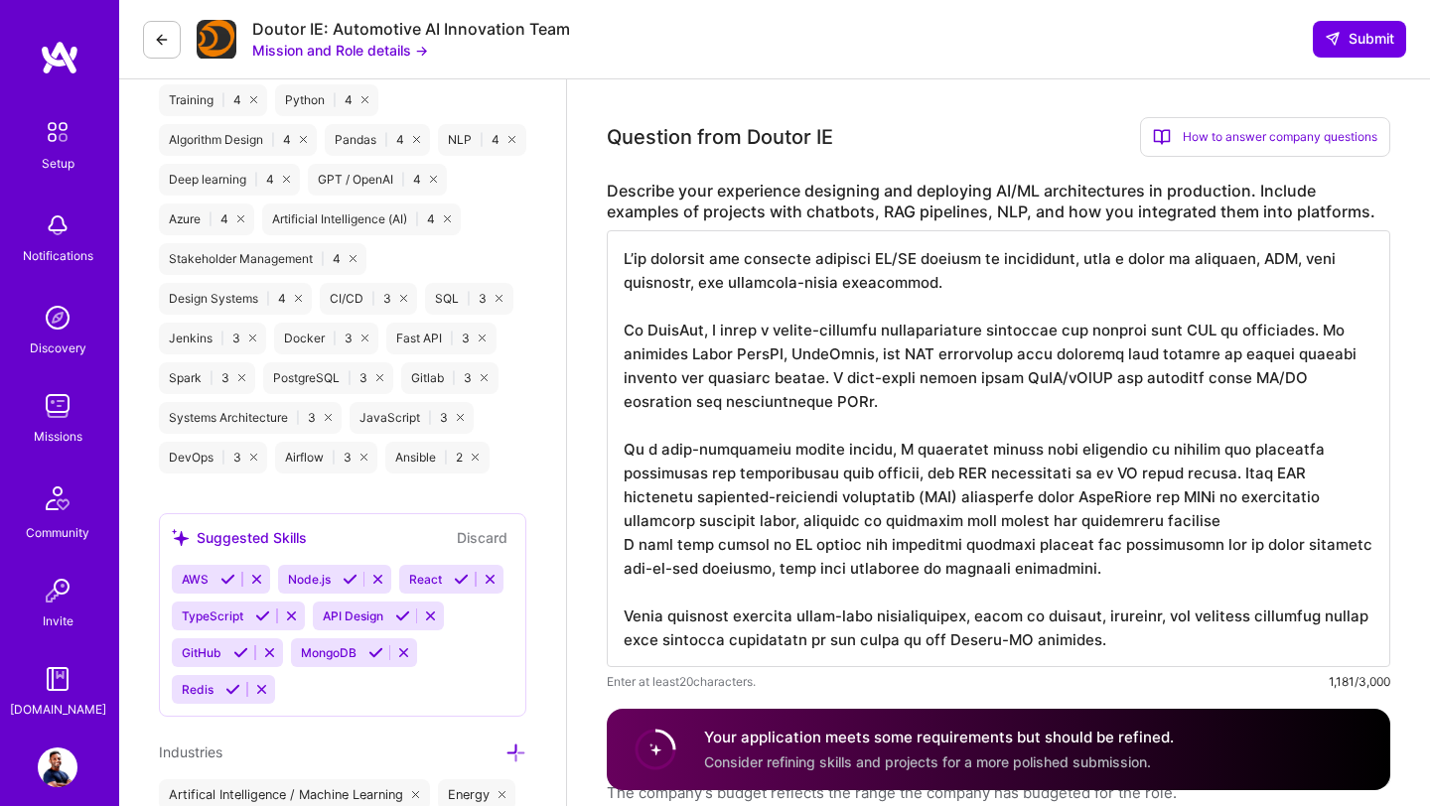
drag, startPoint x: 937, startPoint y: 569, endPoint x: 1082, endPoint y: 577, distance: 145.2
click at [1082, 577] on textarea at bounding box center [998, 448] width 783 height 437
click at [1016, 576] on textarea at bounding box center [998, 448] width 783 height 437
click at [815, 437] on textarea at bounding box center [998, 448] width 783 height 437
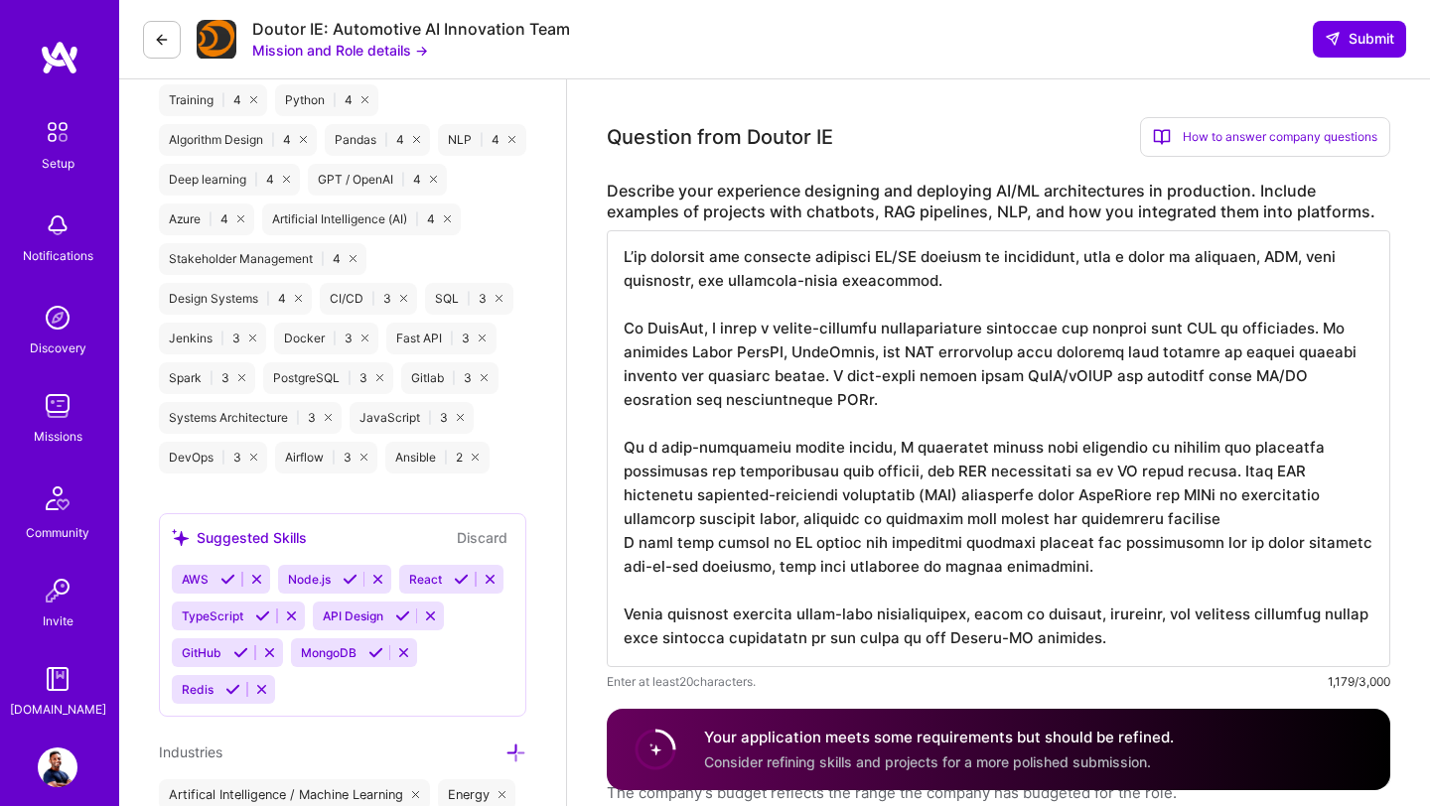
click at [799, 420] on textarea at bounding box center [998, 448] width 783 height 437
click at [695, 586] on textarea at bounding box center [998, 448] width 783 height 437
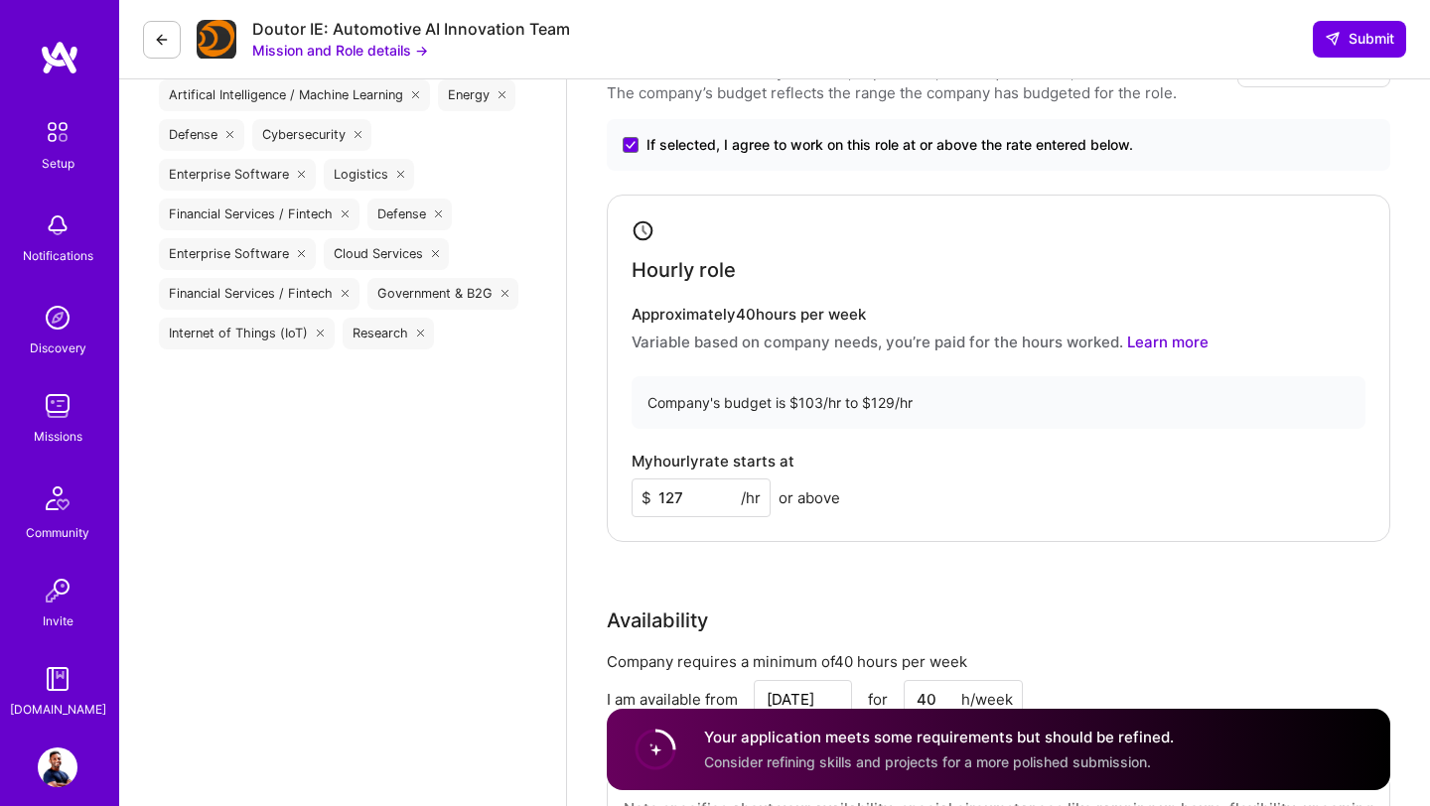
scroll to position [2007, 0]
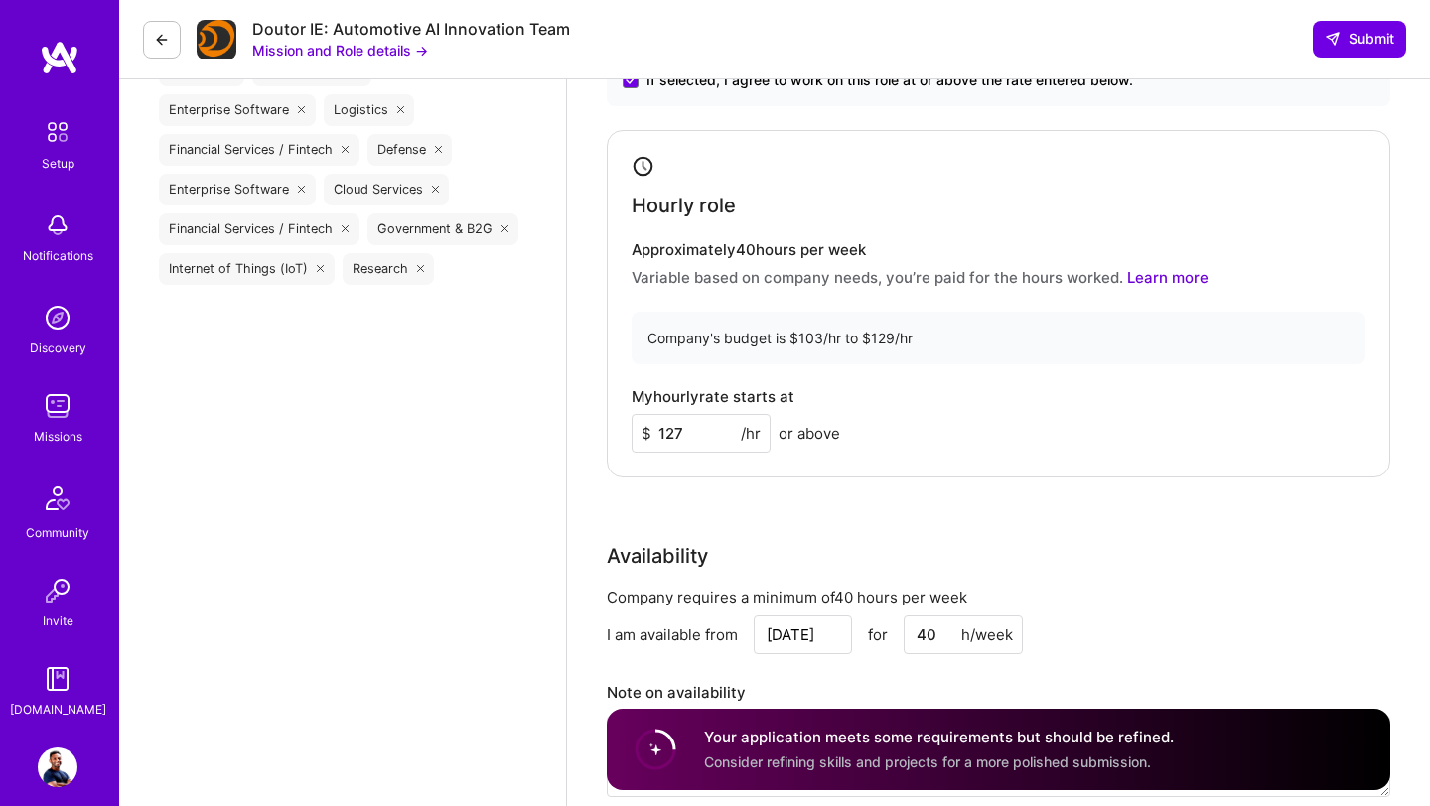
type textarea "I’ve designed and deployed multiple AI/ML systems in production, with a focus o…"
click at [715, 445] on input "127" at bounding box center [700, 433] width 139 height 39
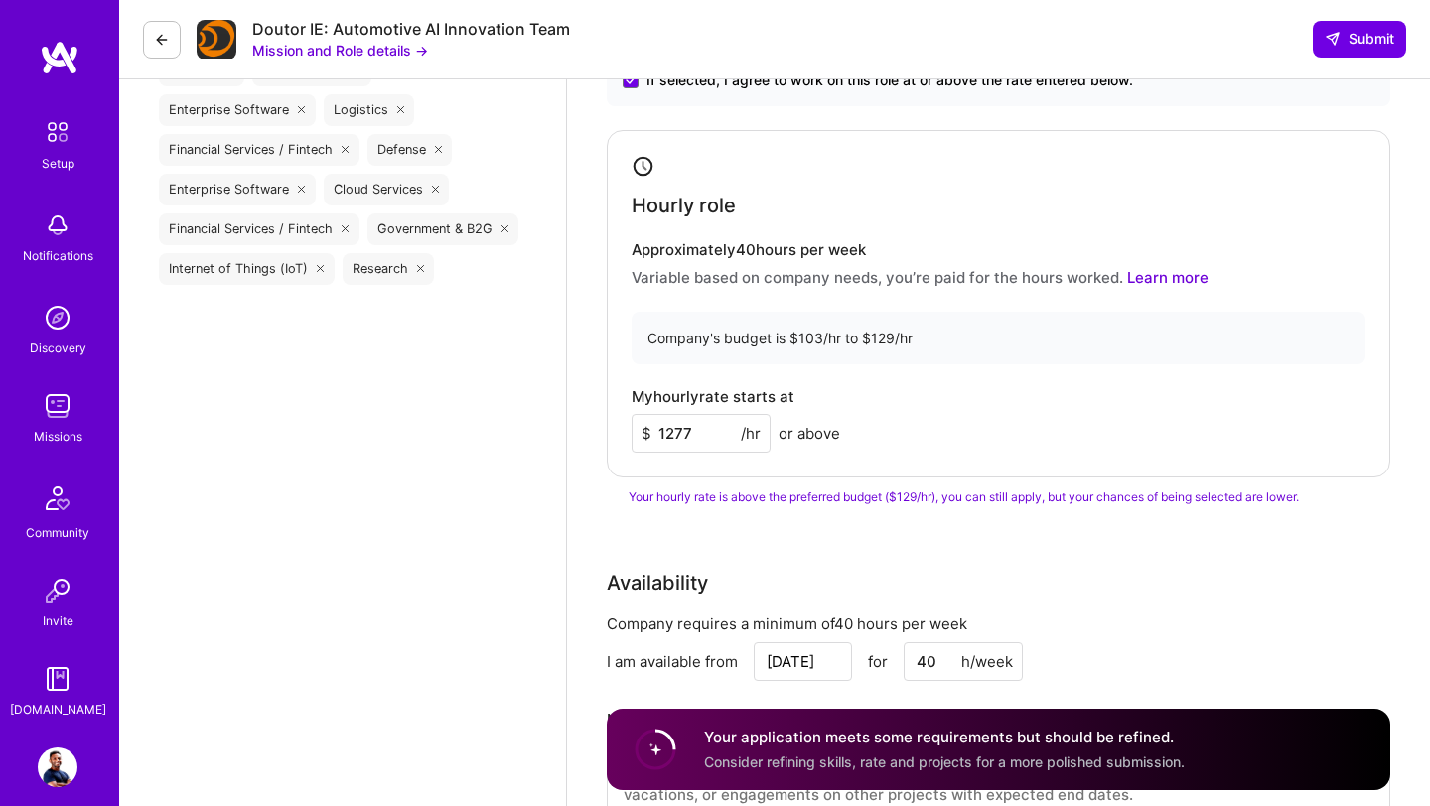
type input "127"
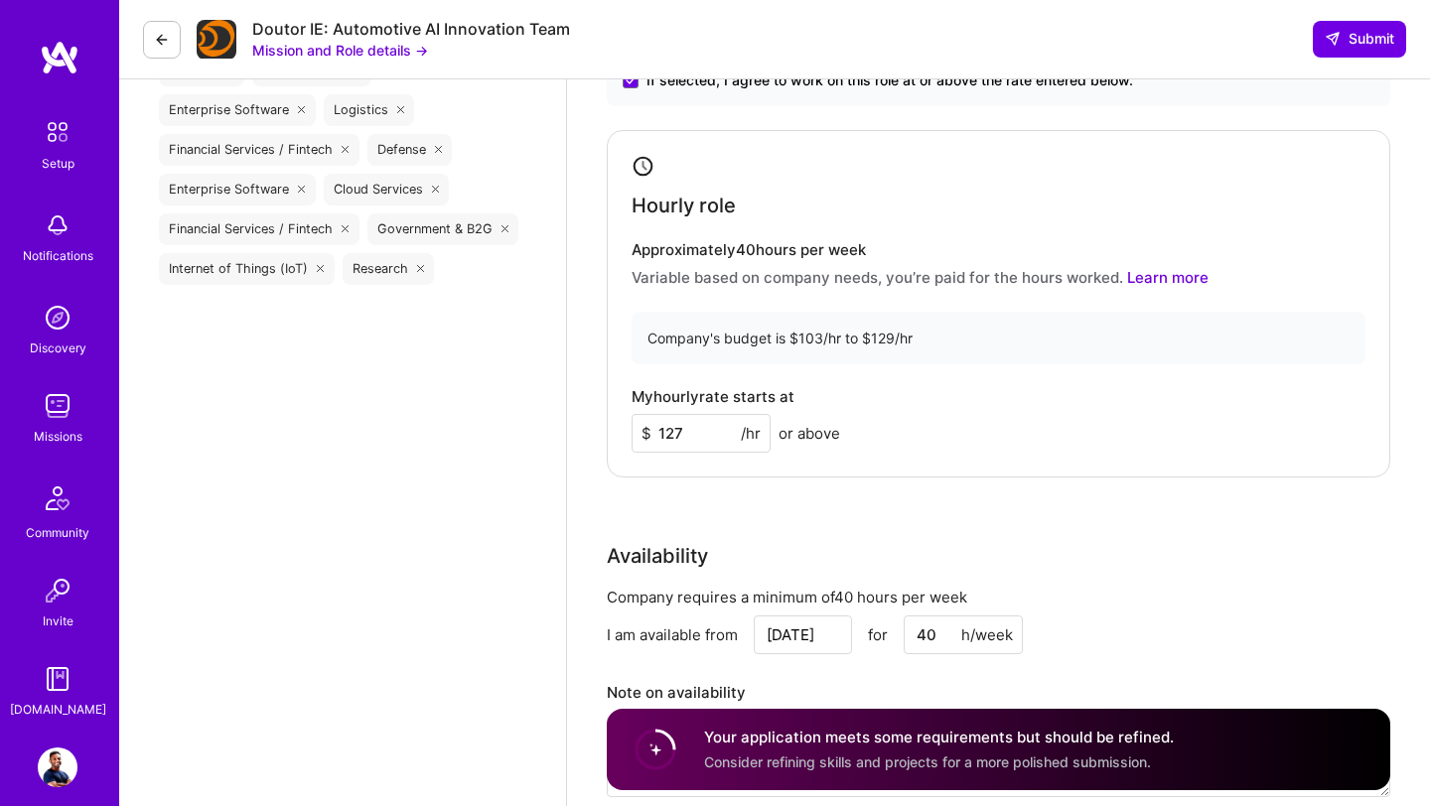
click at [674, 487] on div "Rate Your rate should reflect your skills, experience, role requirements, and m…" at bounding box center [998, 394] width 783 height 855
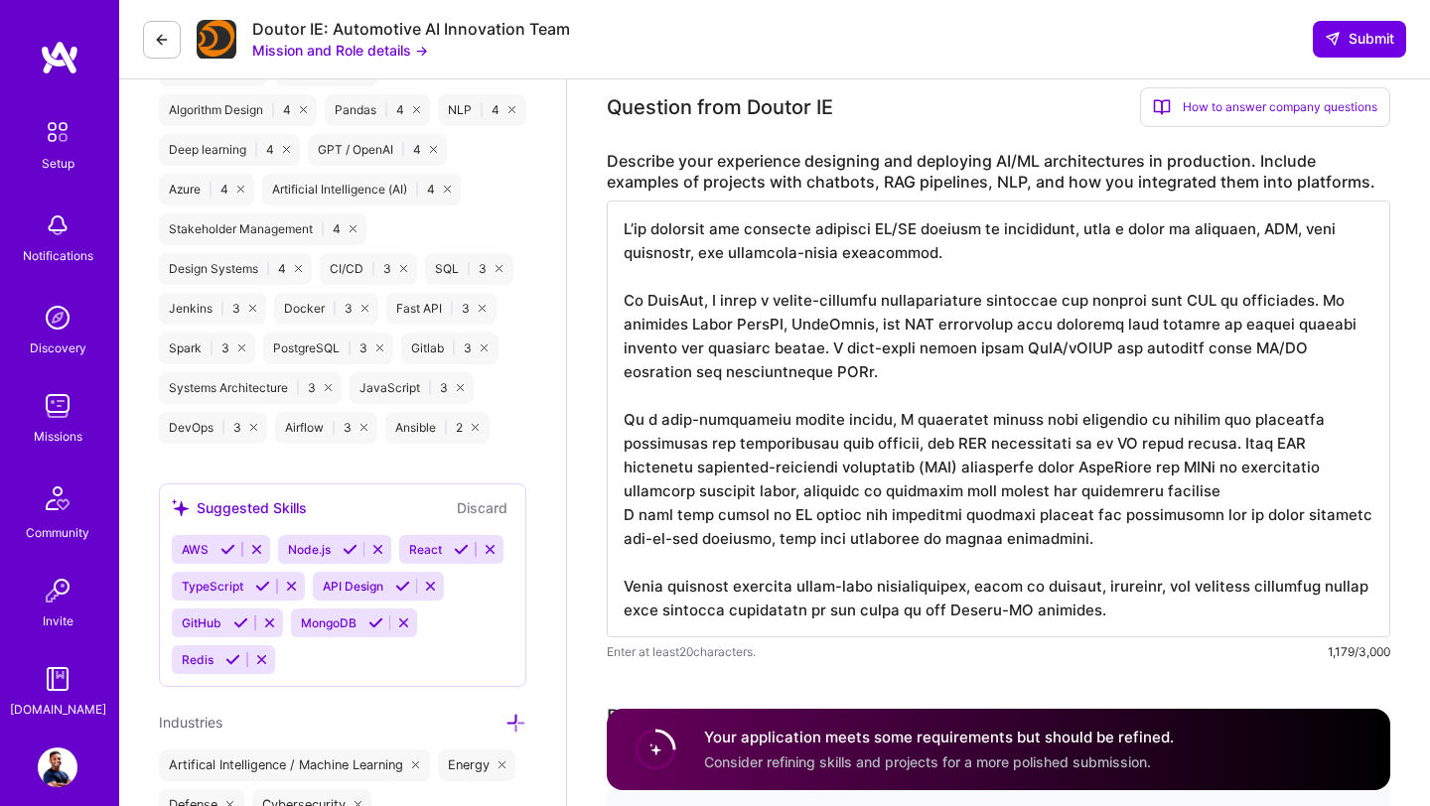
scroll to position [1274, 0]
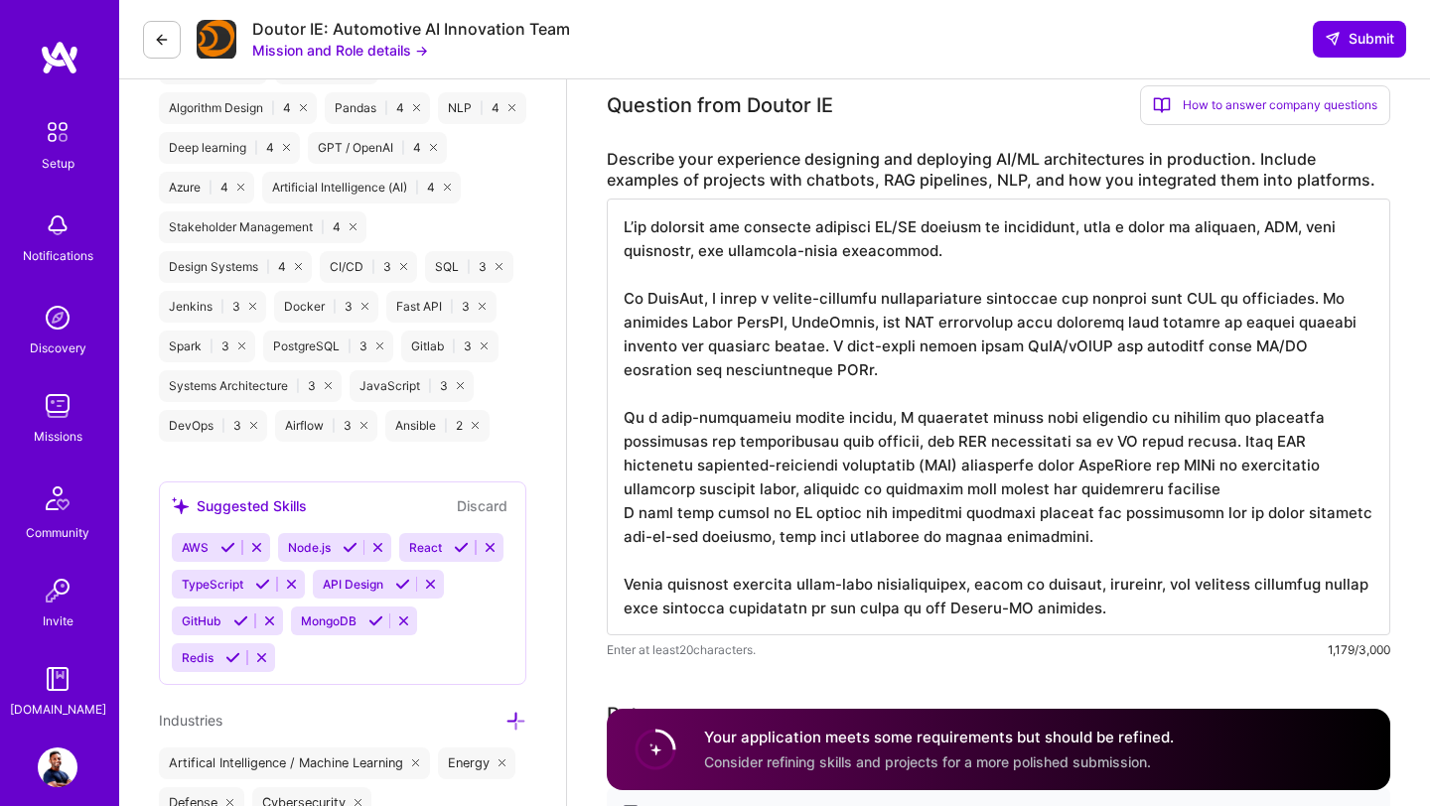
click at [991, 443] on textarea at bounding box center [998, 417] width 783 height 437
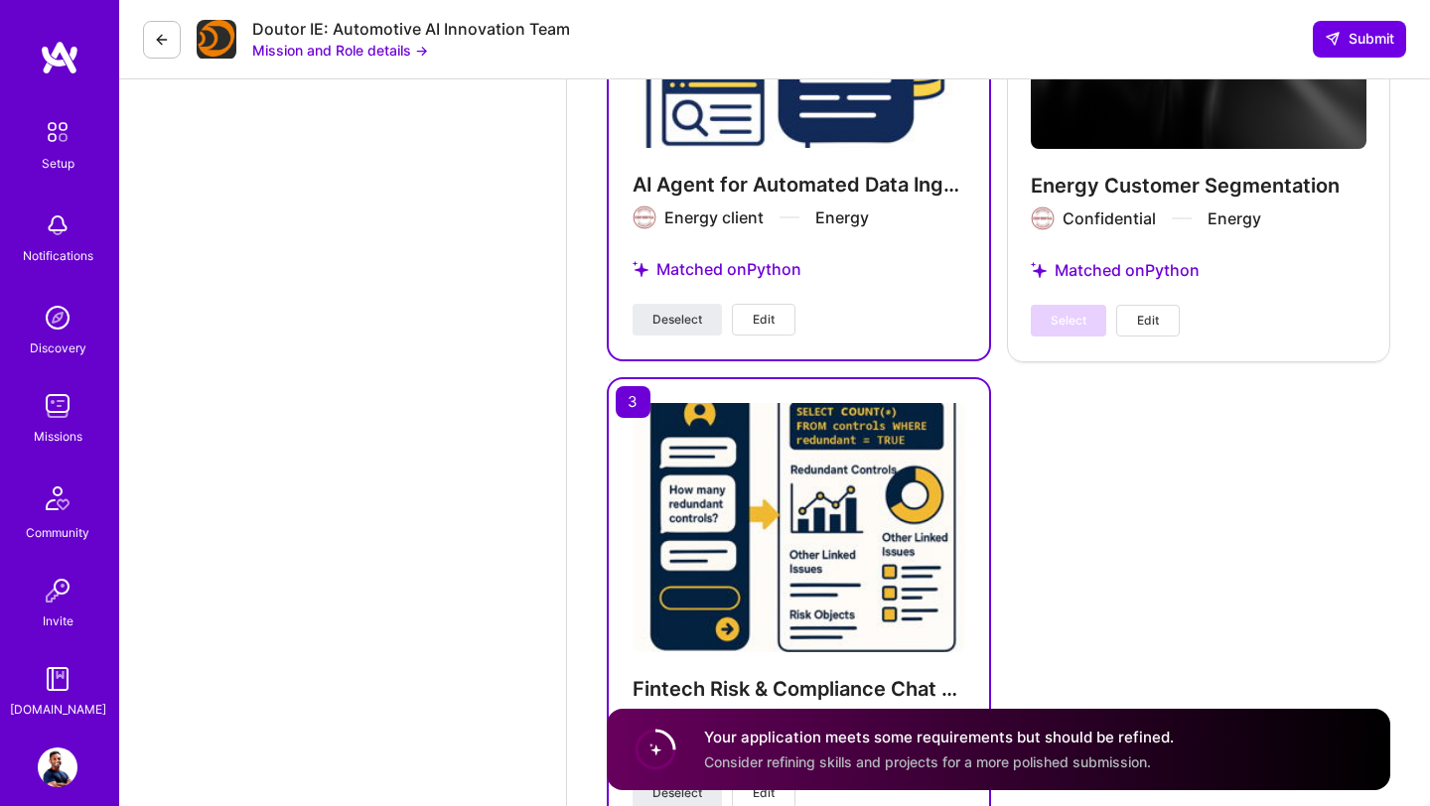
scroll to position [5061, 0]
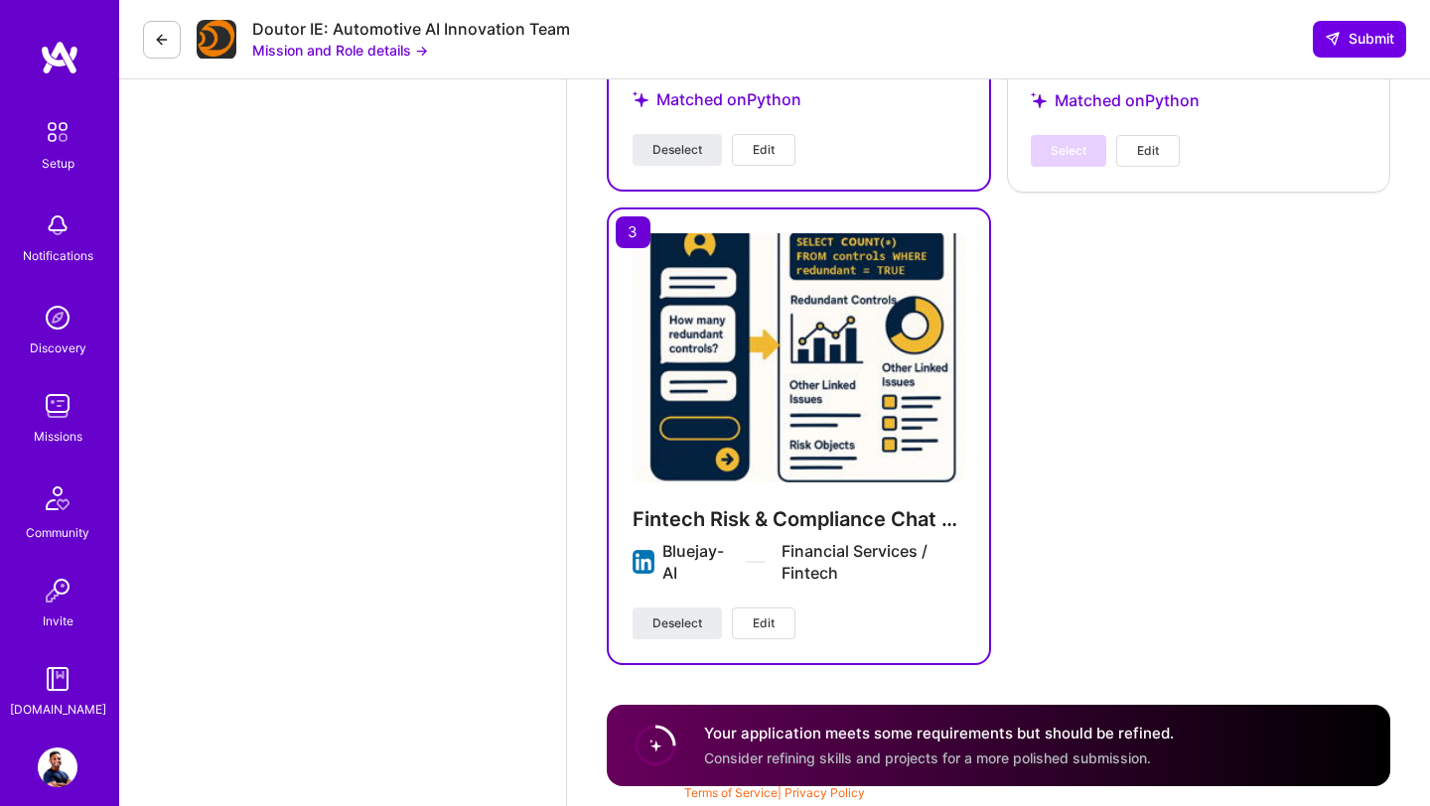
type textarea "I’ve designed and deployed multiple AI/ML systems in production, with a focus o…"
click at [879, 736] on h4 "Your application meets some requirements but should be refined." at bounding box center [939, 733] width 470 height 21
click at [782, 617] on button "Edit" at bounding box center [764, 624] width 64 height 32
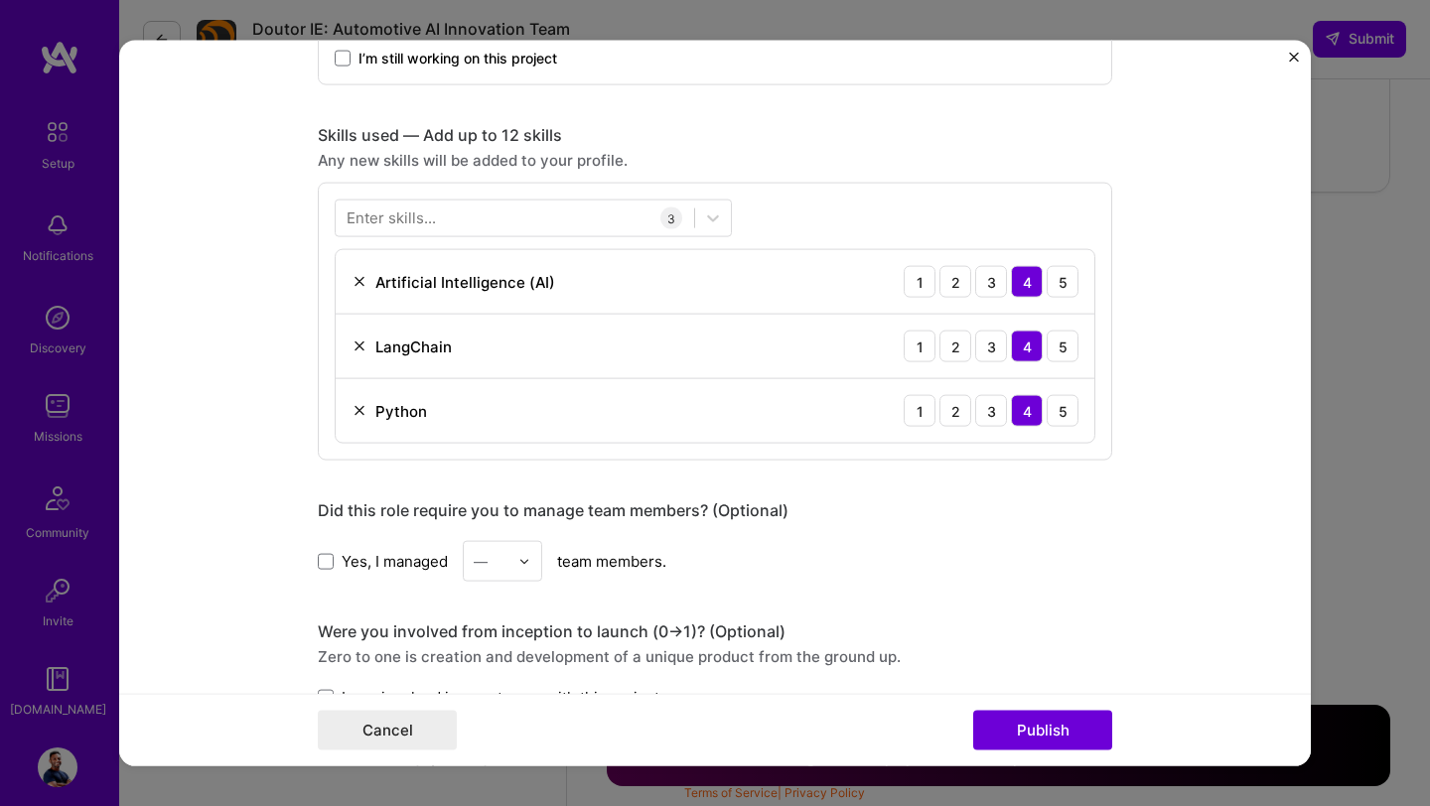
scroll to position [1300, 0]
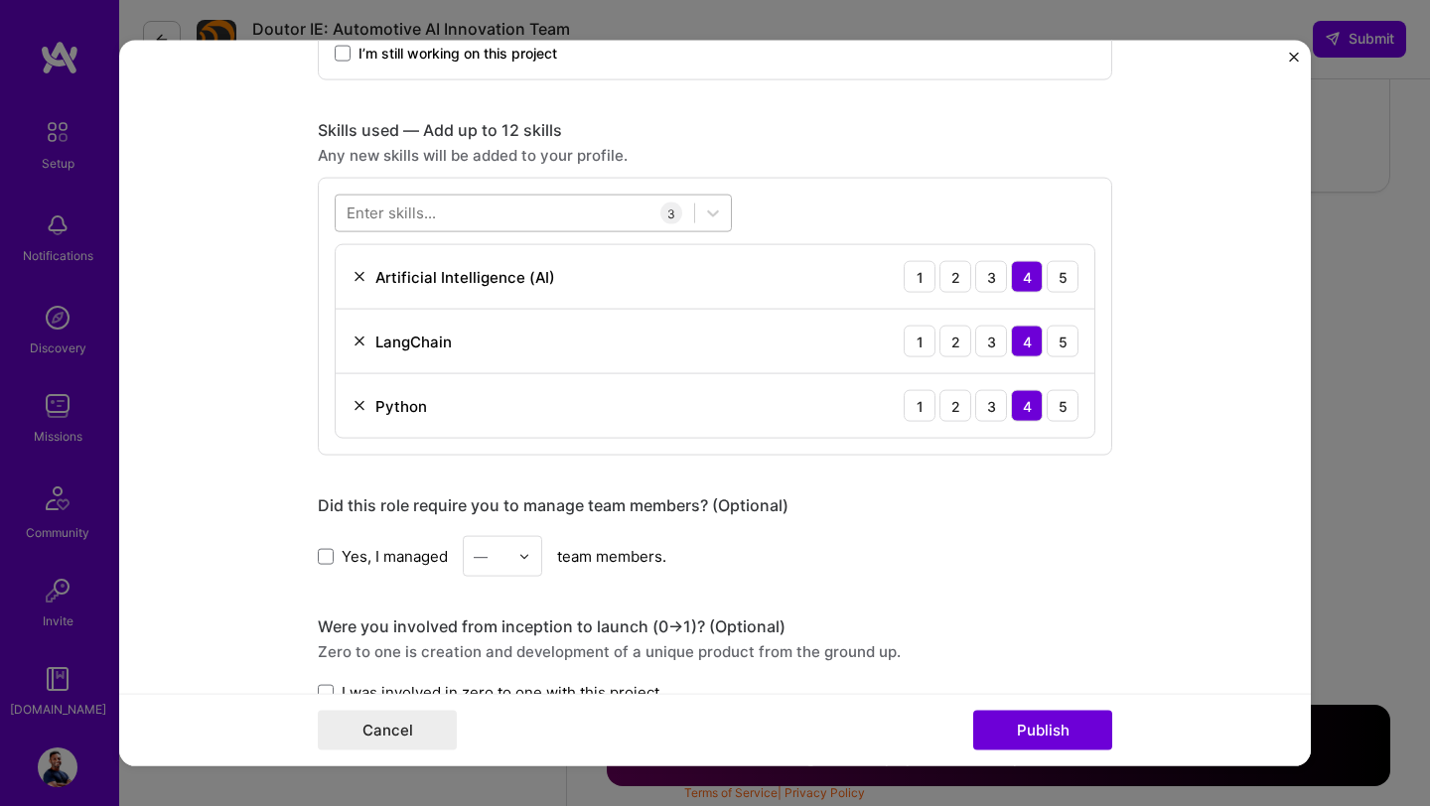
click at [582, 216] on div at bounding box center [515, 213] width 358 height 33
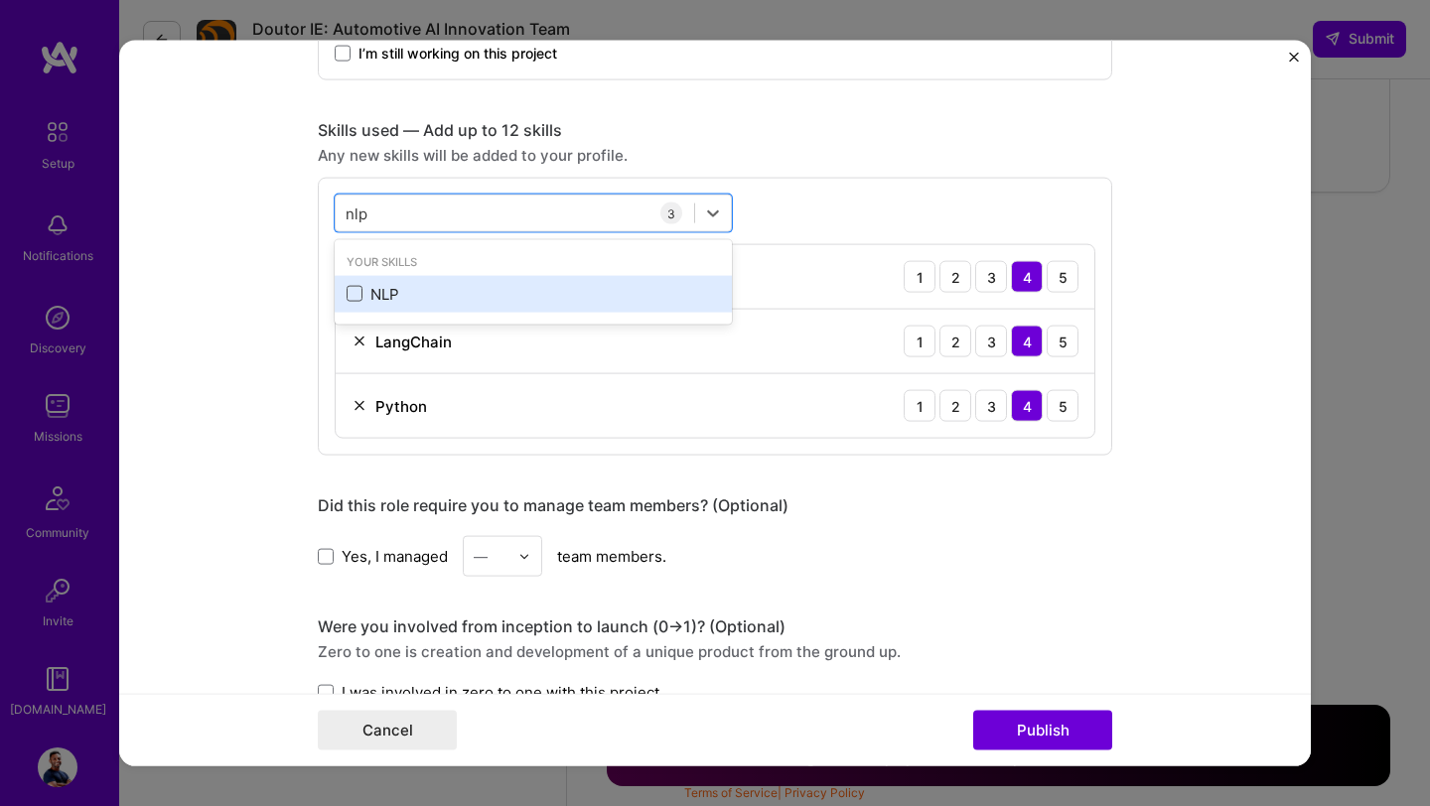
click at [360, 293] on span at bounding box center [355, 294] width 16 height 16
click at [0, 0] on input "checkbox" at bounding box center [0, 0] width 0 height 0
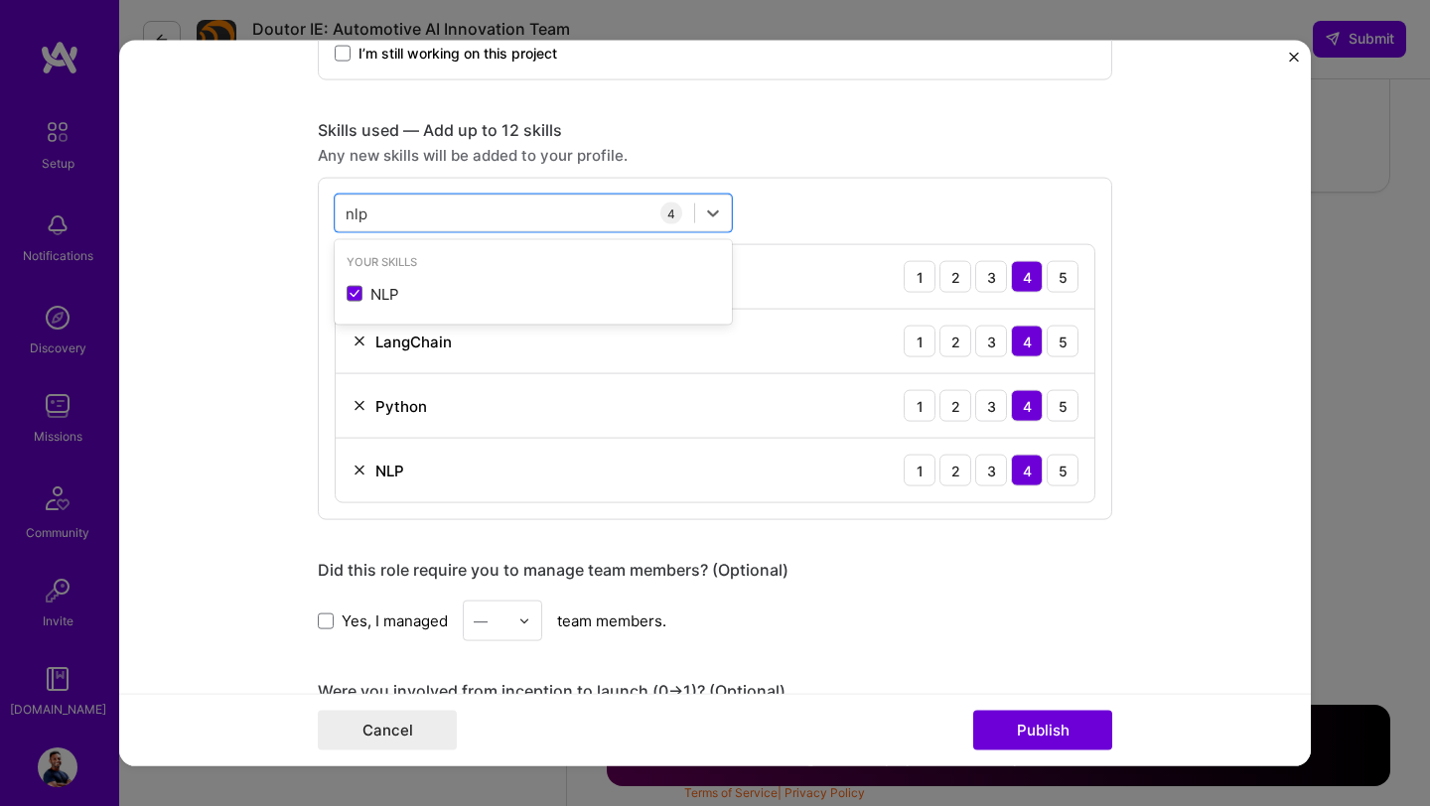
type input "nlp"
click at [947, 583] on div "Did this role require you to manage team members? (Optional) Yes, I managed — t…" at bounding box center [715, 600] width 794 height 81
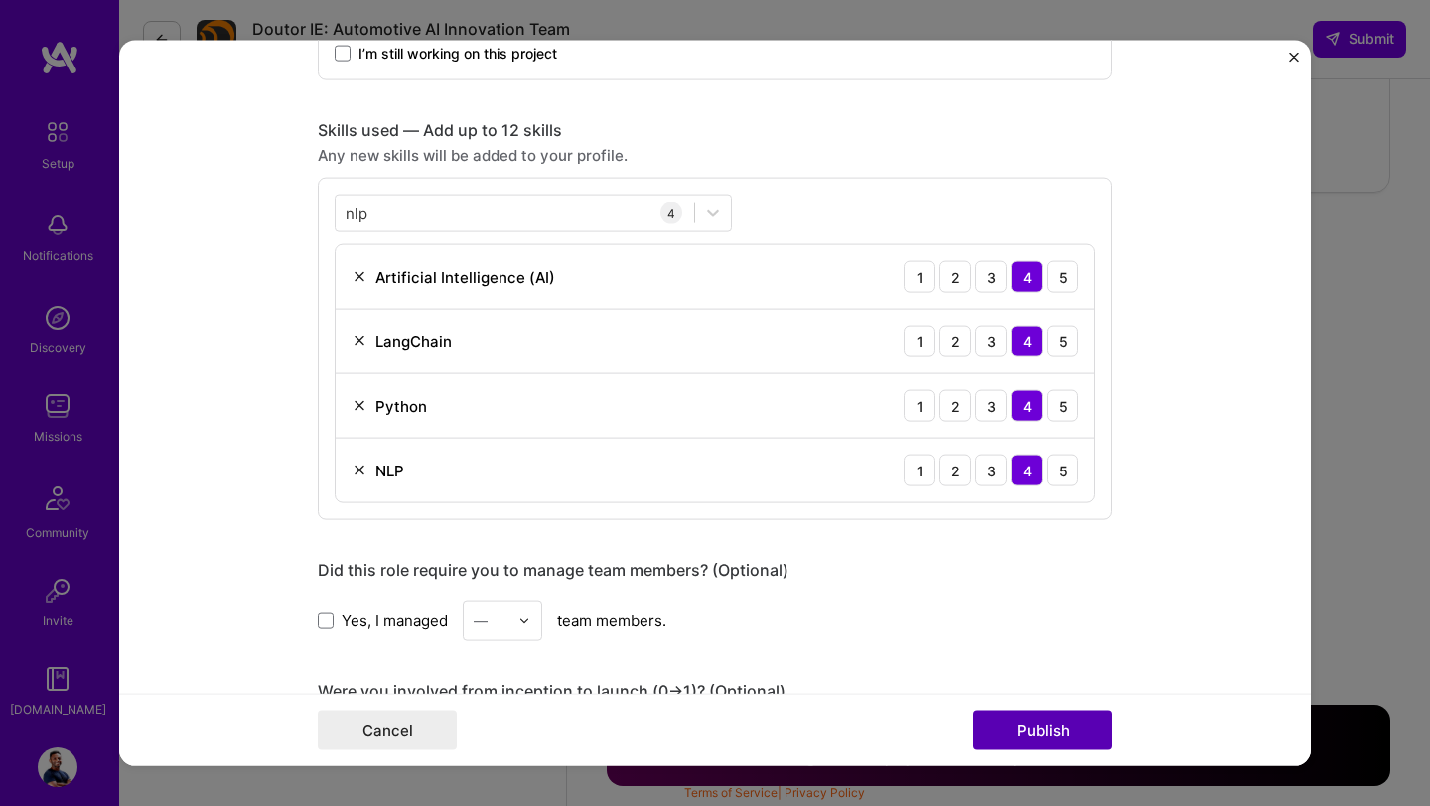
click at [1070, 735] on button "Publish" at bounding box center [1042, 730] width 139 height 40
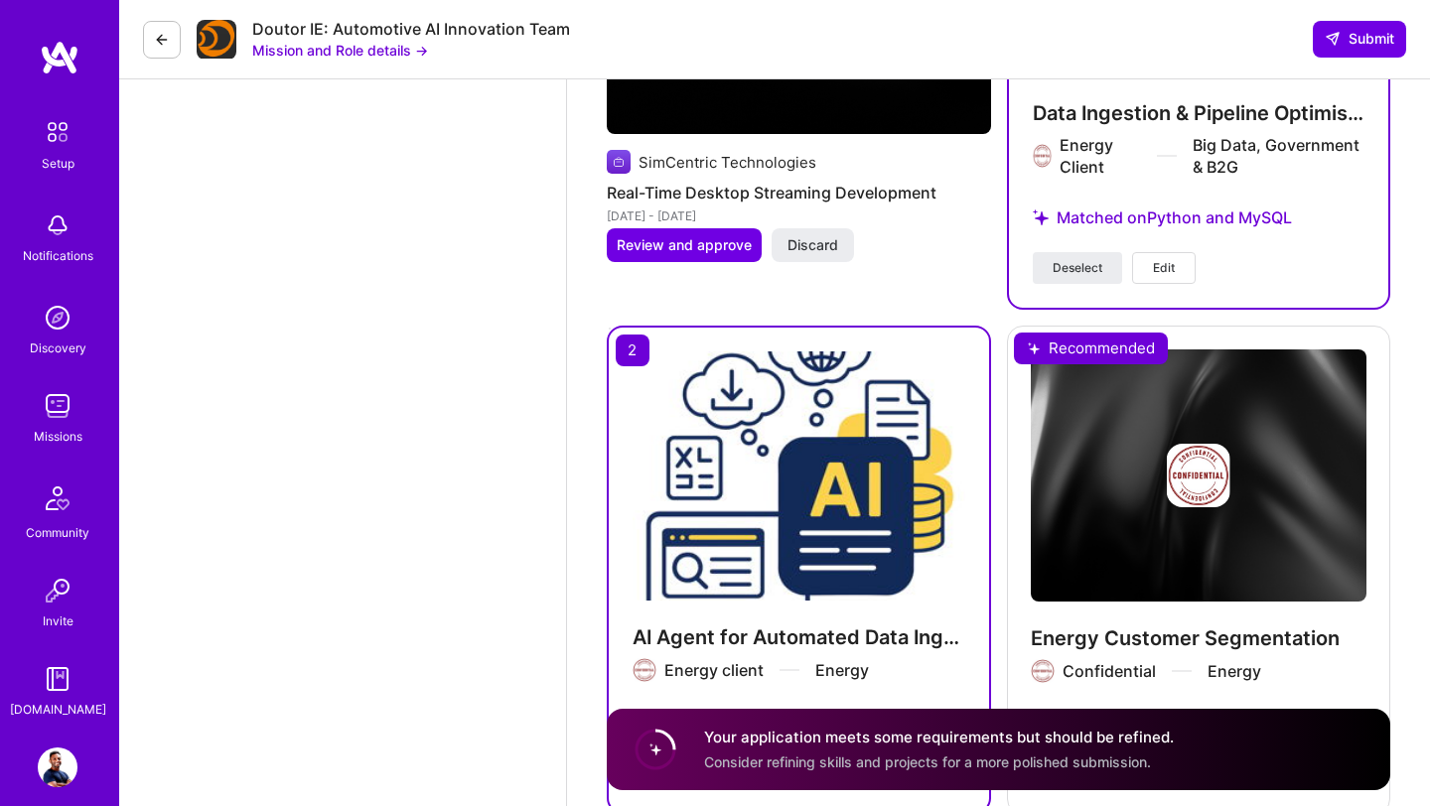
scroll to position [5061, 0]
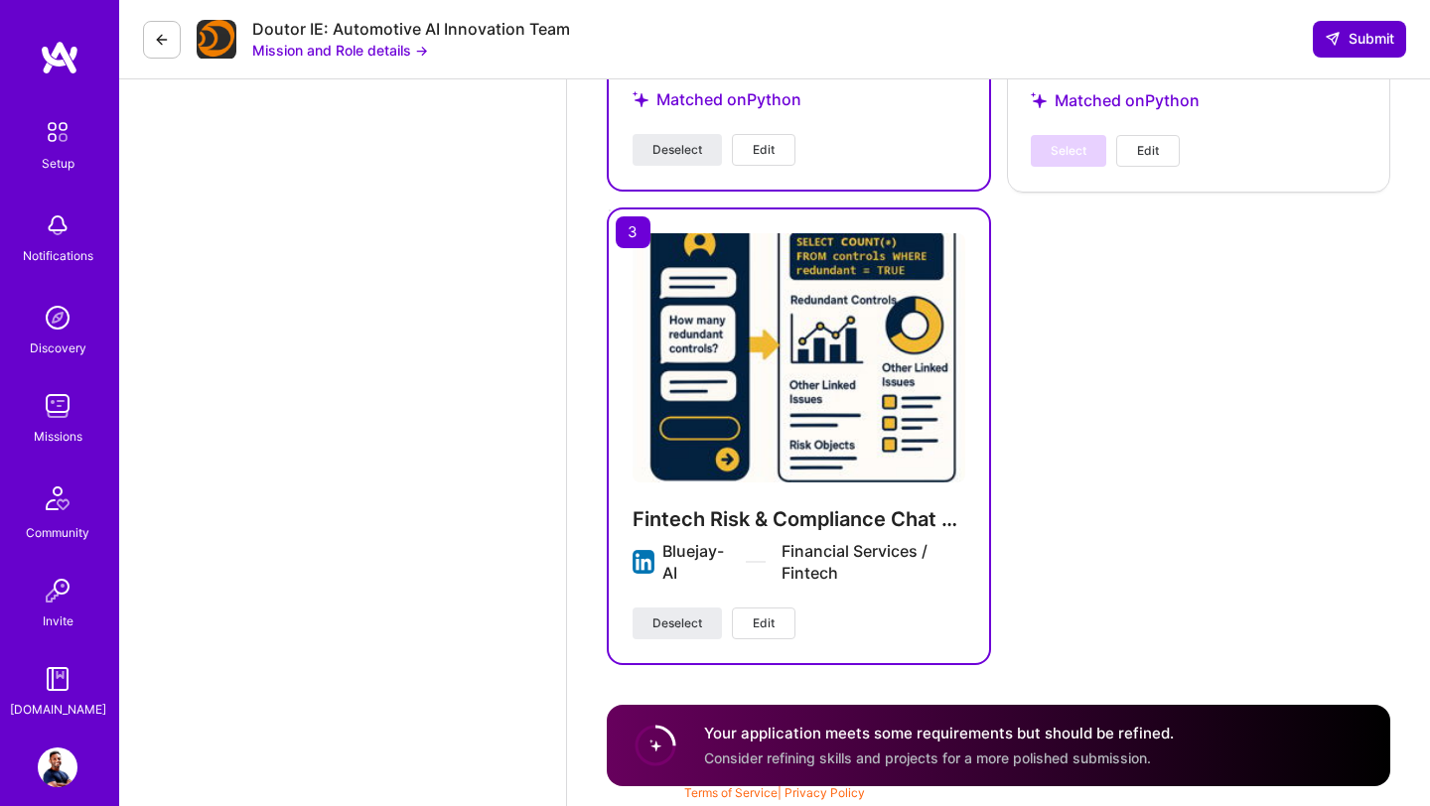
click at [1357, 38] on span "Submit" at bounding box center [1360, 39] width 70 height 20
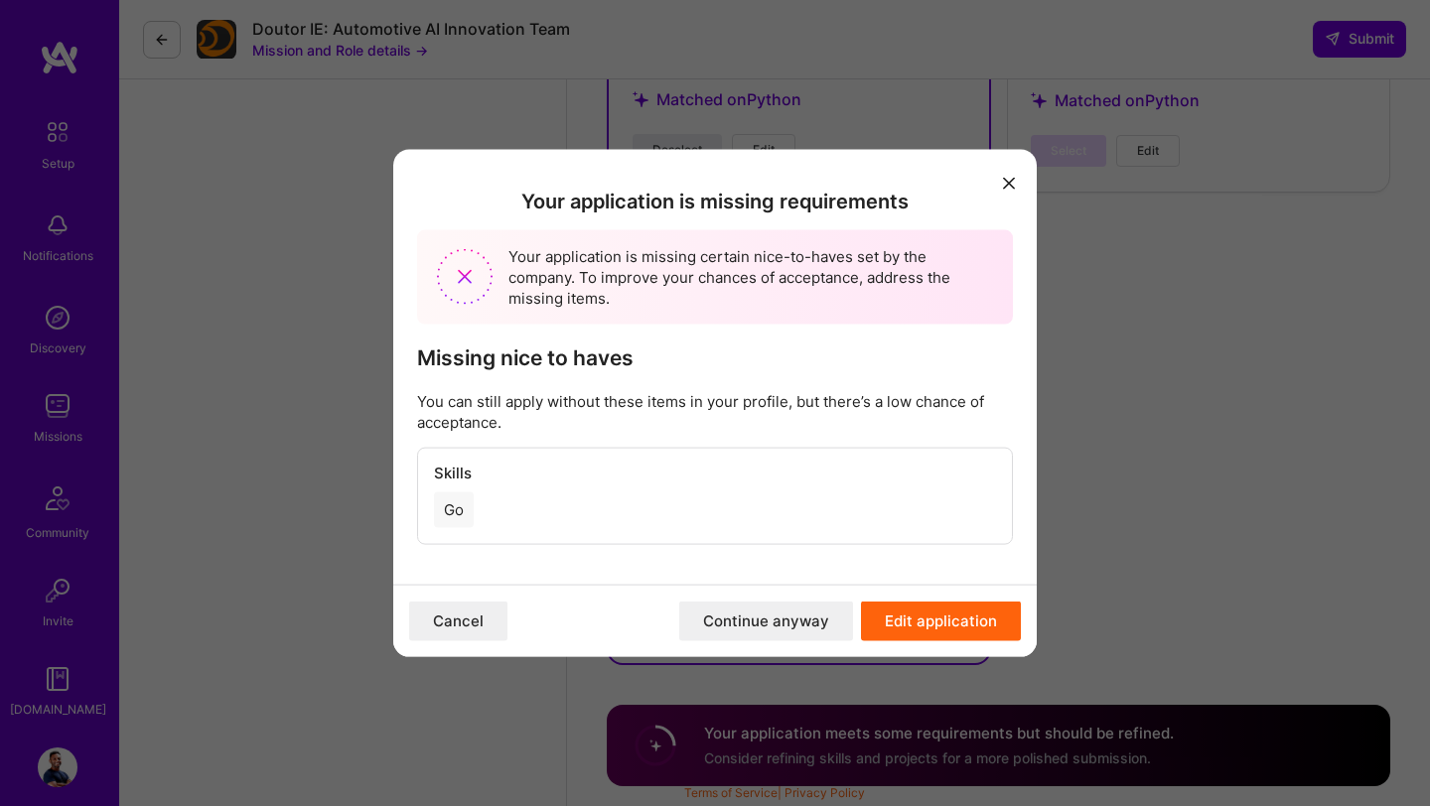
click at [777, 629] on button "Continue anyway" at bounding box center [766, 621] width 174 height 40
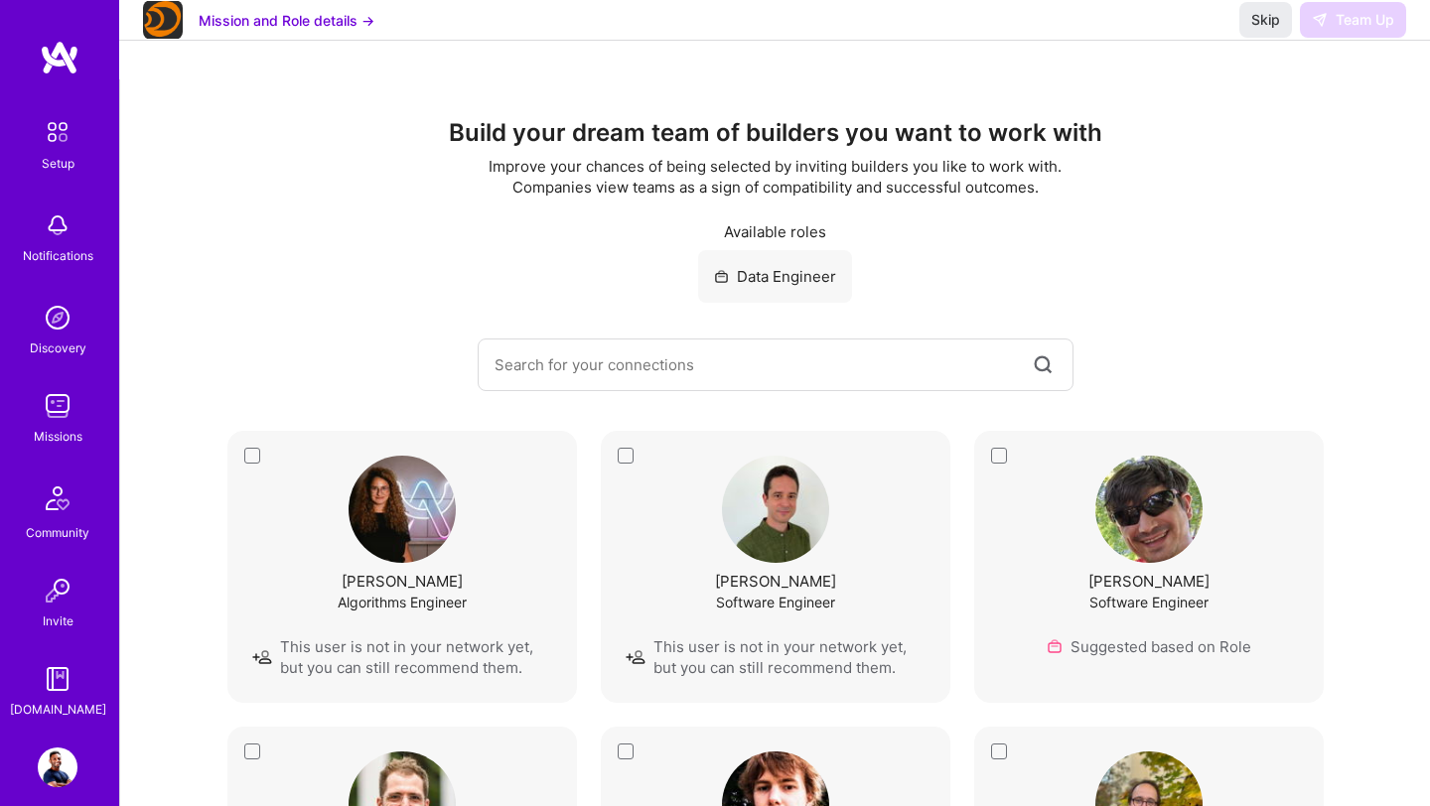
click at [792, 269] on div "Data Engineer" at bounding box center [775, 276] width 154 height 53
click at [756, 353] on input at bounding box center [761, 365] width 535 height 51
click at [738, 280] on div "Data Engineer" at bounding box center [775, 276] width 154 height 53
click at [822, 245] on div "Build your dream team of builders you want to work with Improve your chances of…" at bounding box center [775, 255] width 1230 height 272
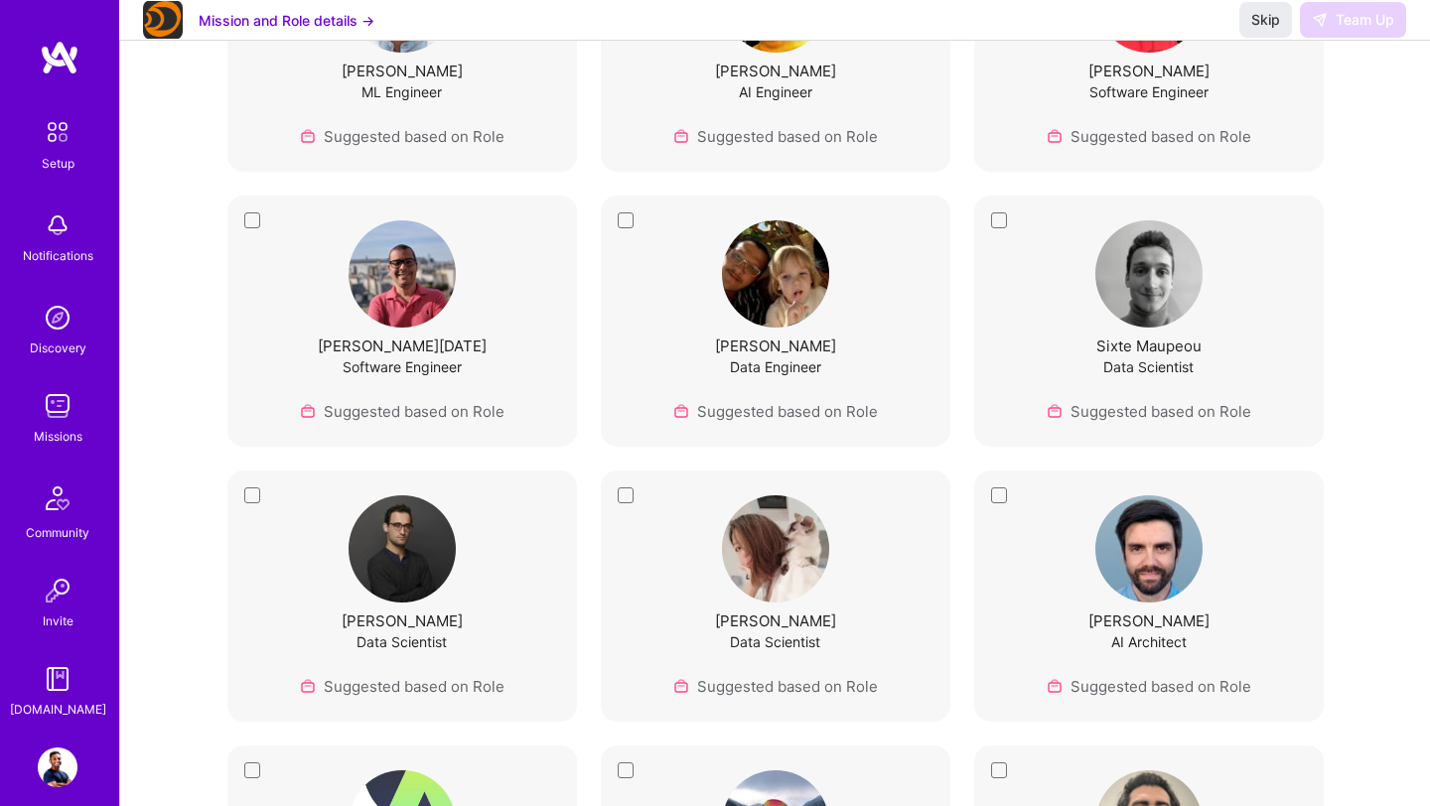
scroll to position [735, 0]
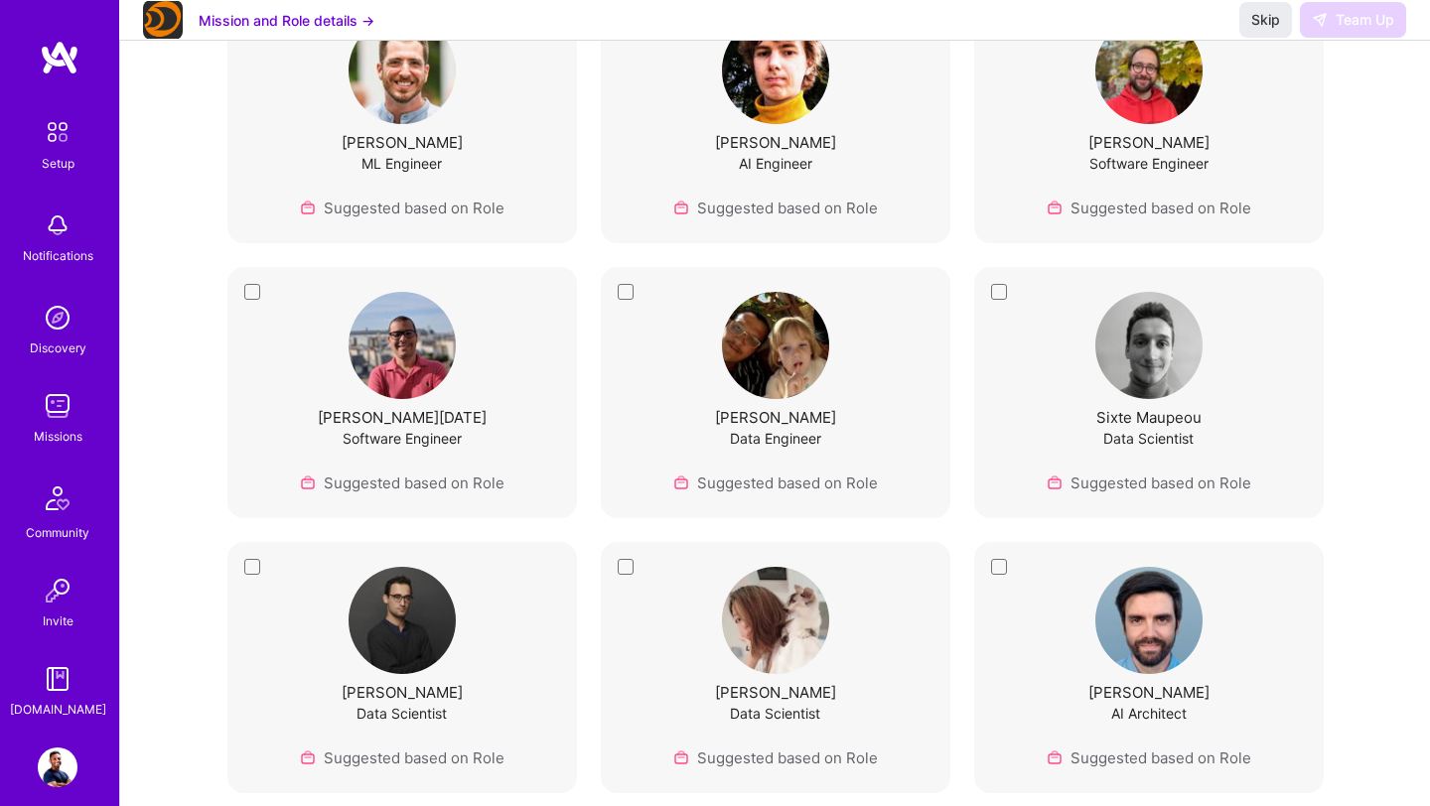
click at [447, 652] on img at bounding box center [402, 620] width 107 height 107
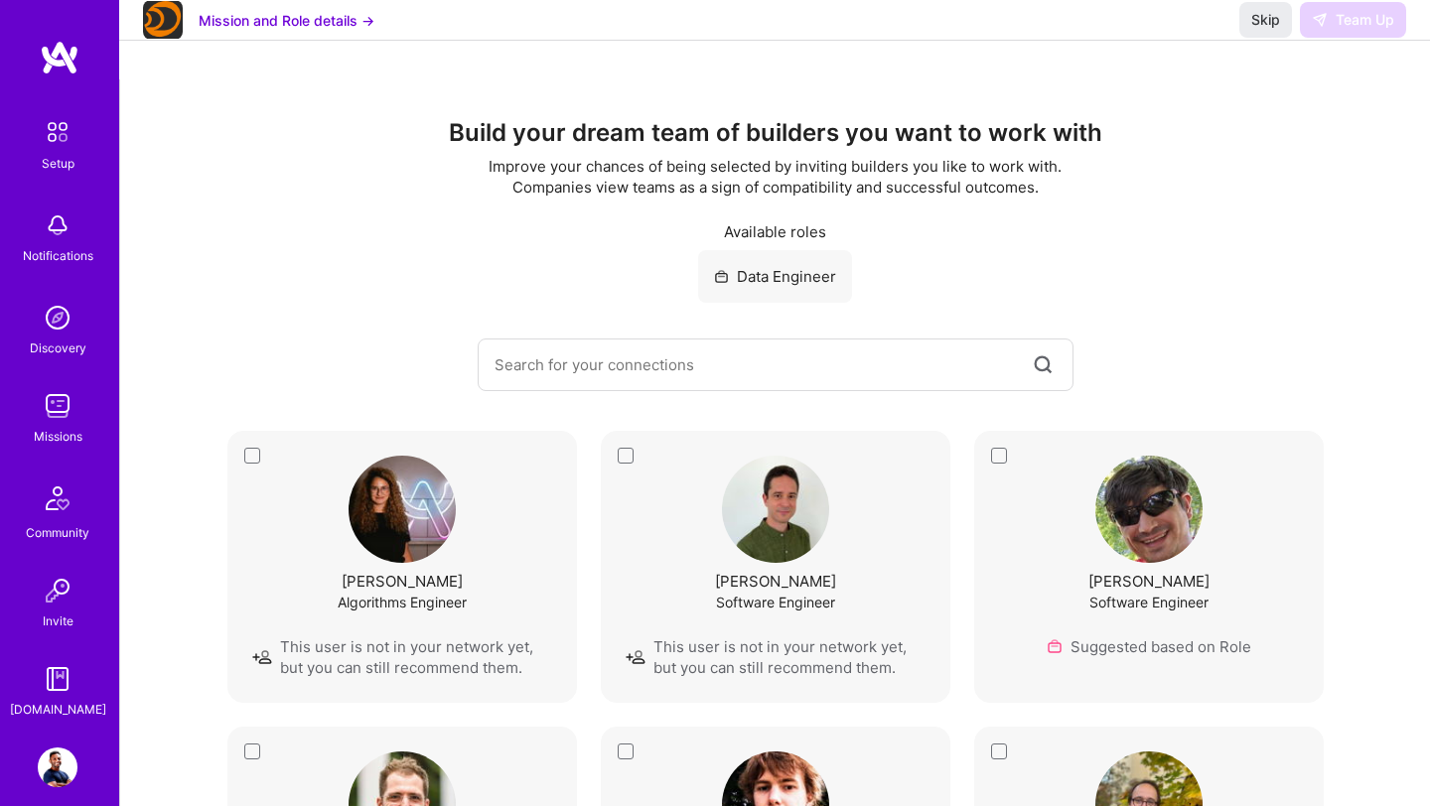
click at [55, 440] on div "Missions" at bounding box center [58, 436] width 49 height 21
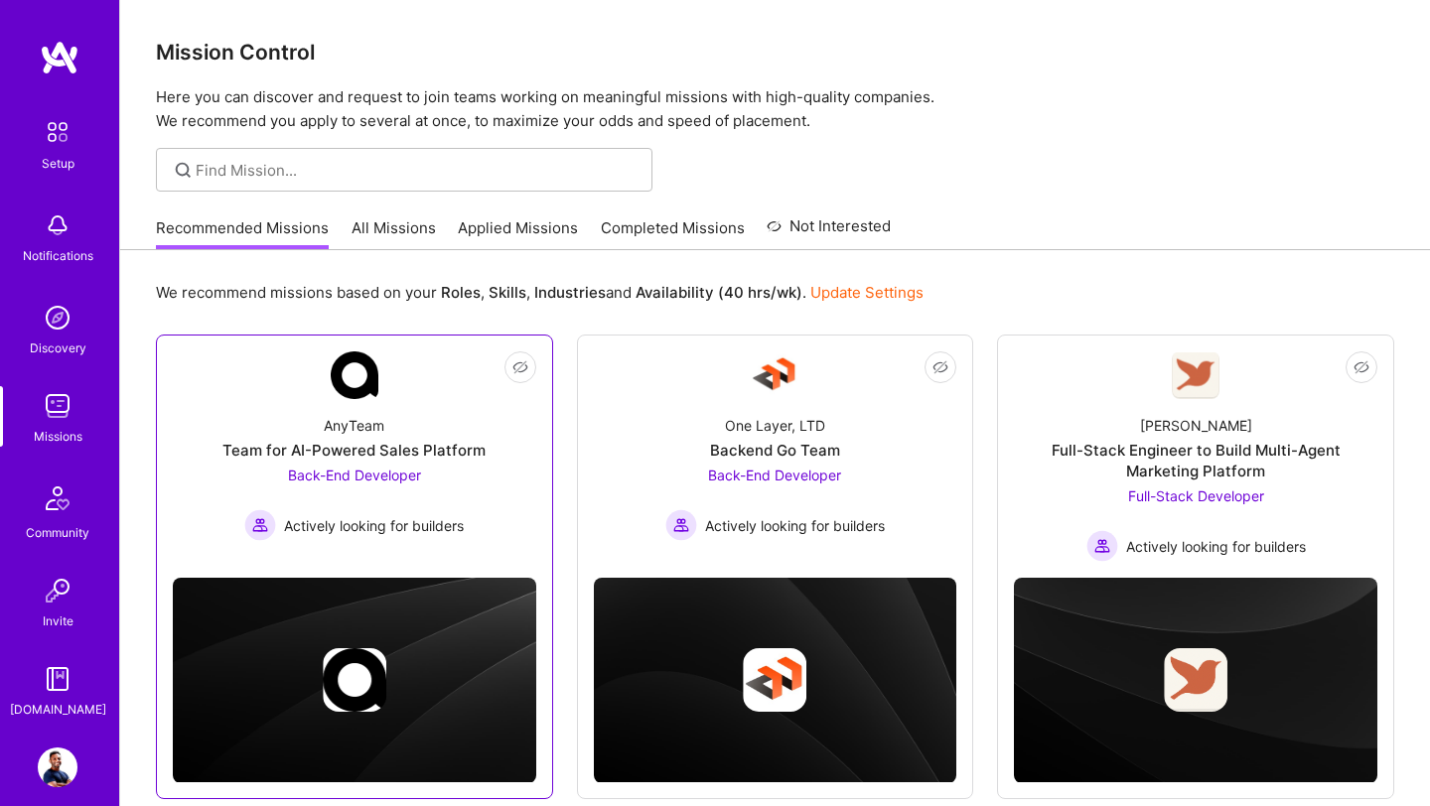
scroll to position [622, 0]
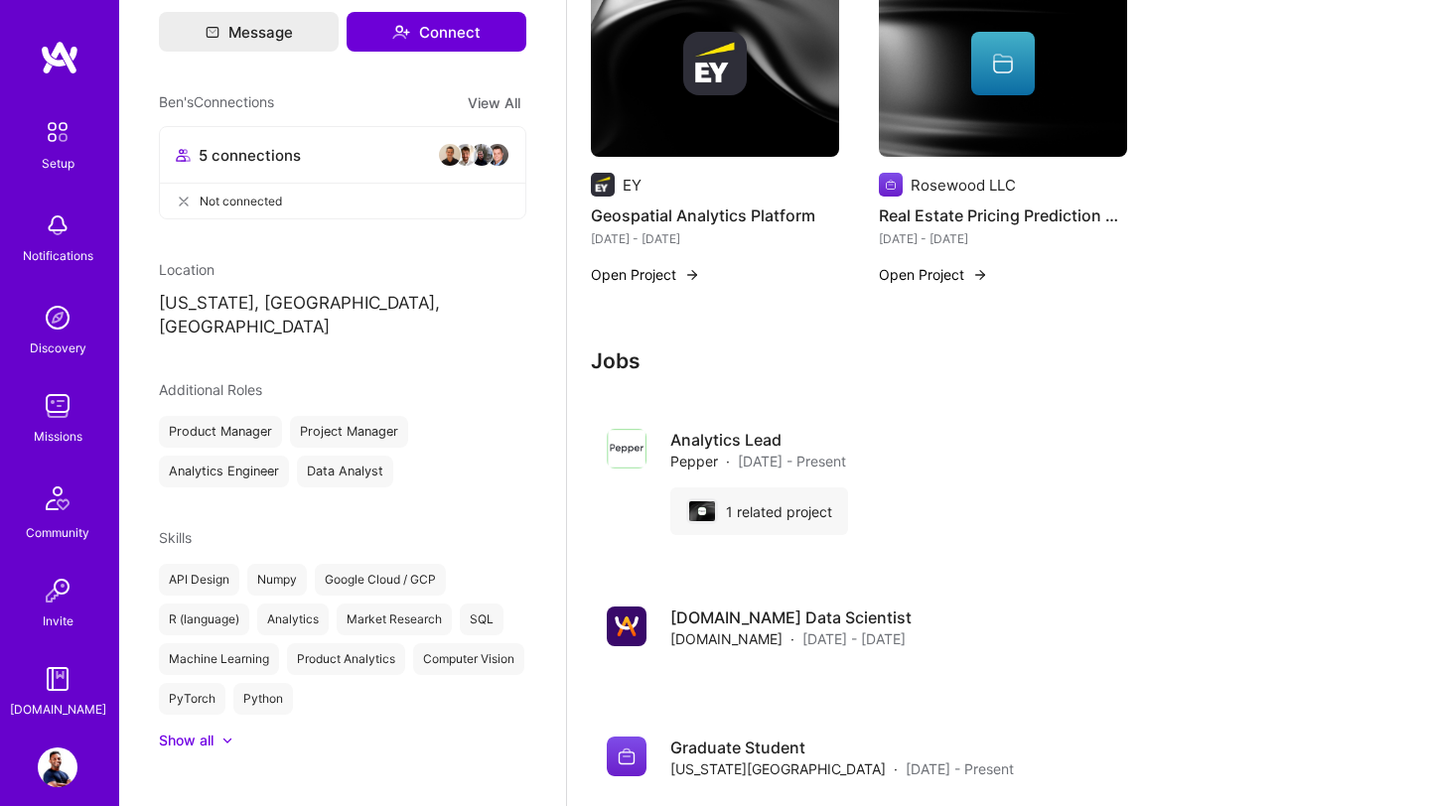
scroll to position [1003, 0]
